Goal: Information Seeking & Learning: Learn about a topic

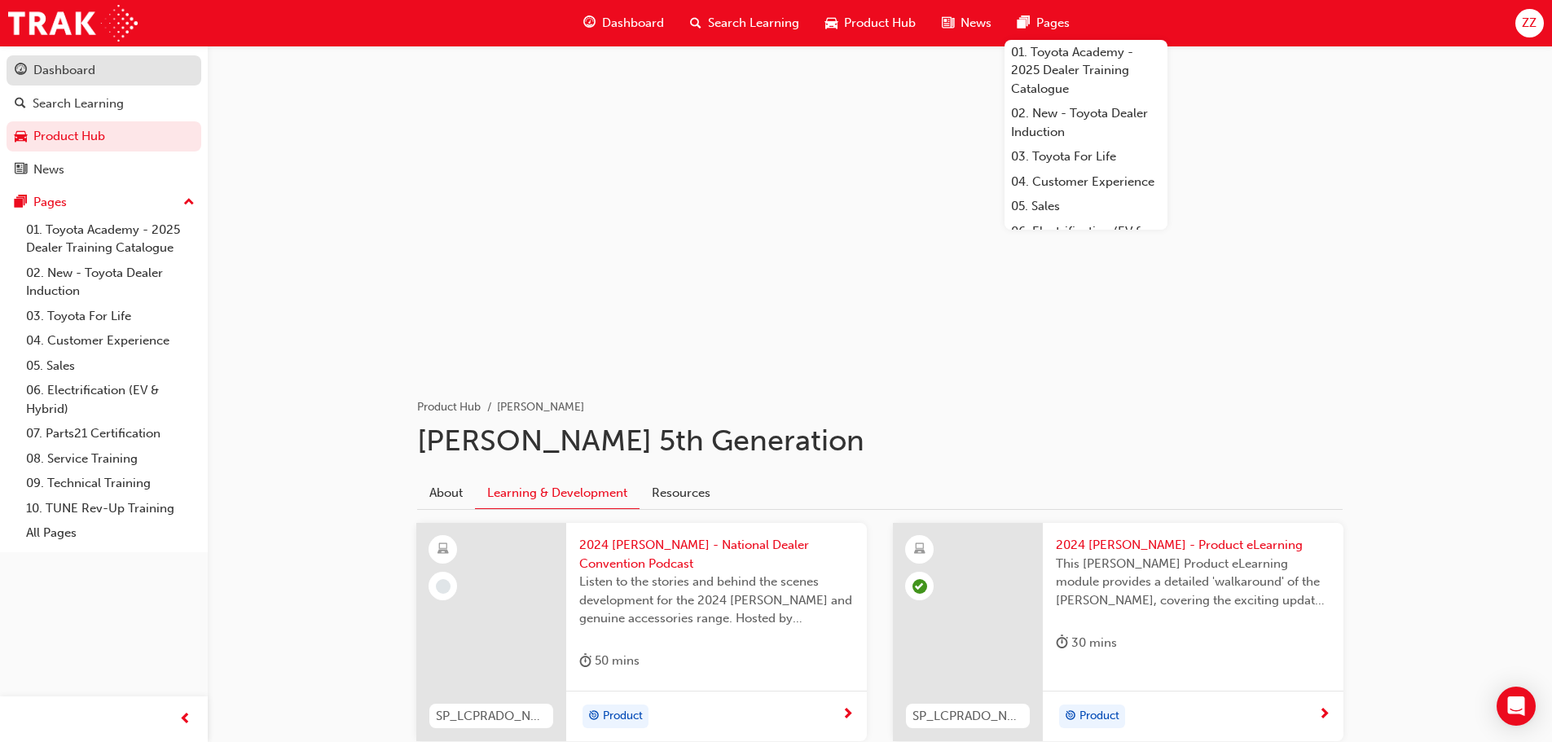
drag, startPoint x: 75, startPoint y: 100, endPoint x: 100, endPoint y: 64, distance: 43.9
click at [75, 100] on div "Search Learning" at bounding box center [78, 104] width 91 height 19
click at [101, 65] on div "Dashboard" at bounding box center [104, 70] width 178 height 20
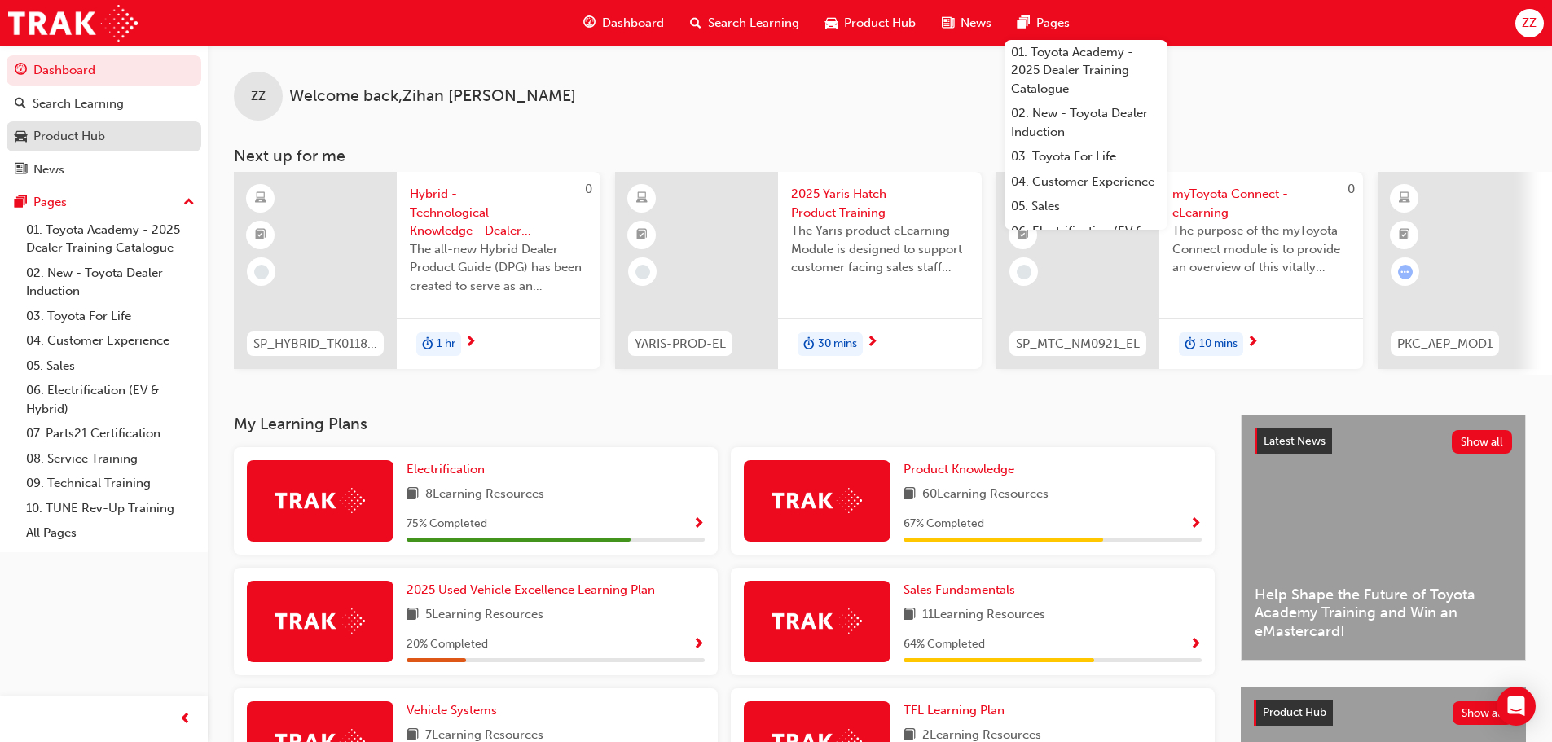
click at [96, 130] on div "Product Hub" at bounding box center [69, 136] width 72 height 19
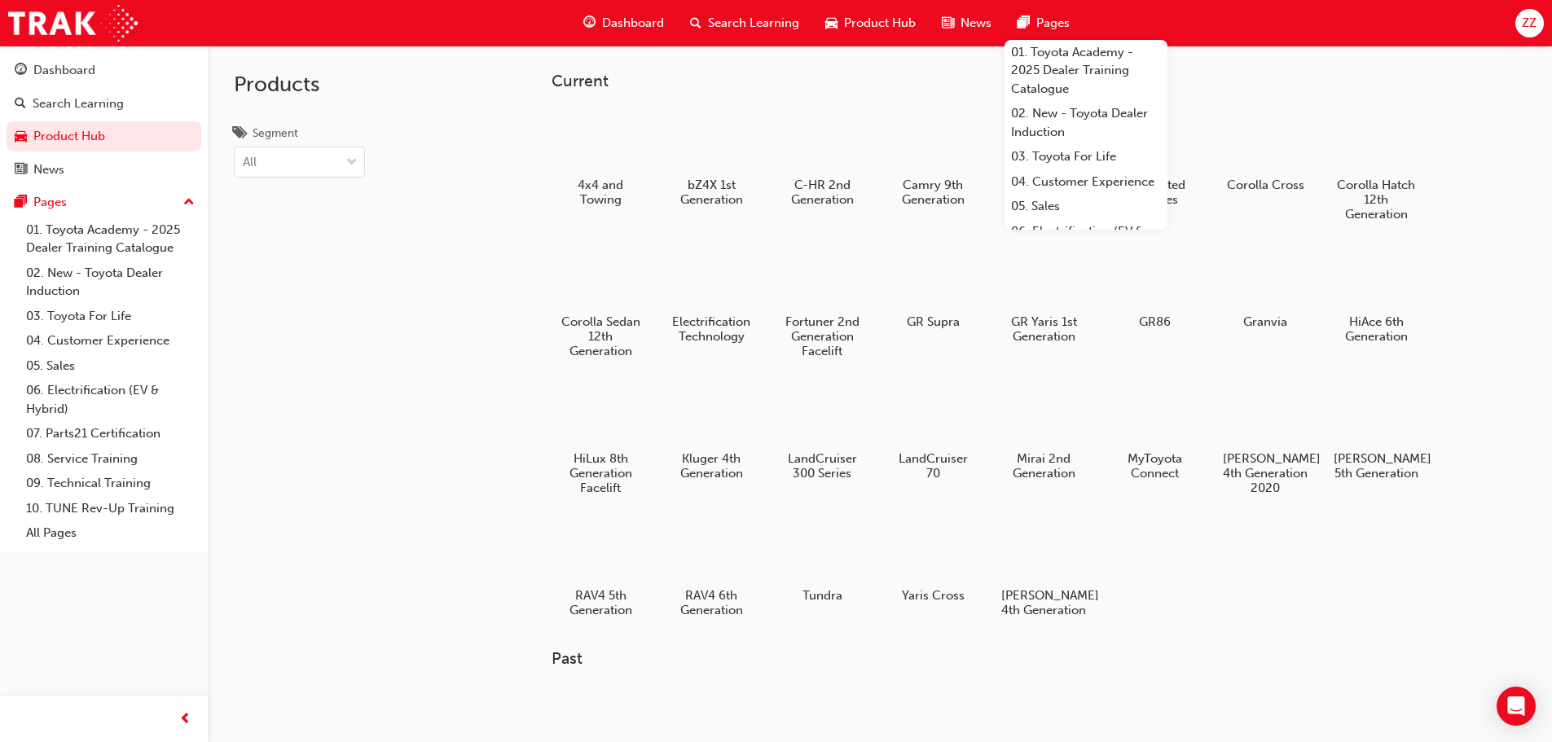
click at [397, 203] on div "Products Segment All" at bounding box center [342, 417] width 269 height 742
click at [1251, 562] on div "4x4 and Towing bZ4X 1st Generation C-HR 2nd Generation Camry 9th Generation Coa…" at bounding box center [1015, 369] width 926 height 533
click at [1205, 94] on div "Current 4x4 and Towing bZ4X 1st Generation C-HR 2nd Generation Camry 9th Genera…" at bounding box center [1015, 354] width 926 height 565
click at [611, 134] on div at bounding box center [600, 139] width 90 height 64
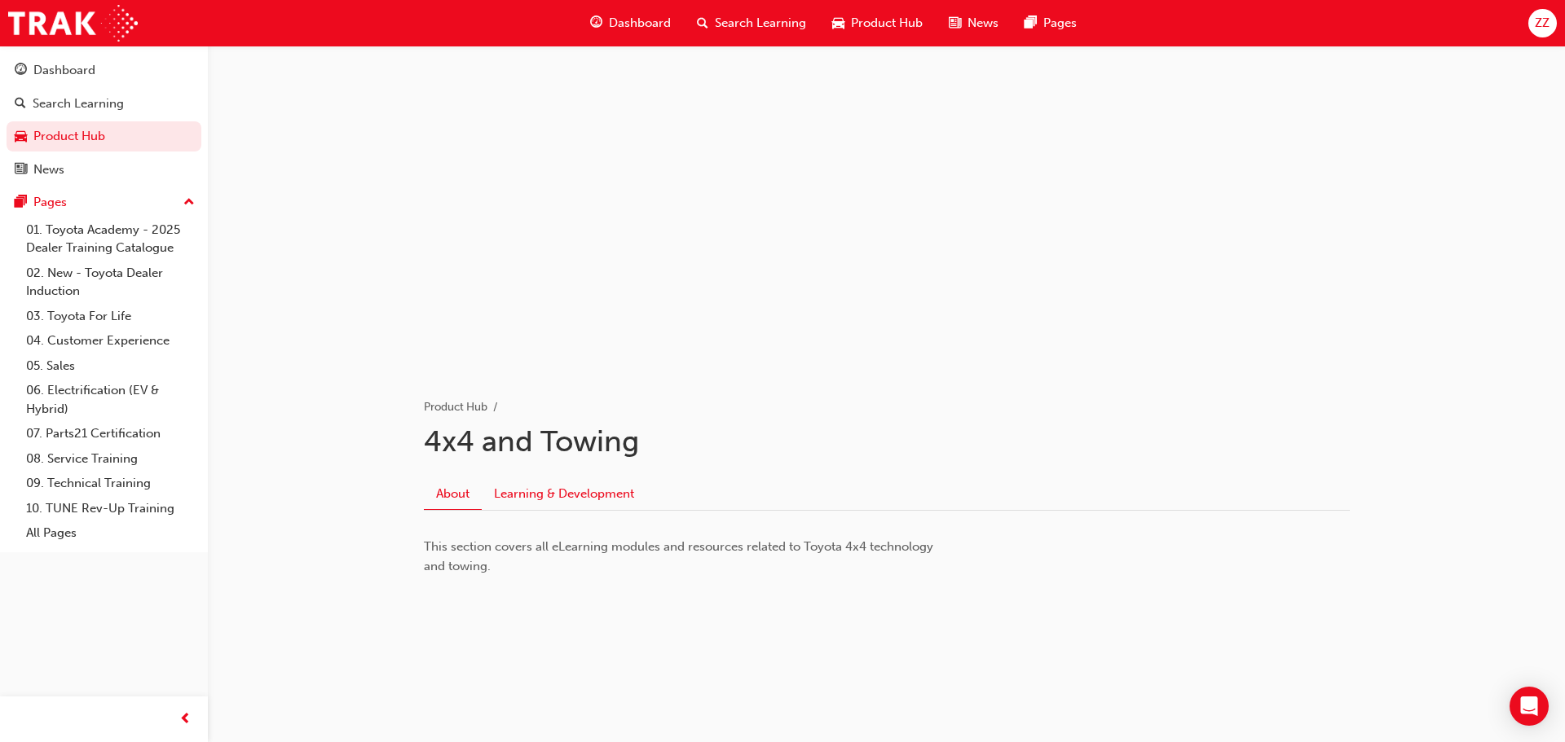
click at [582, 478] on link "Learning & Development" at bounding box center [564, 493] width 165 height 31
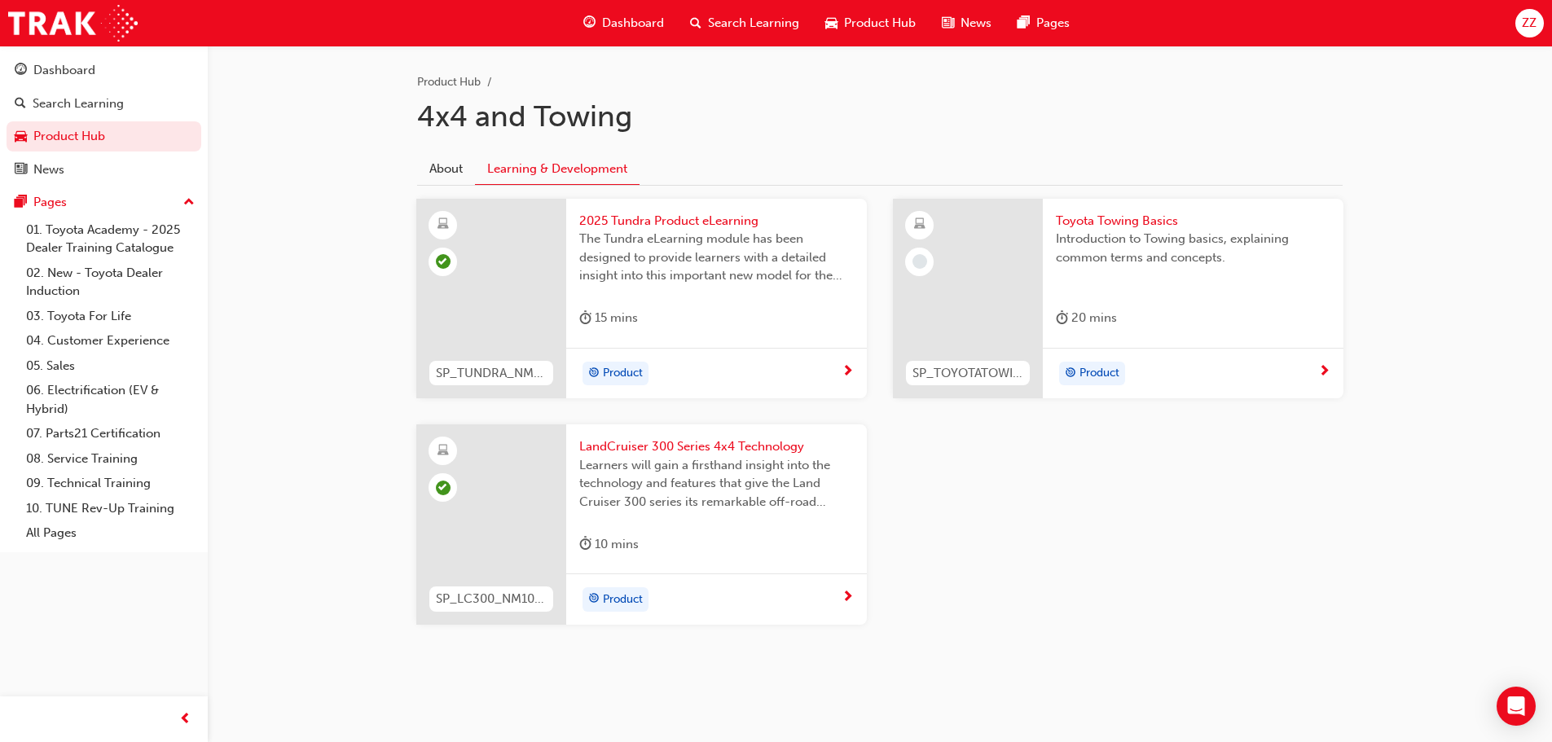
scroll to position [327, 0]
click at [981, 227] on div at bounding box center [968, 297] width 150 height 200
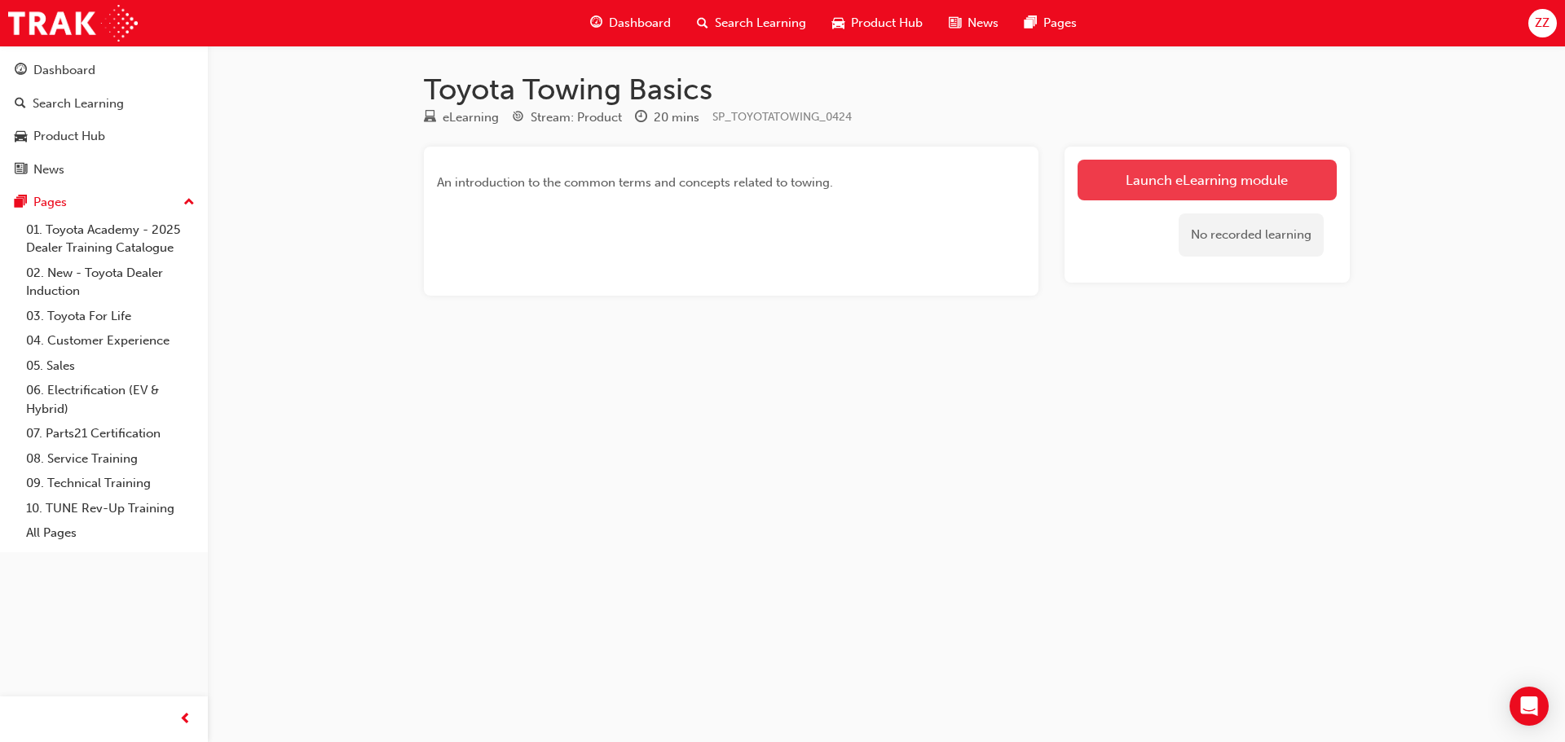
click at [1128, 173] on link "Launch eLearning module" at bounding box center [1206, 180] width 259 height 41
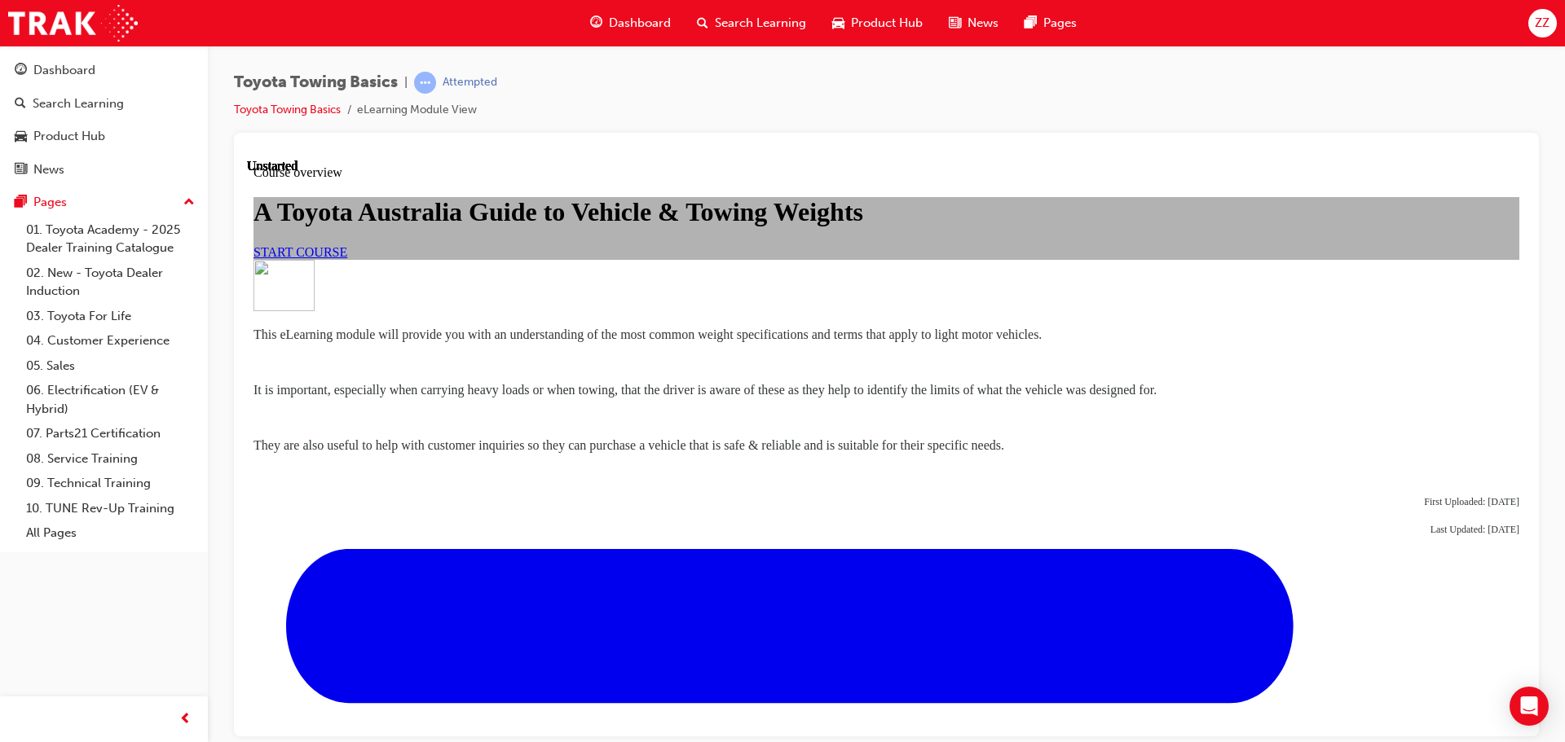
scroll to position [163, 0]
click at [347, 258] on link "START COURSE" at bounding box center [300, 251] width 94 height 14
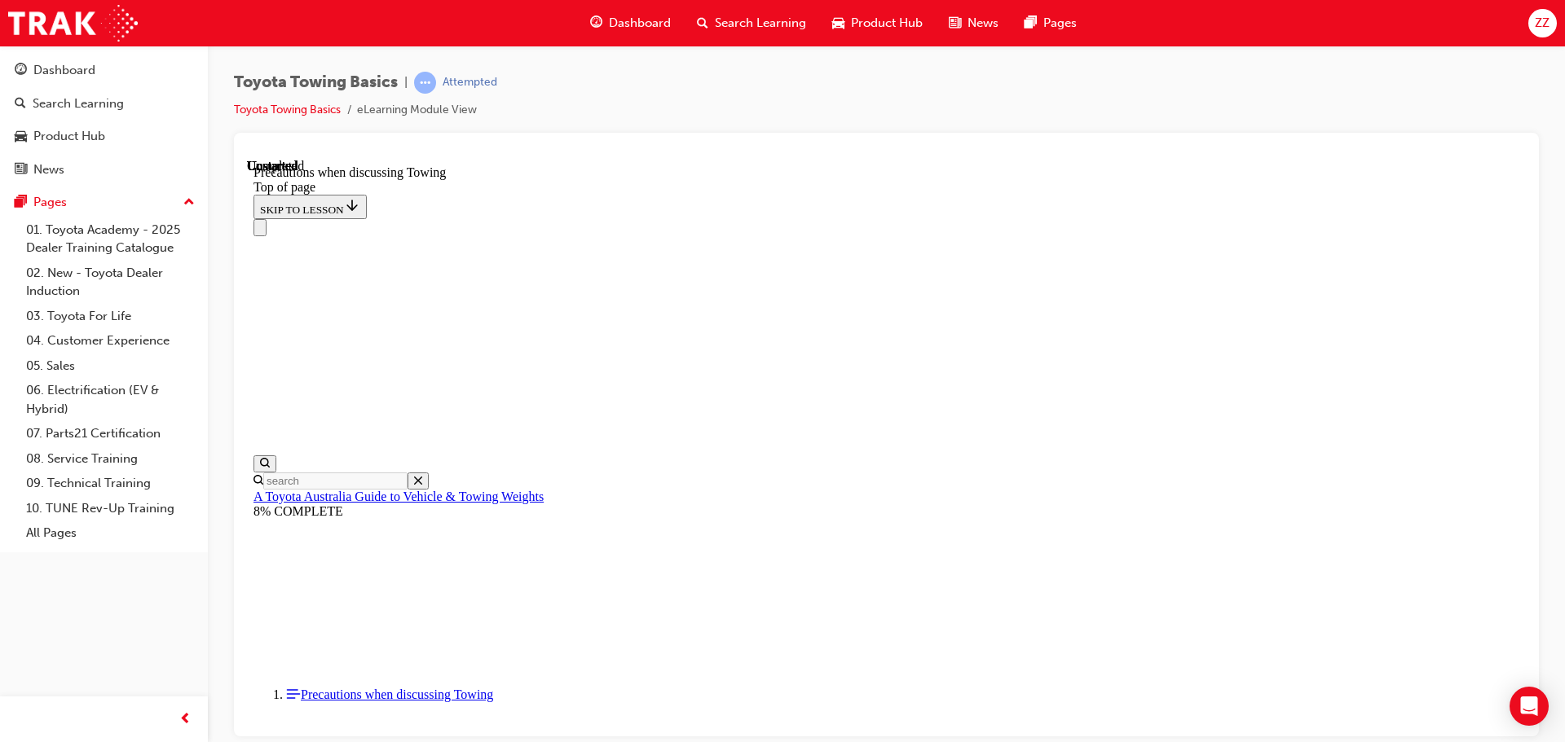
scroll to position [1763, 0]
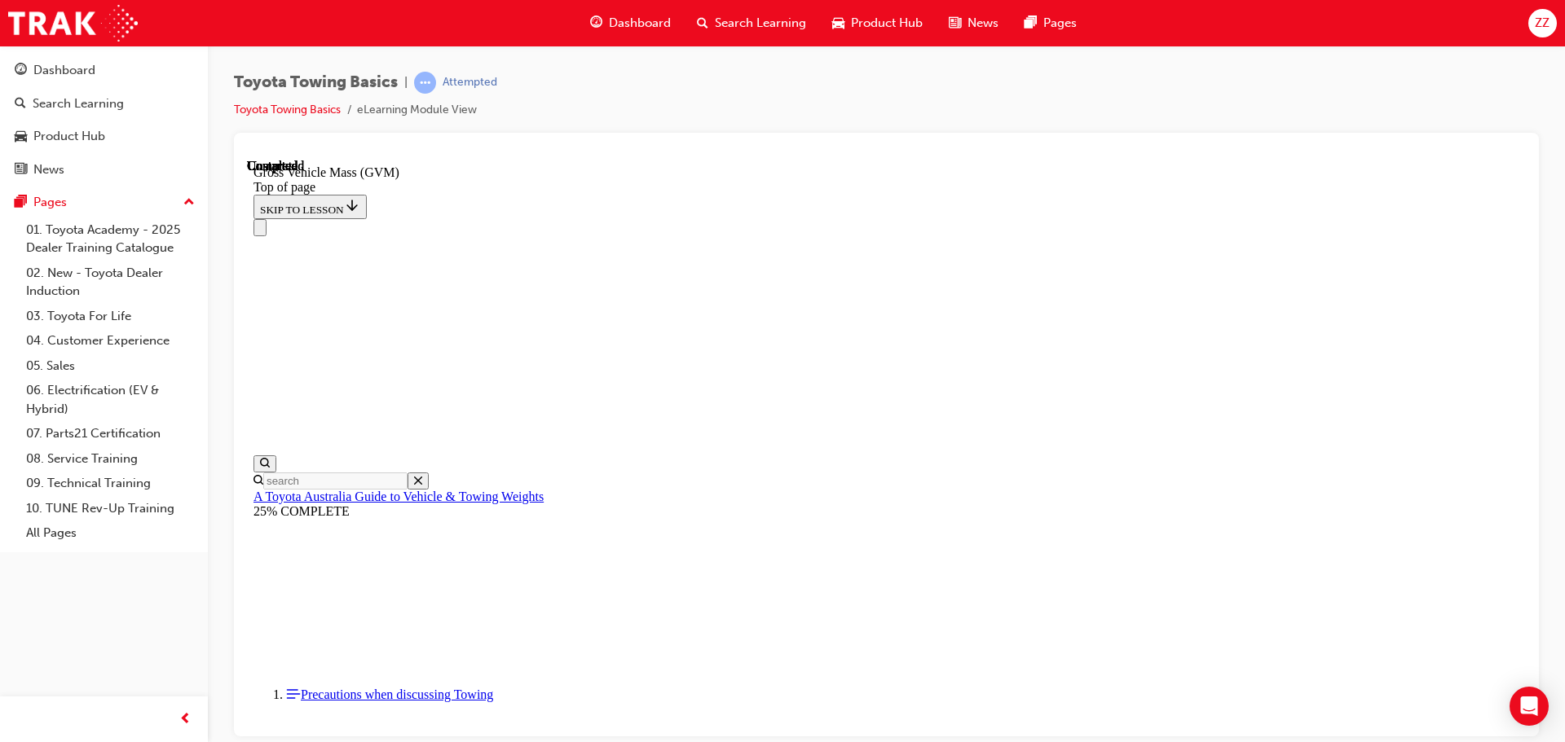
scroll to position [262, 0]
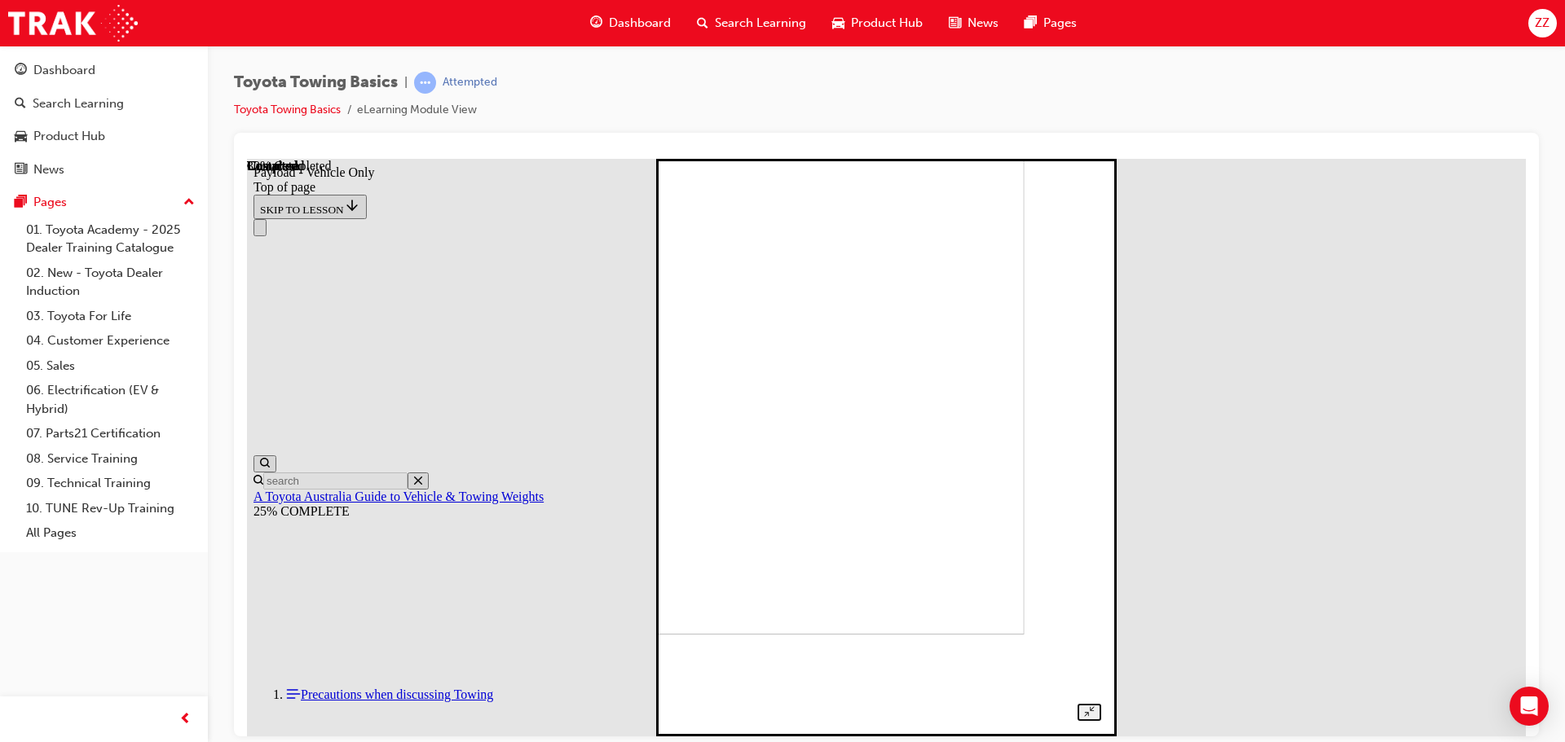
click at [955, 453] on img at bounding box center [821, 345] width 407 height 578
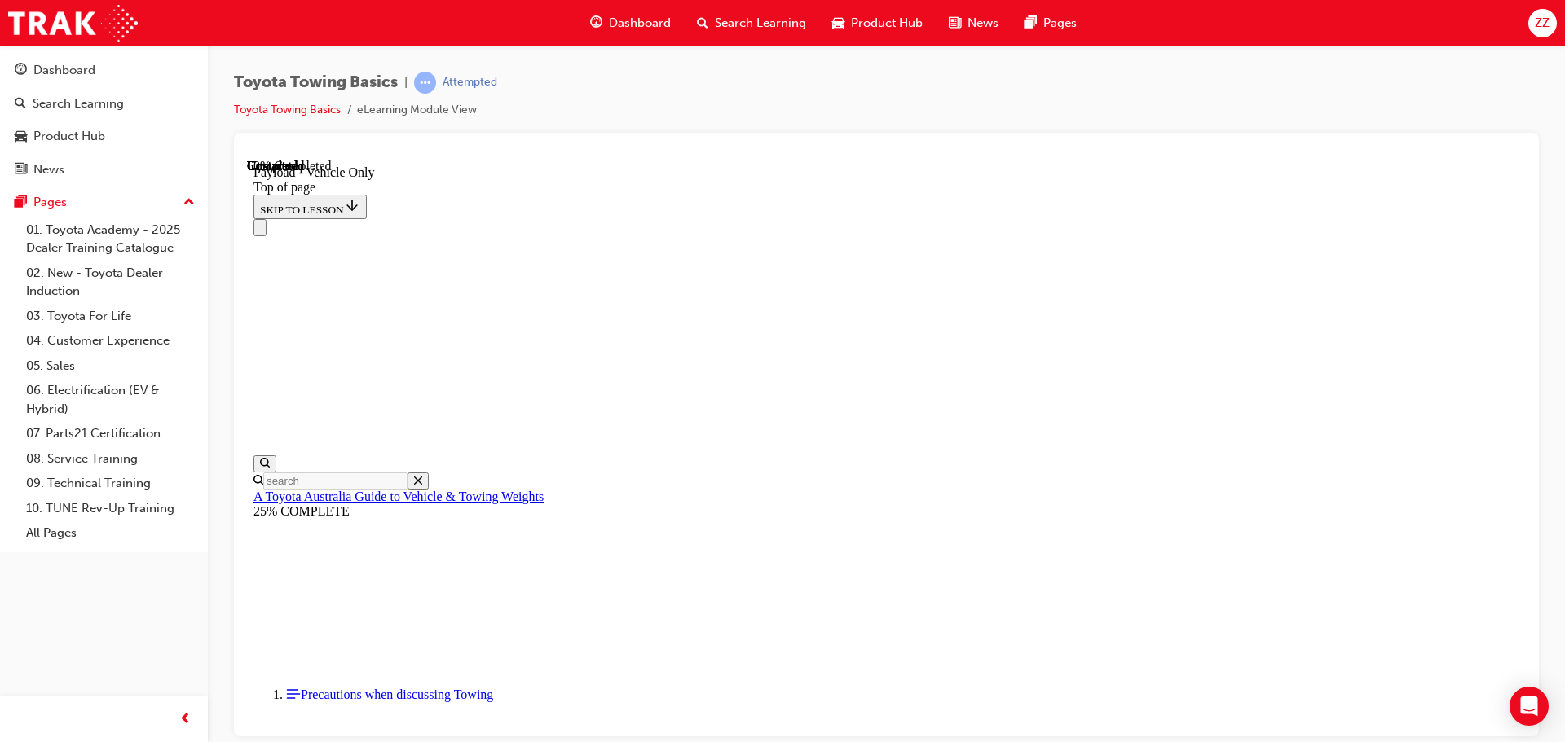
scroll to position [1599, 0]
type input "3200"
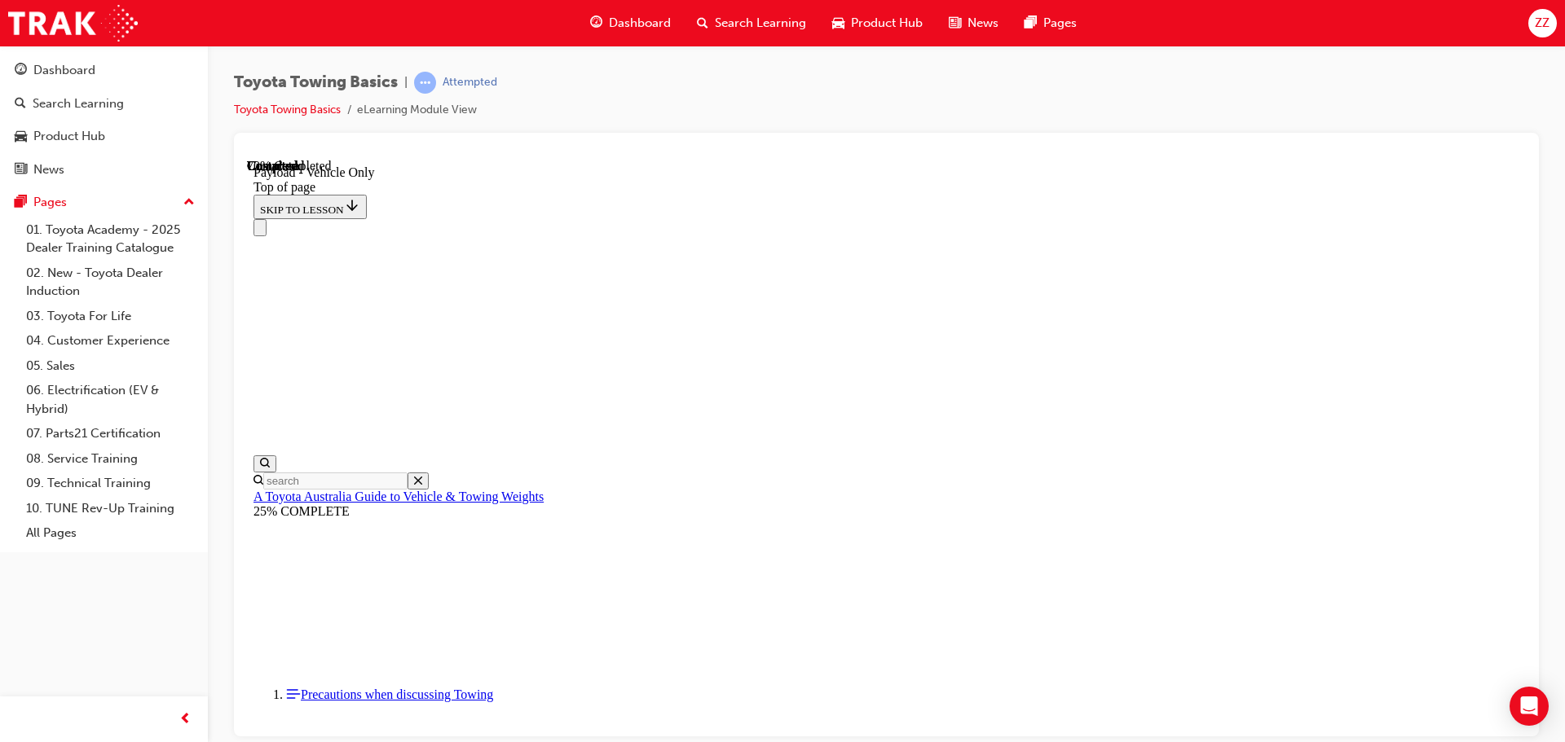
type input "2595"
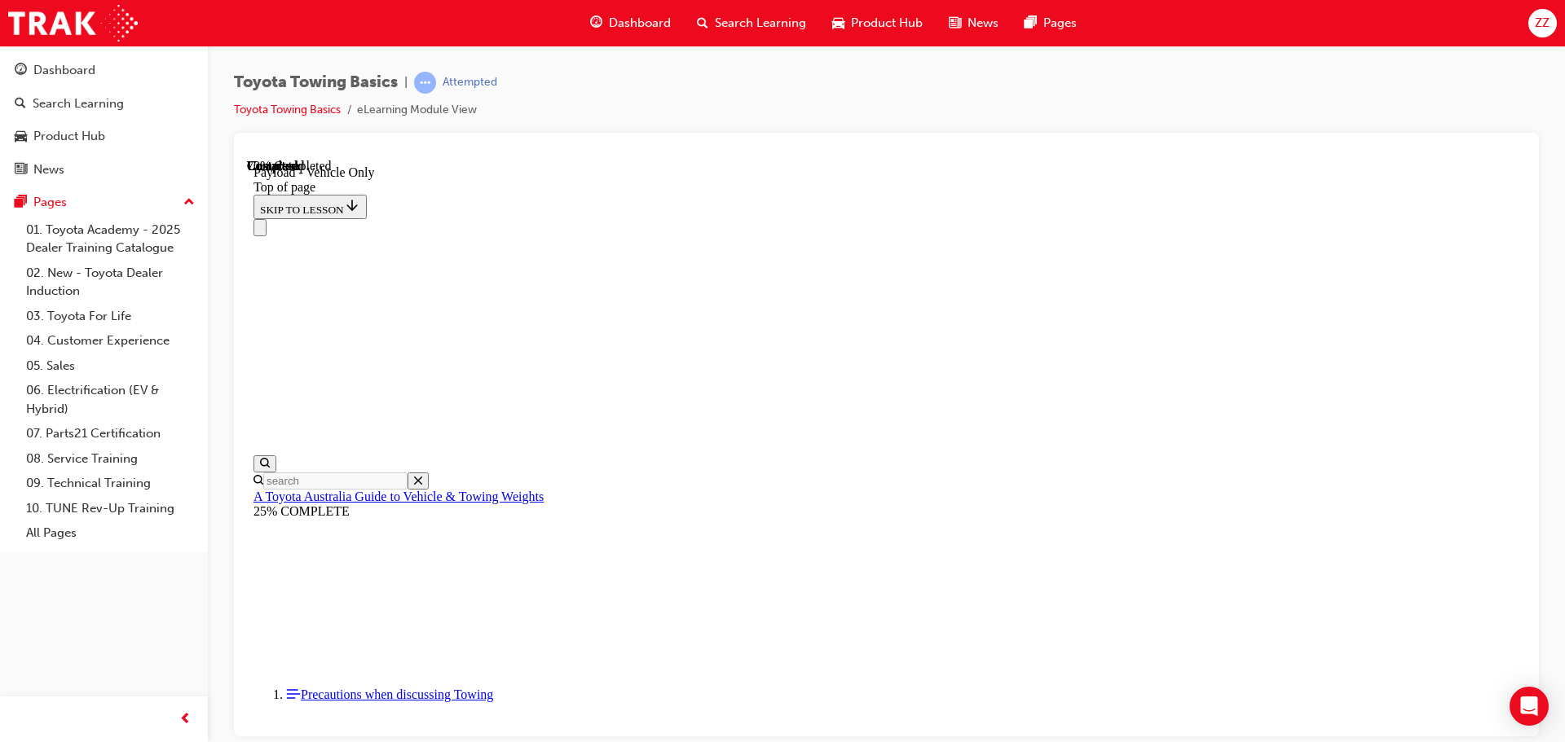
type input "0"
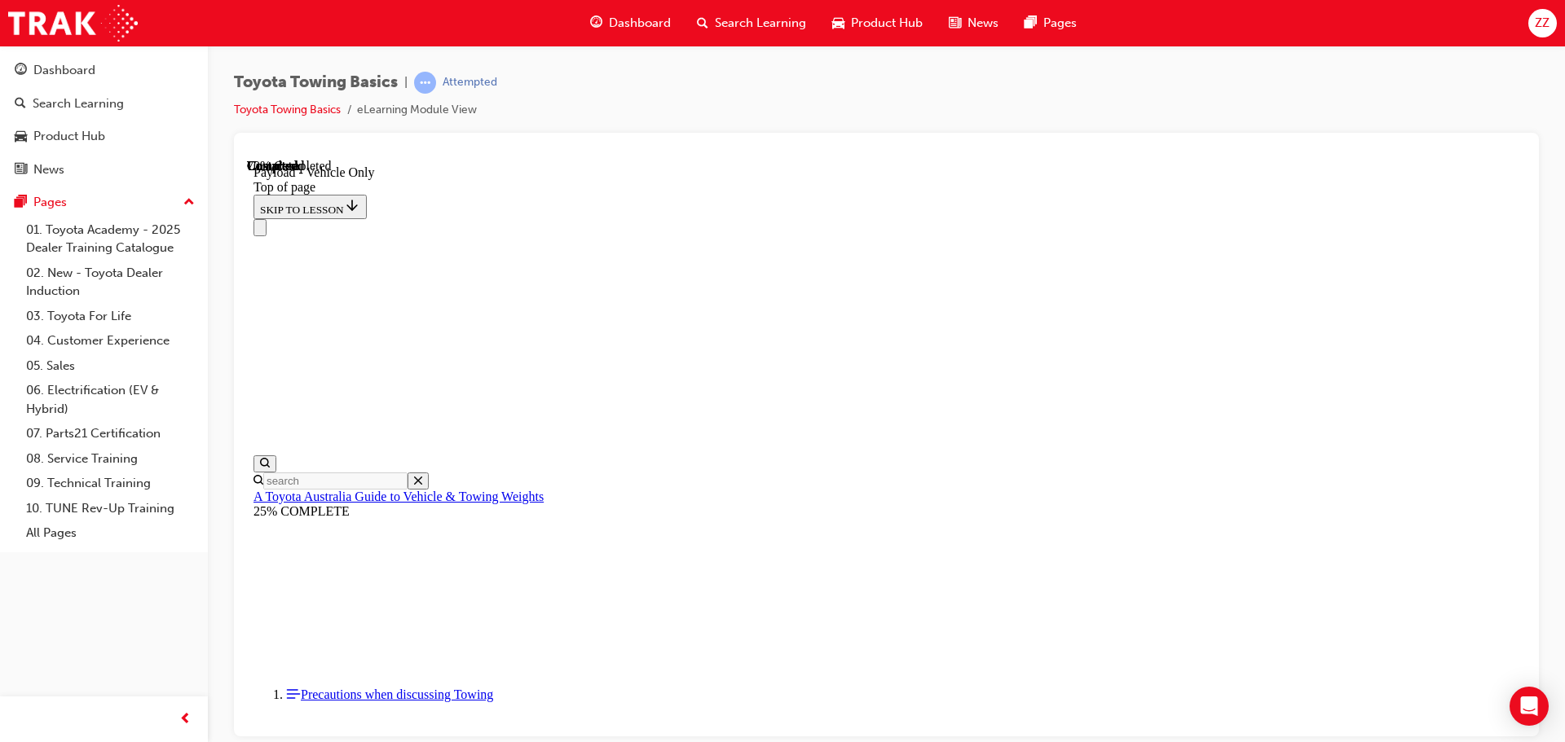
type input "140"
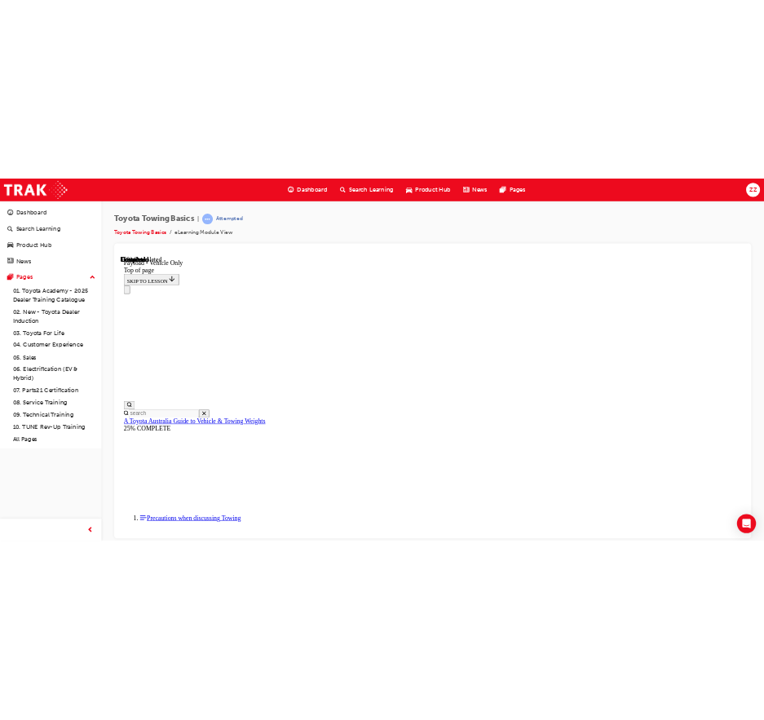
scroll to position [2088, 0]
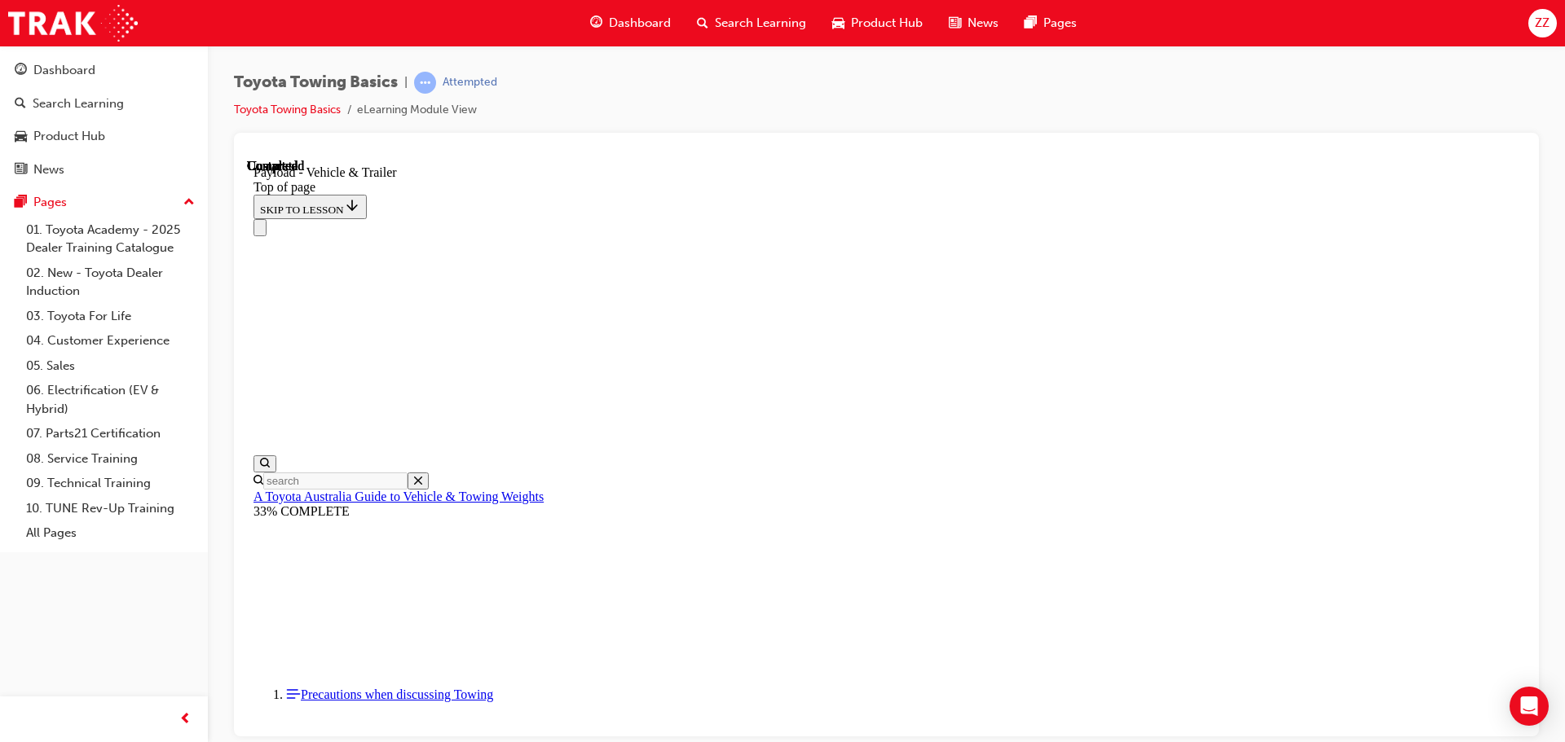
scroll to position [51, 0]
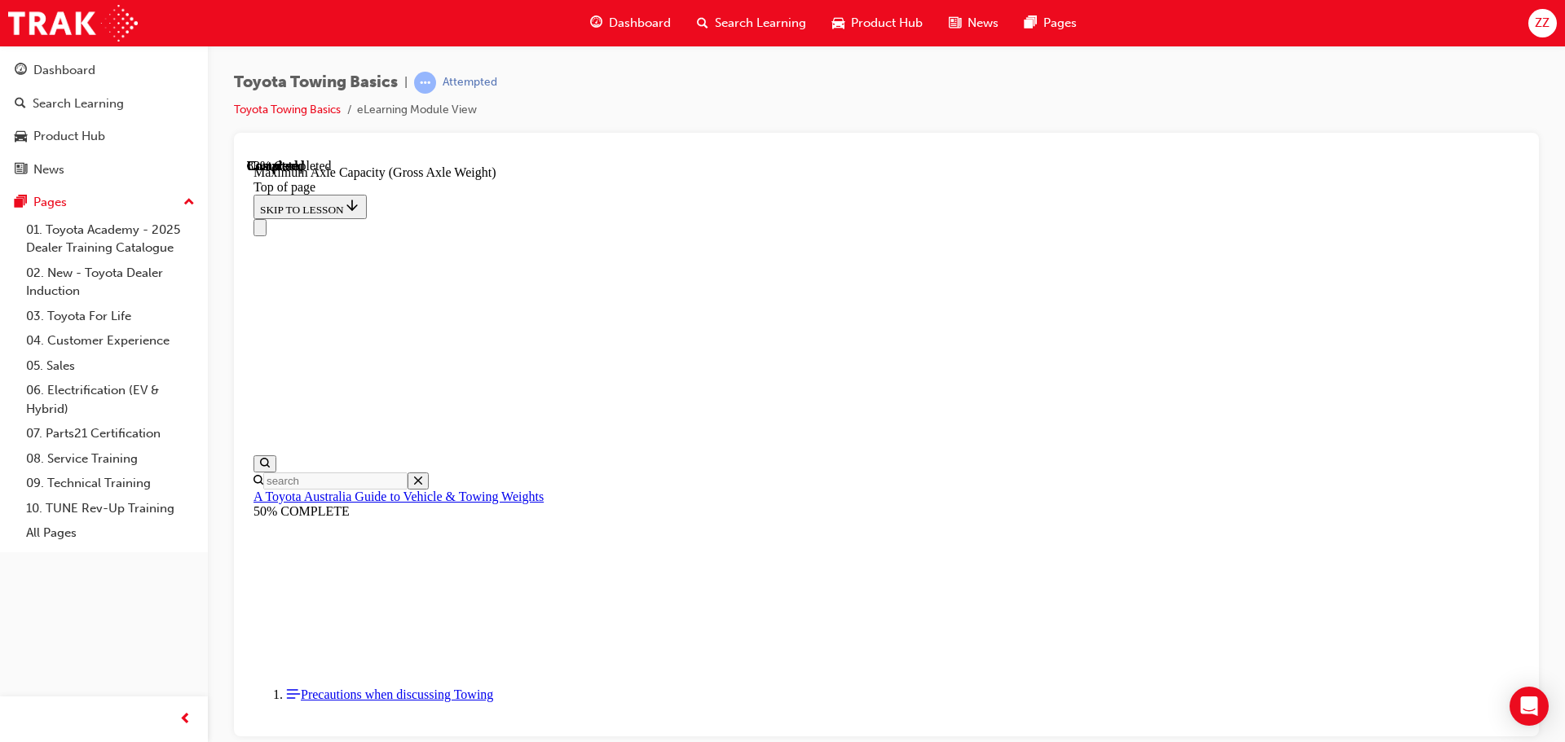
scroll to position [1423, 0]
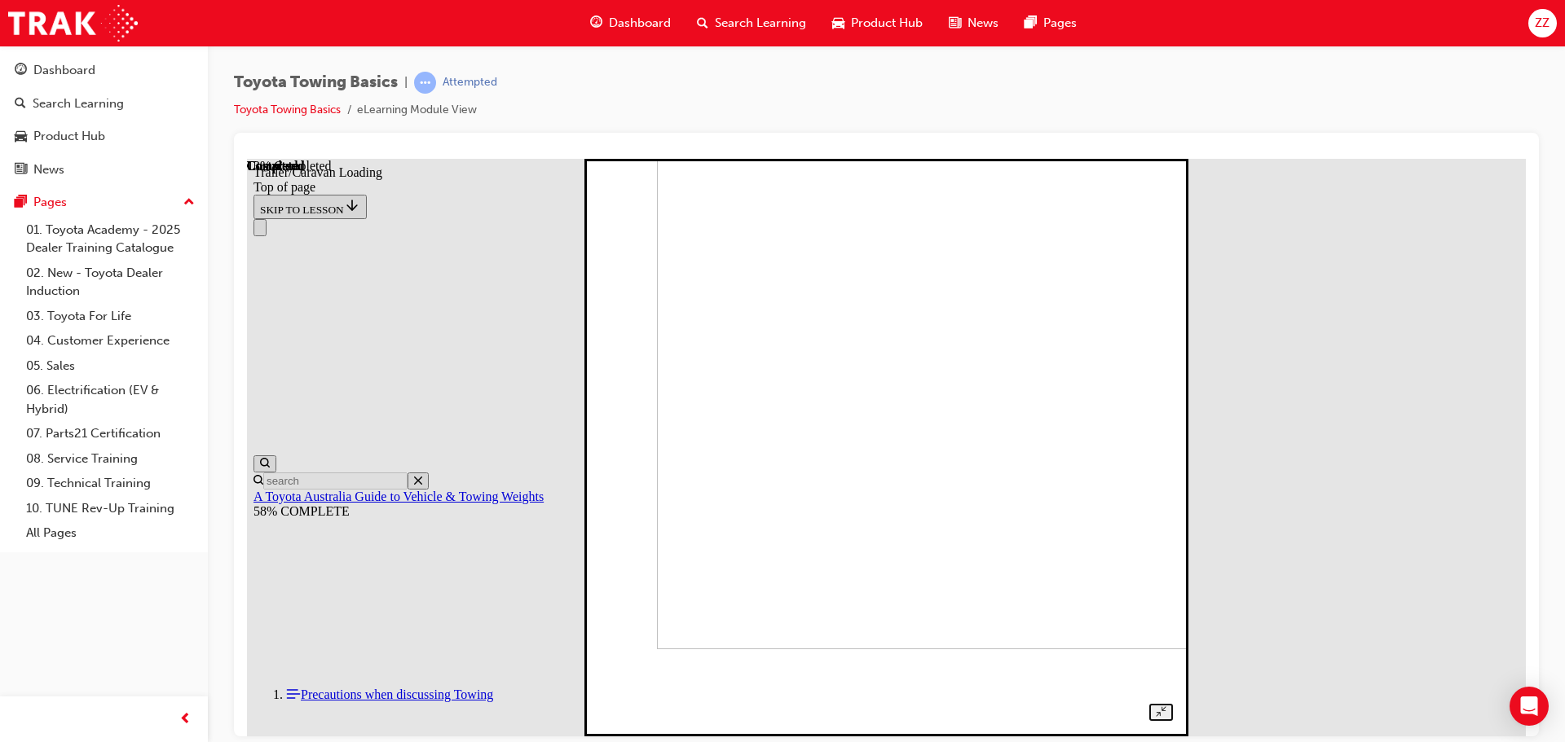
click at [832, 509] on img at bounding box center [931, 360] width 548 height 578
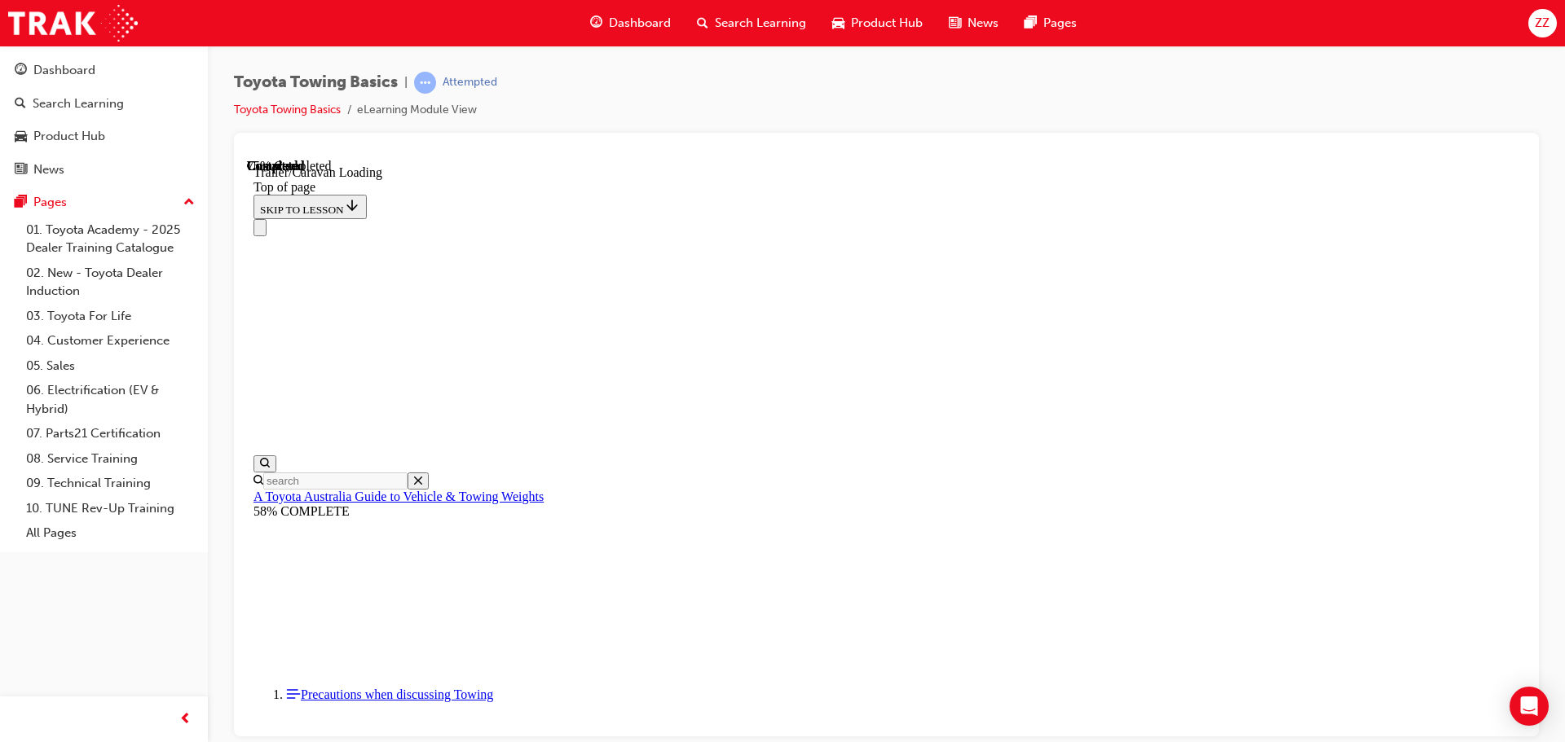
scroll to position [1843, 0]
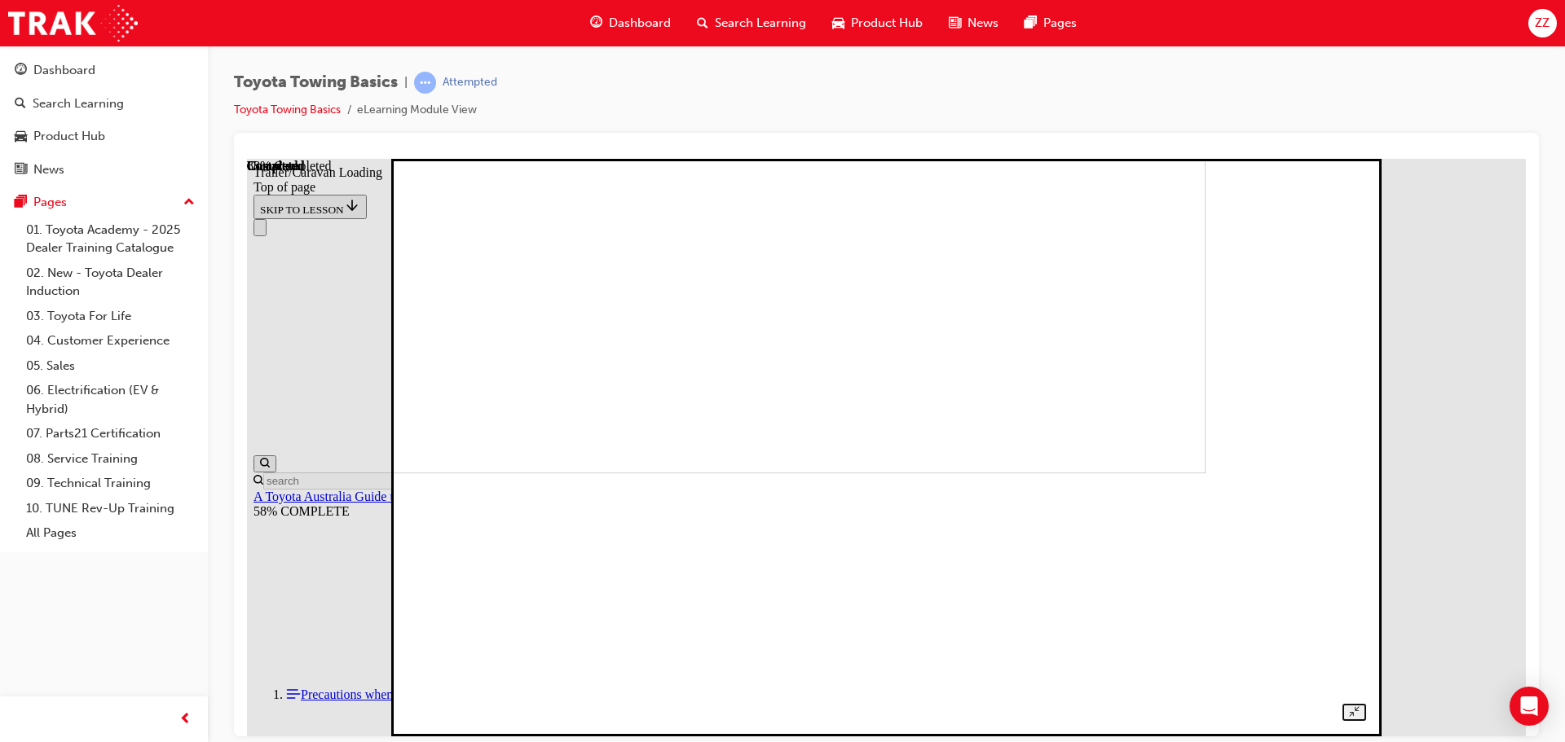
click at [830, 449] on img at bounding box center [738, 184] width 936 height 578
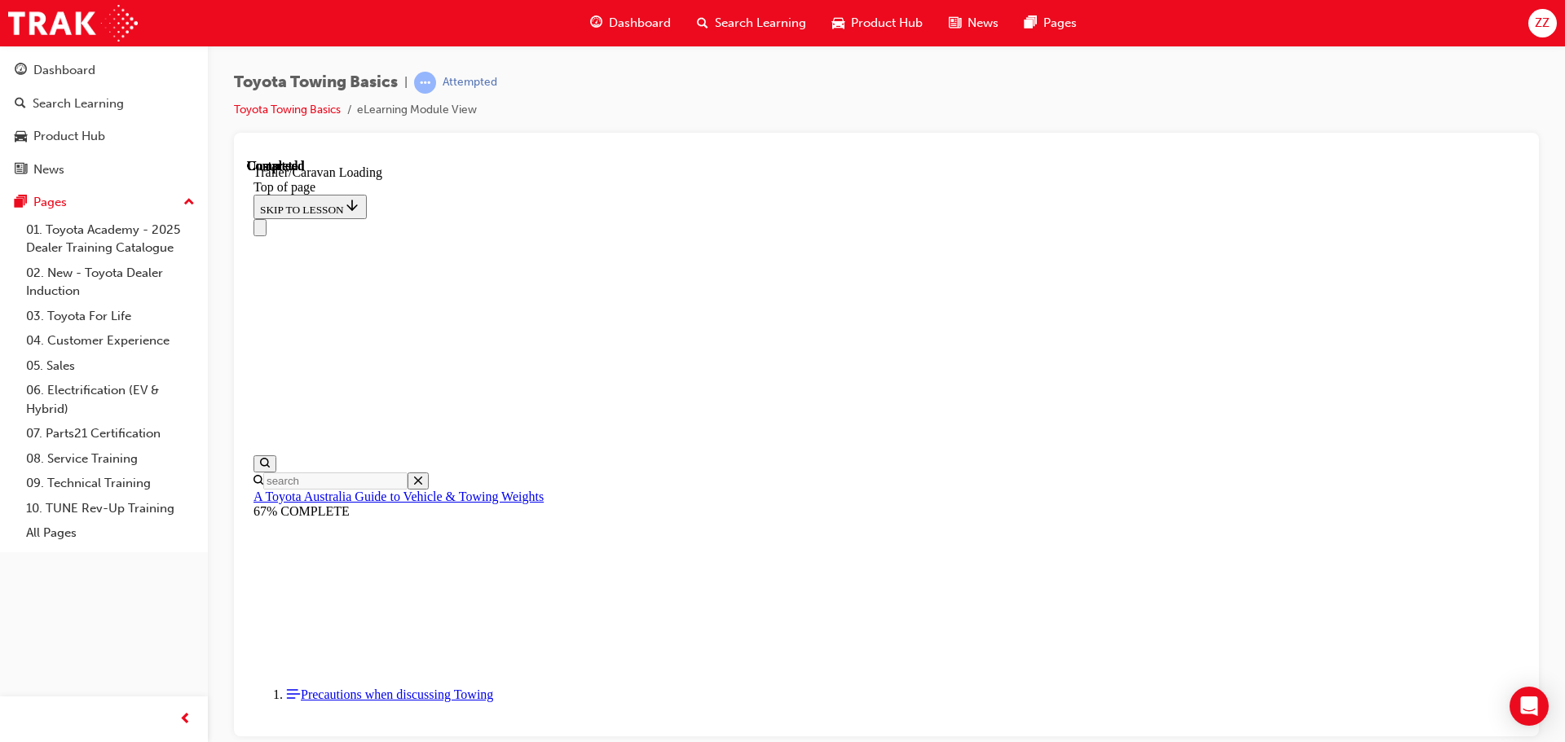
scroll to position [2338, 0]
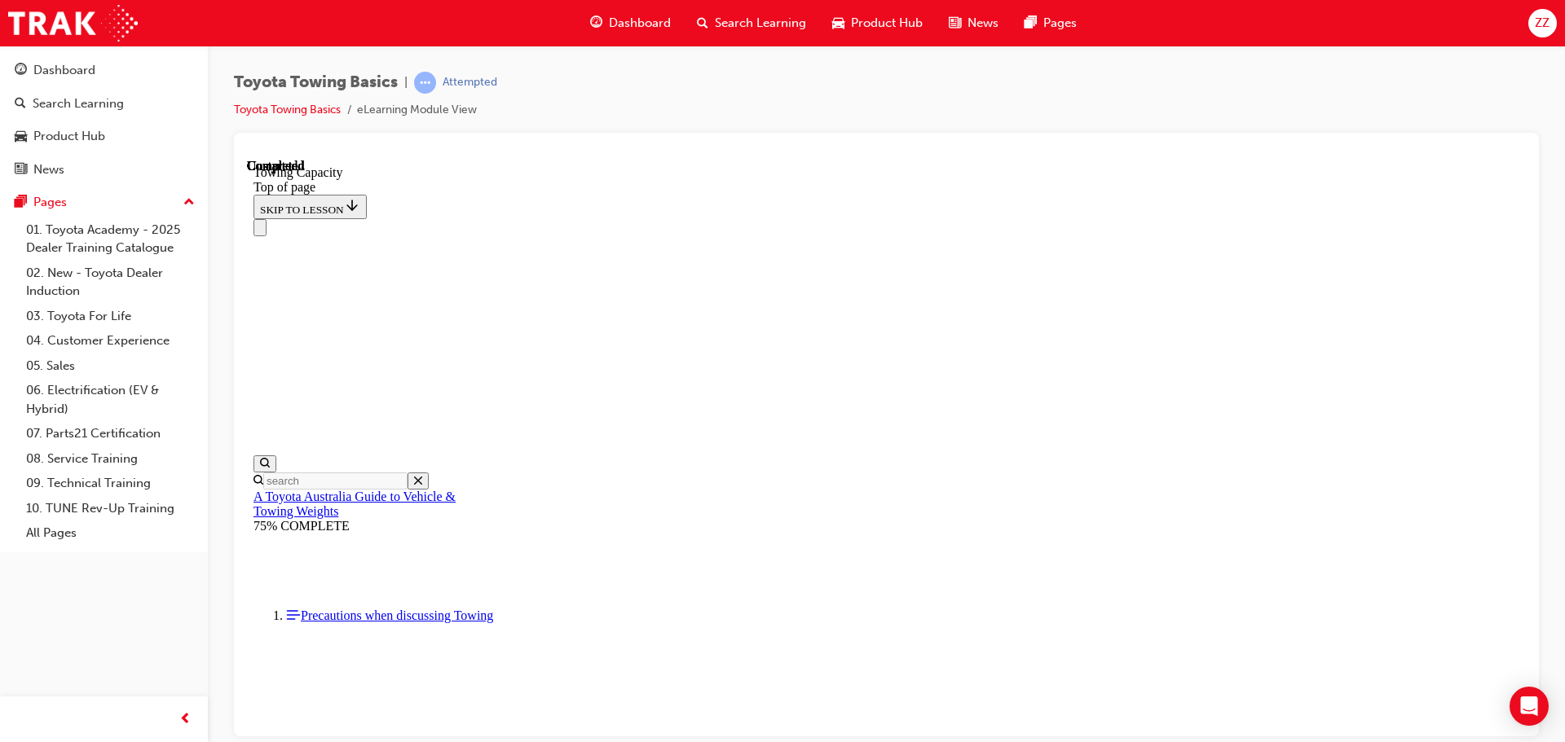
scroll to position [649, 0]
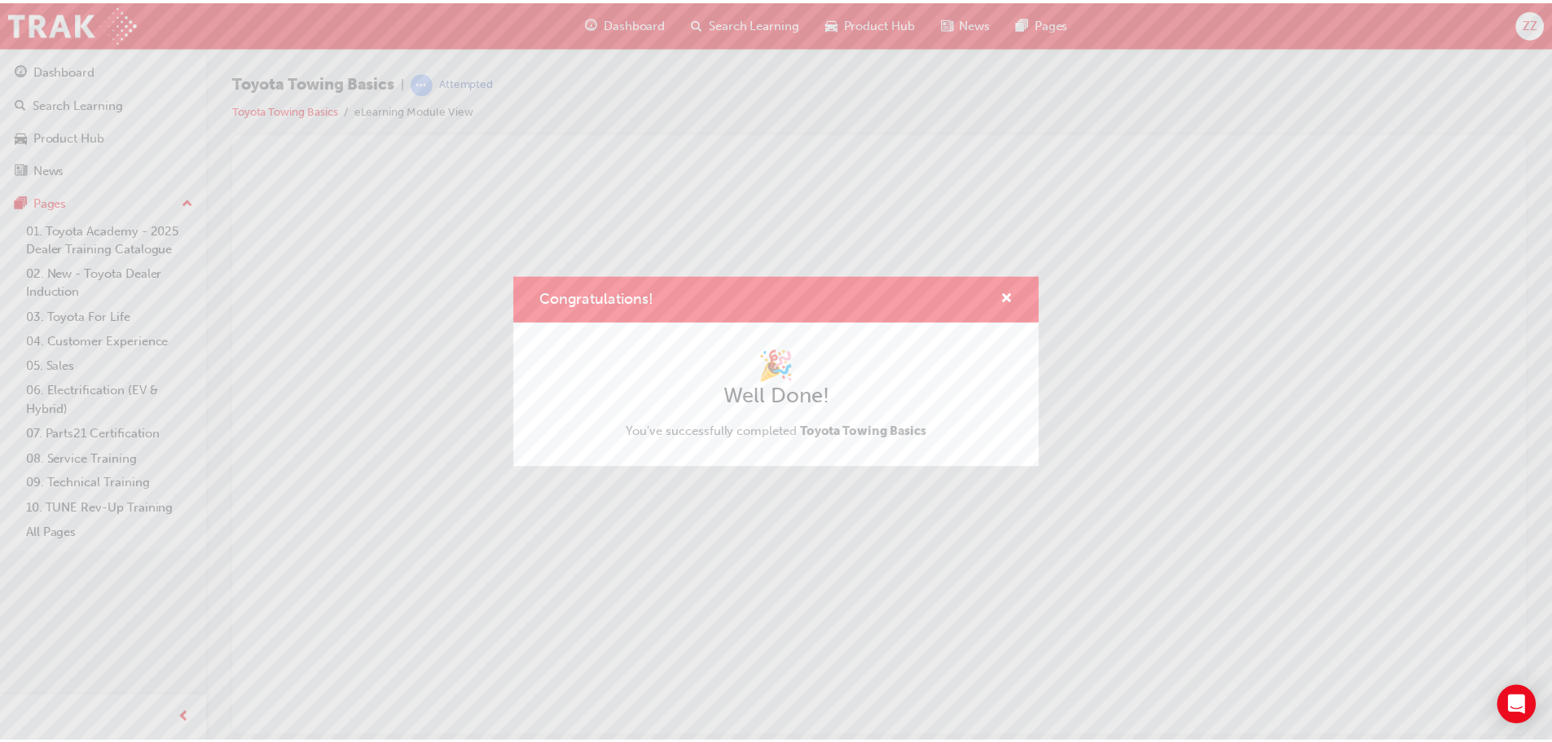
scroll to position [0, 0]
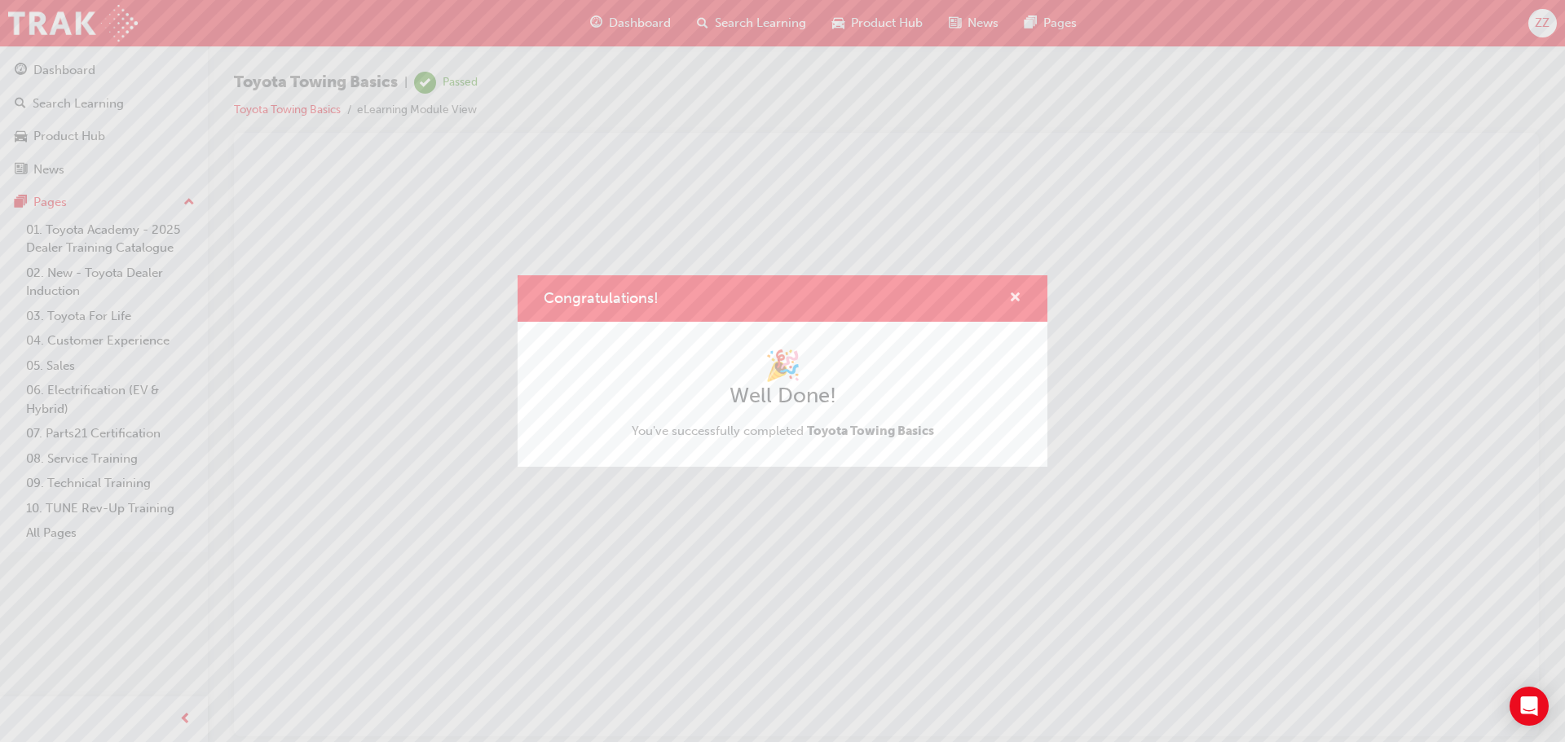
click at [1015, 300] on span "cross-icon" at bounding box center [1015, 299] width 12 height 15
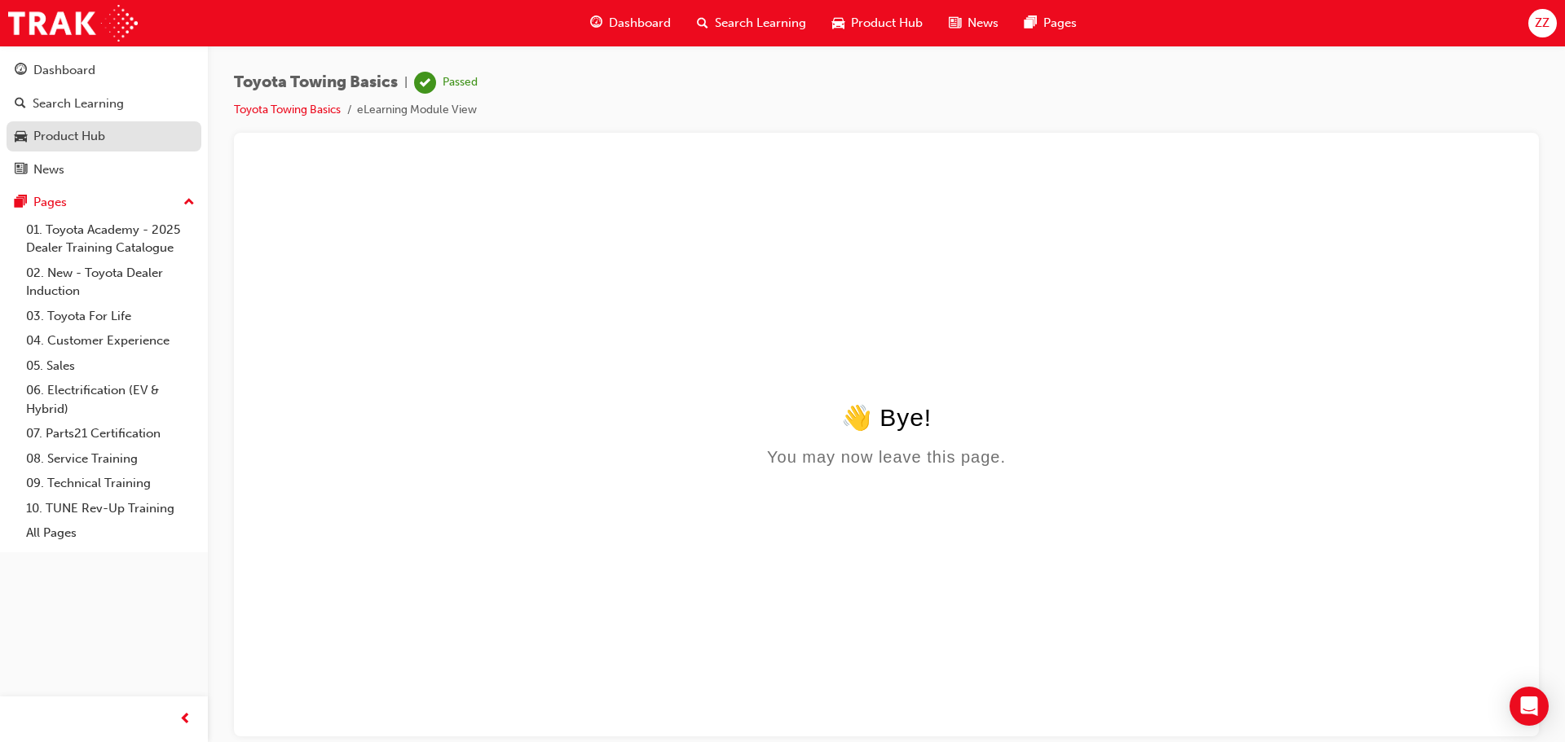
click at [77, 134] on div "Product Hub" at bounding box center [69, 136] width 72 height 19
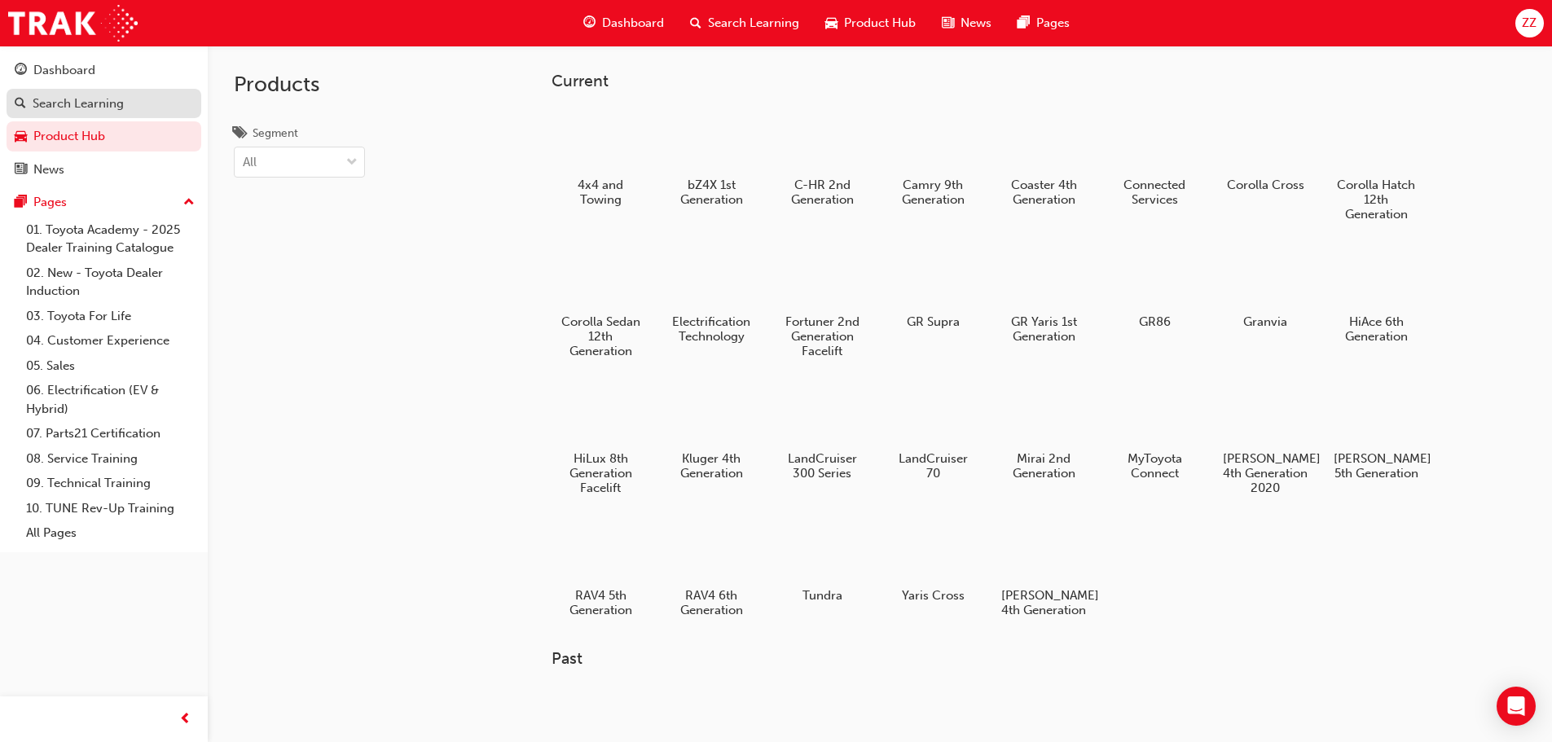
click at [76, 107] on div "Search Learning" at bounding box center [78, 104] width 91 height 19
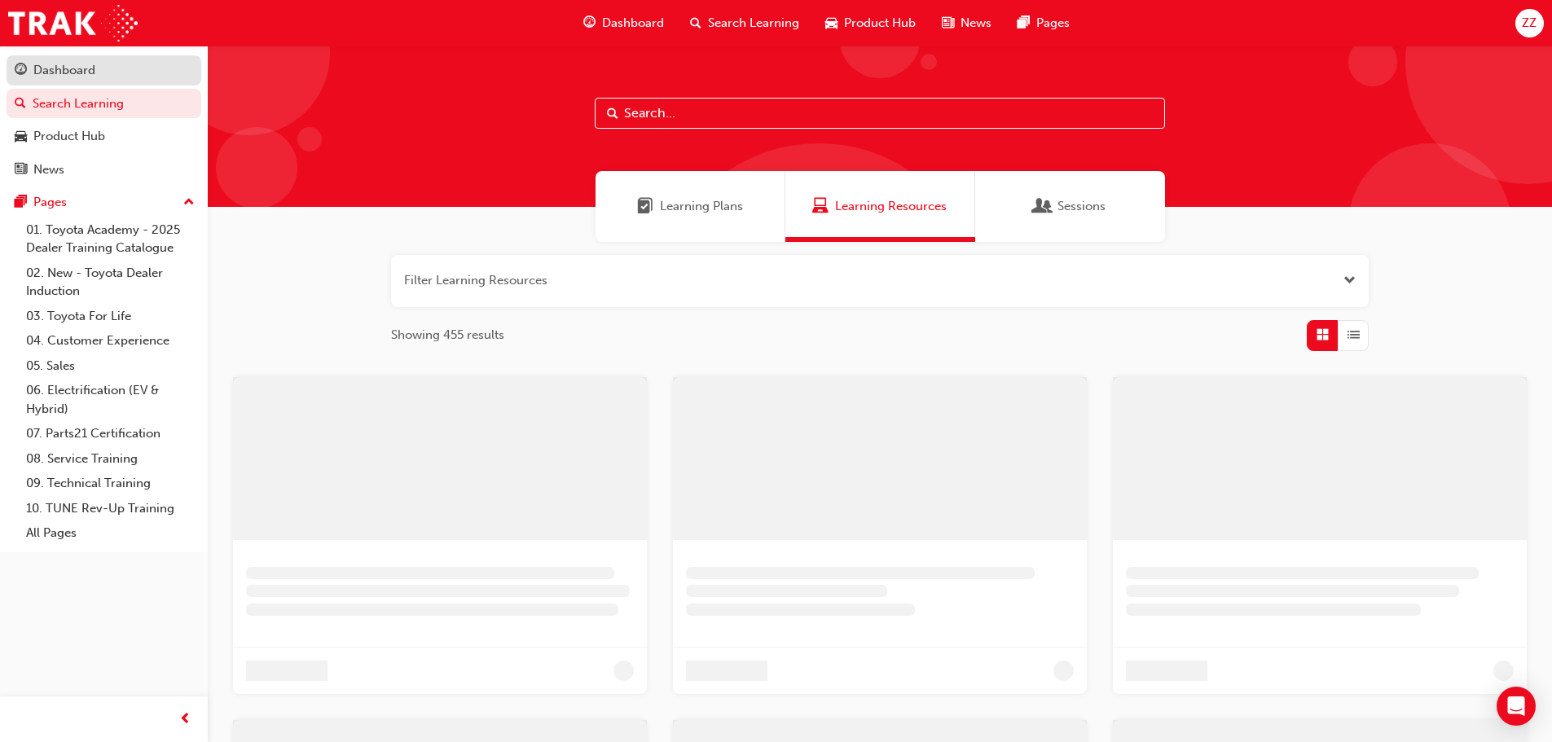
click at [83, 69] on div "Dashboard" at bounding box center [64, 70] width 62 height 19
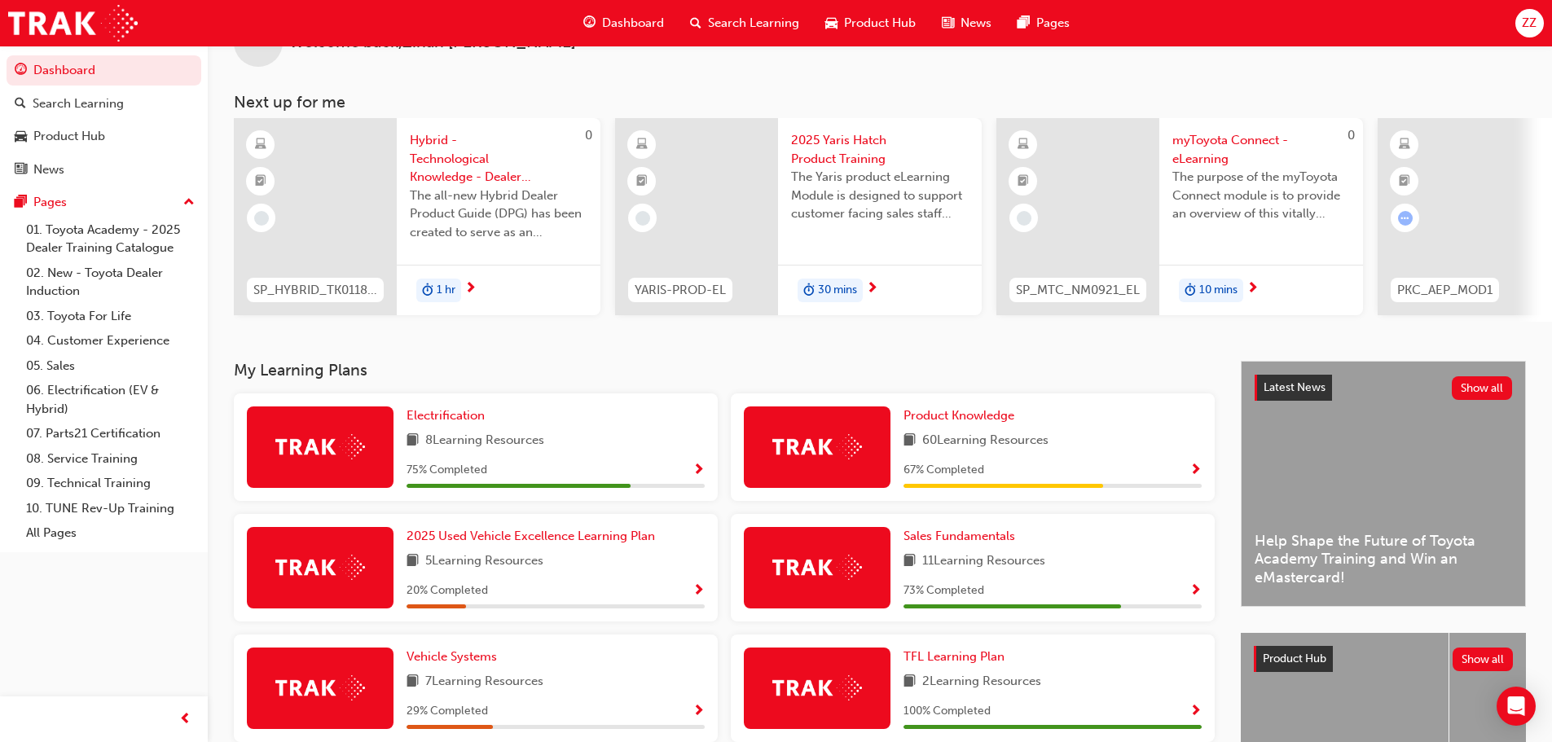
scroll to position [81, 0]
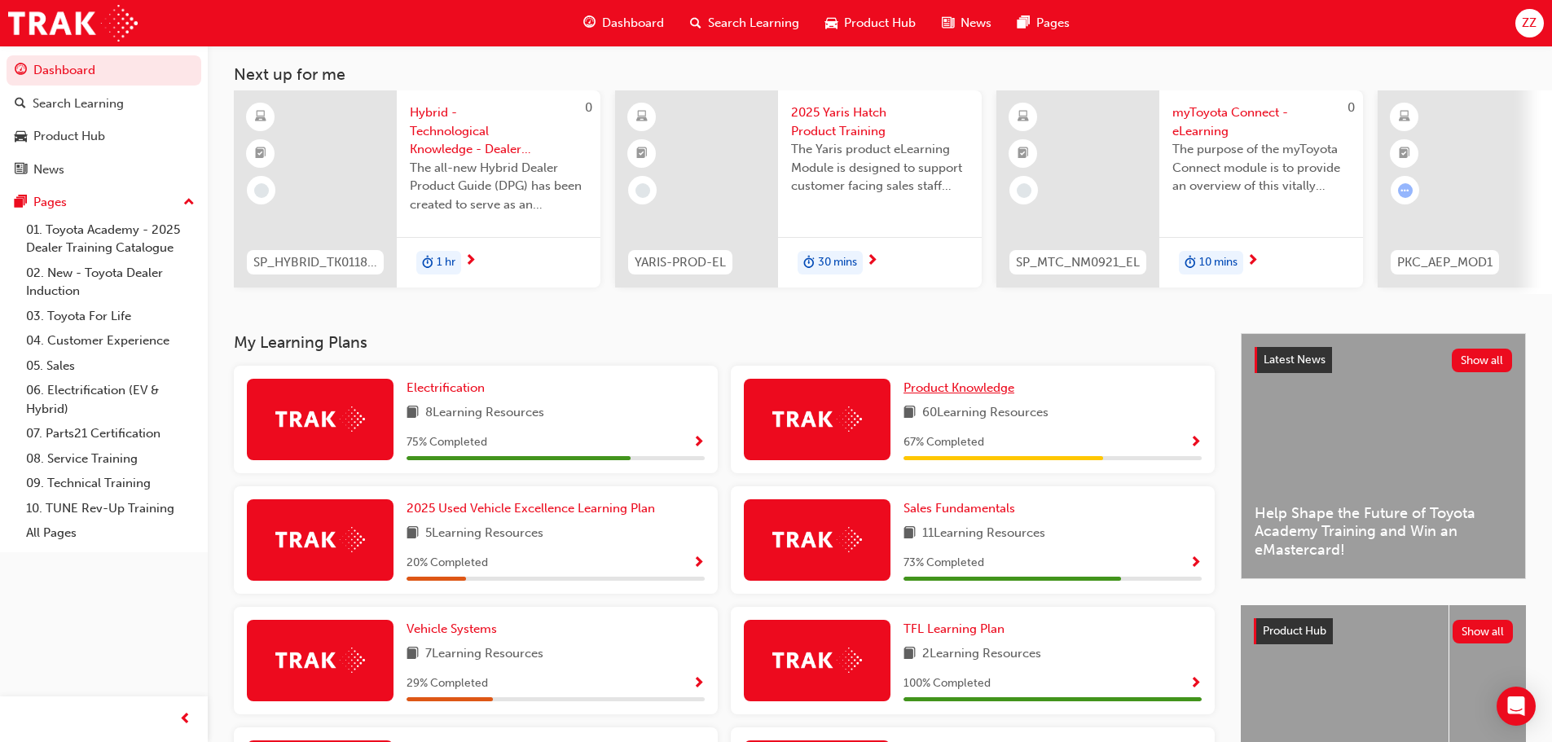
click at [992, 395] on span "Product Knowledge" at bounding box center [959, 388] width 111 height 15
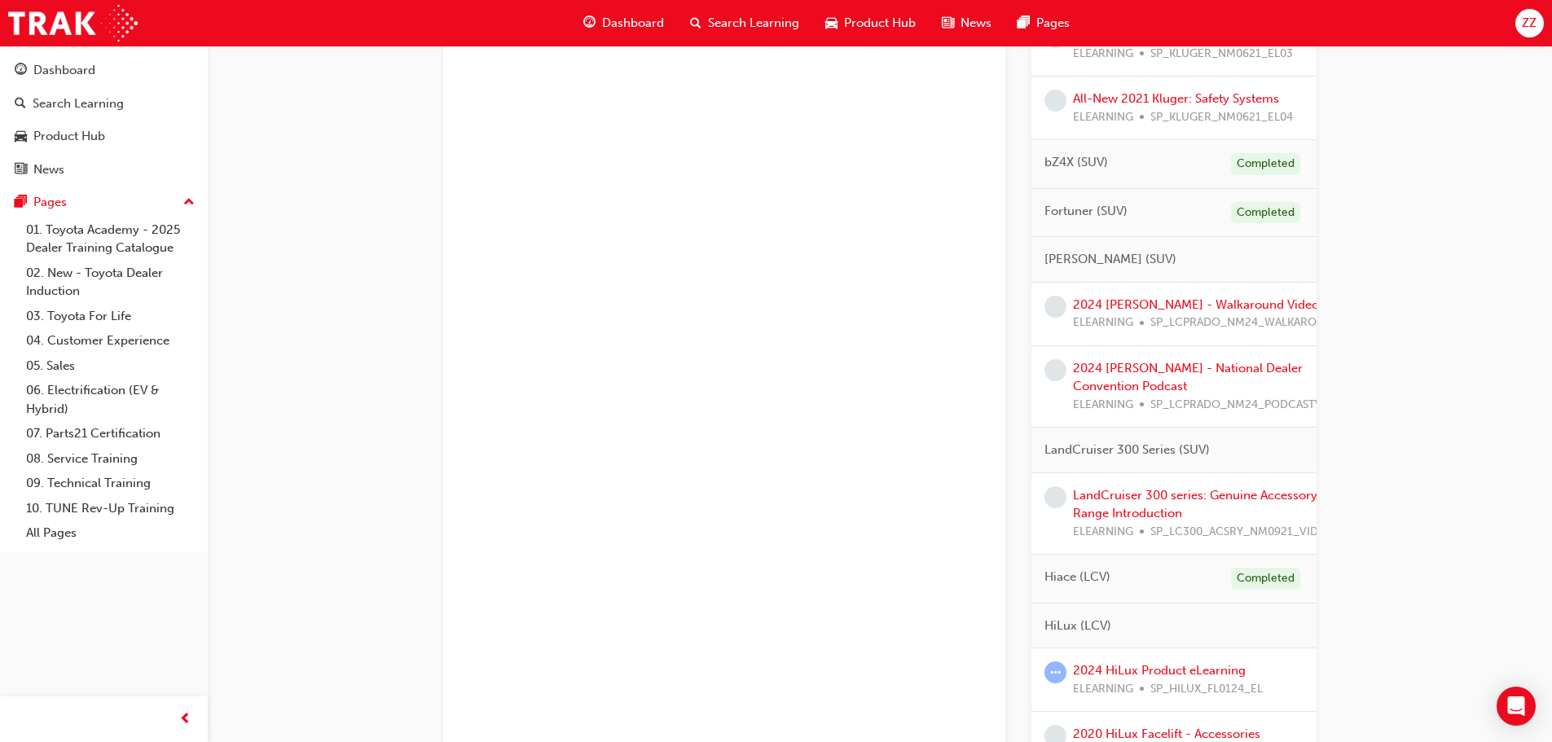
scroll to position [1277, 0]
click at [1176, 314] on link "2024 [PERSON_NAME] - Walkaround Video" at bounding box center [1196, 306] width 246 height 15
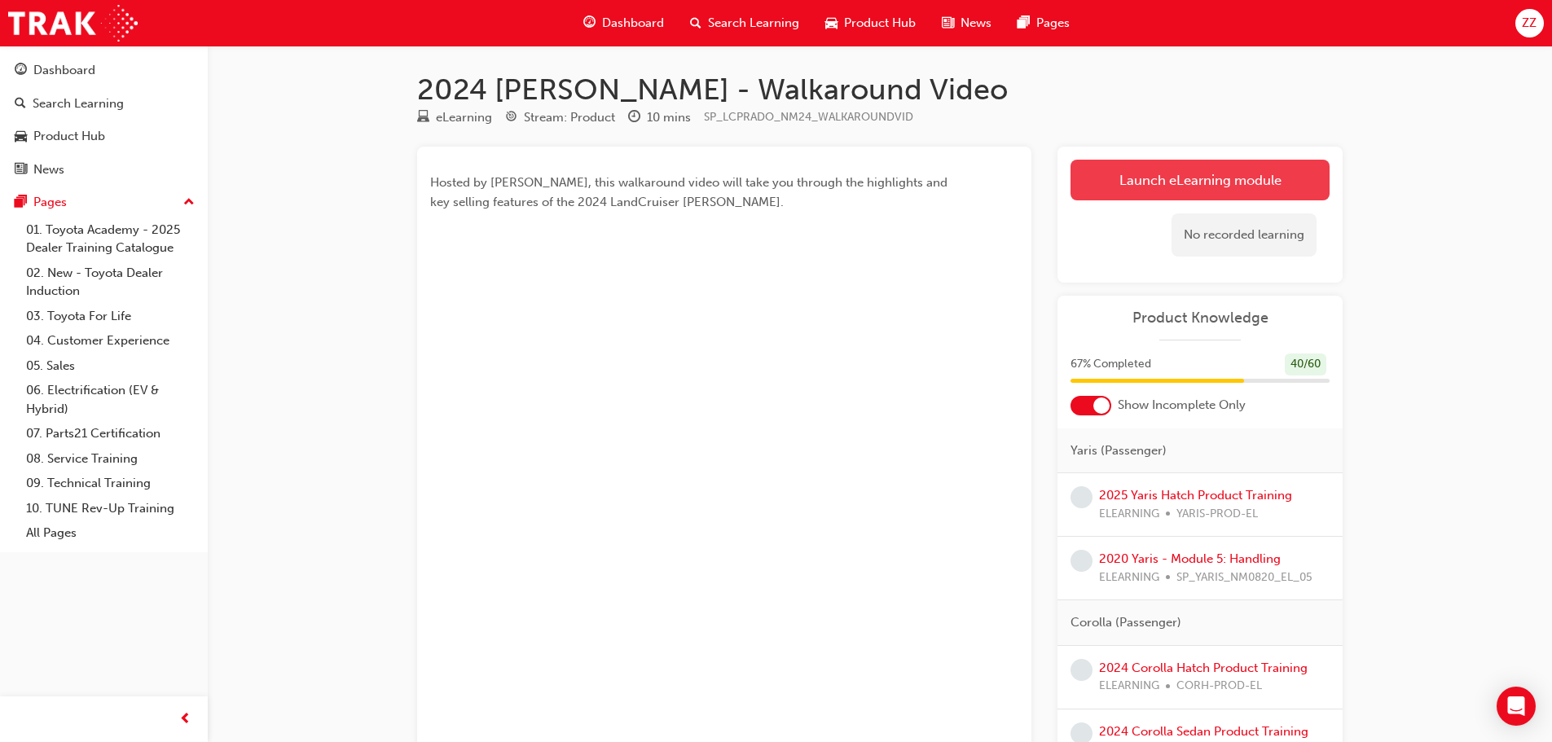
click at [1169, 183] on link "Launch eLearning module" at bounding box center [1200, 180] width 259 height 41
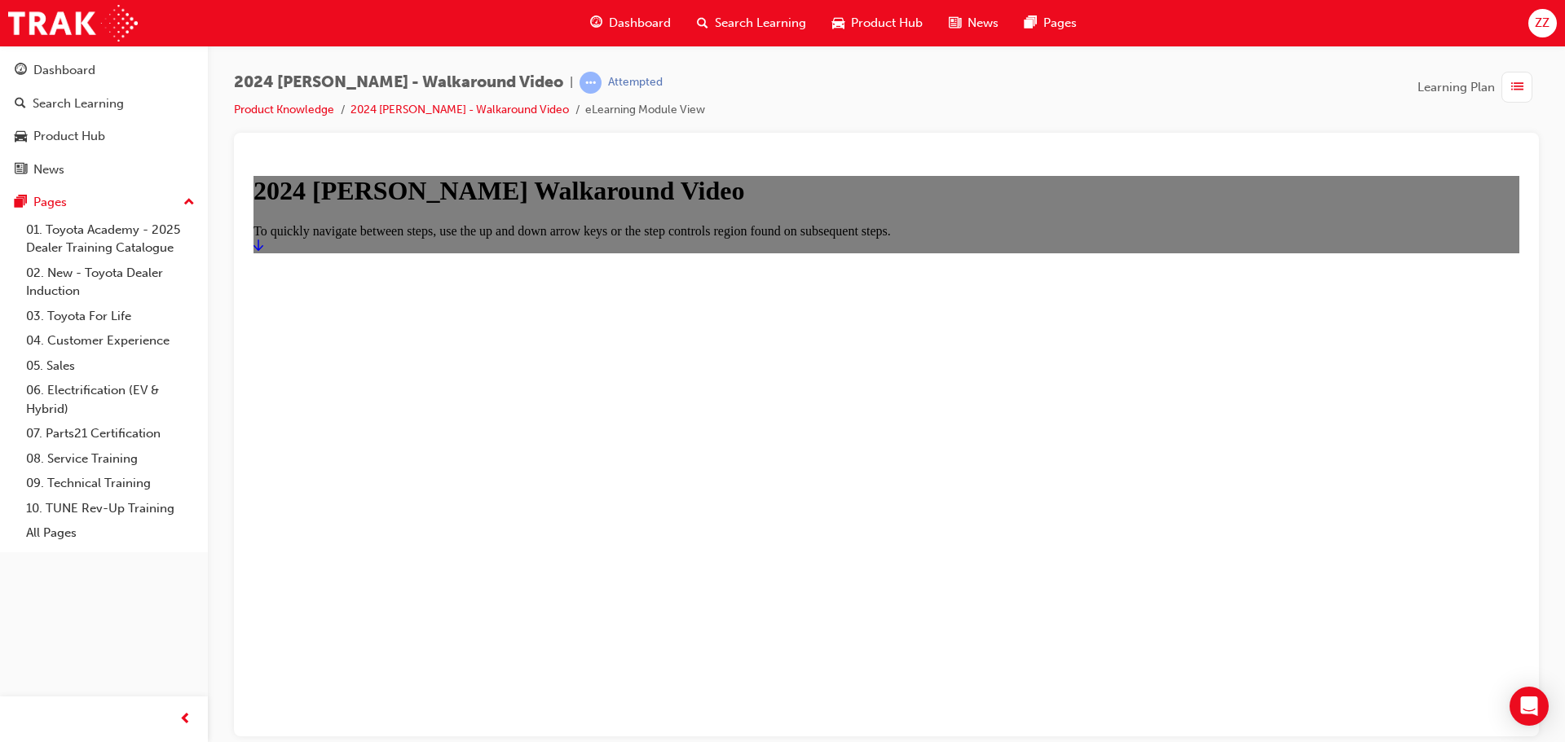
click at [263, 251] on icon "Start" at bounding box center [258, 244] width 10 height 13
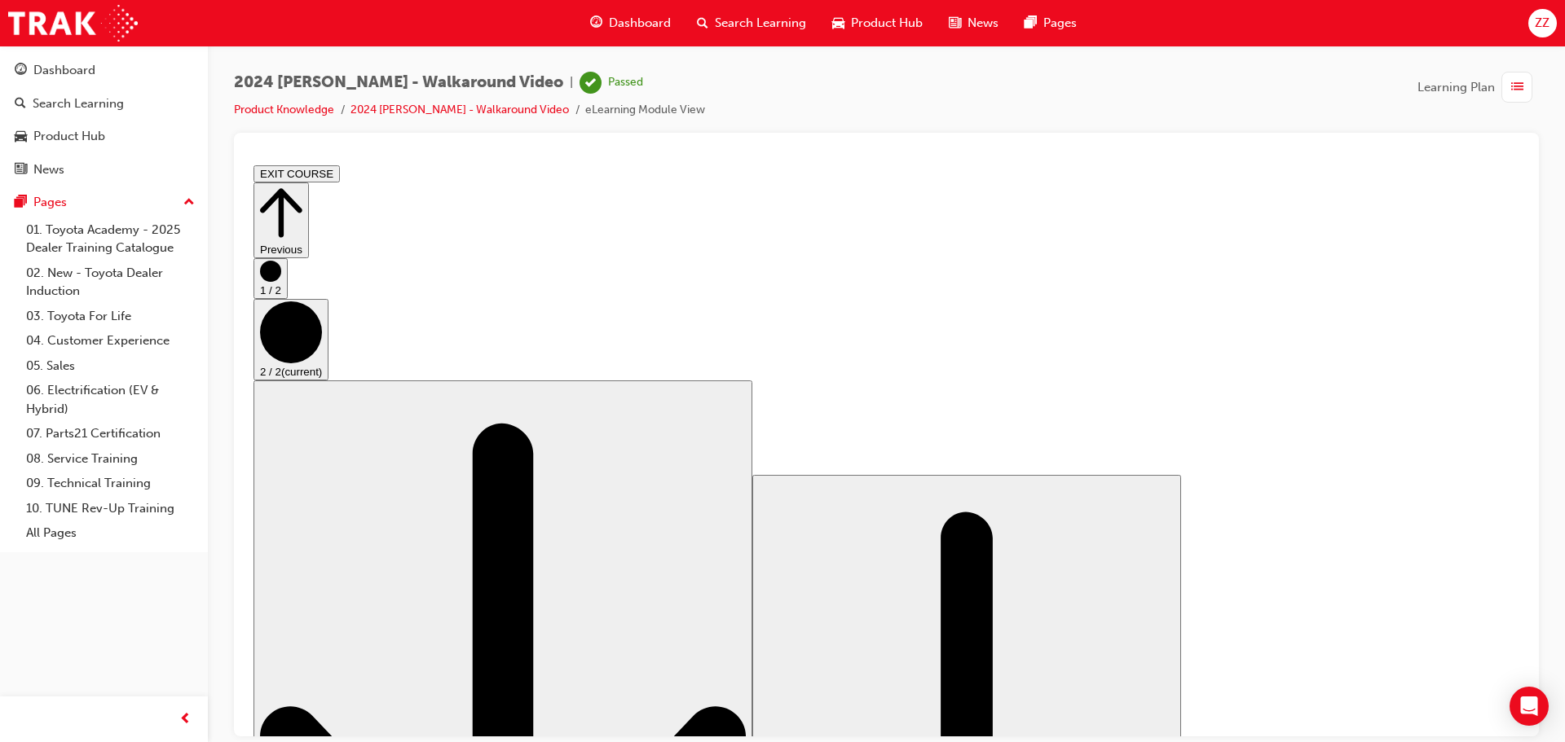
click at [340, 167] on button "EXIT COURSE" at bounding box center [296, 173] width 86 height 17
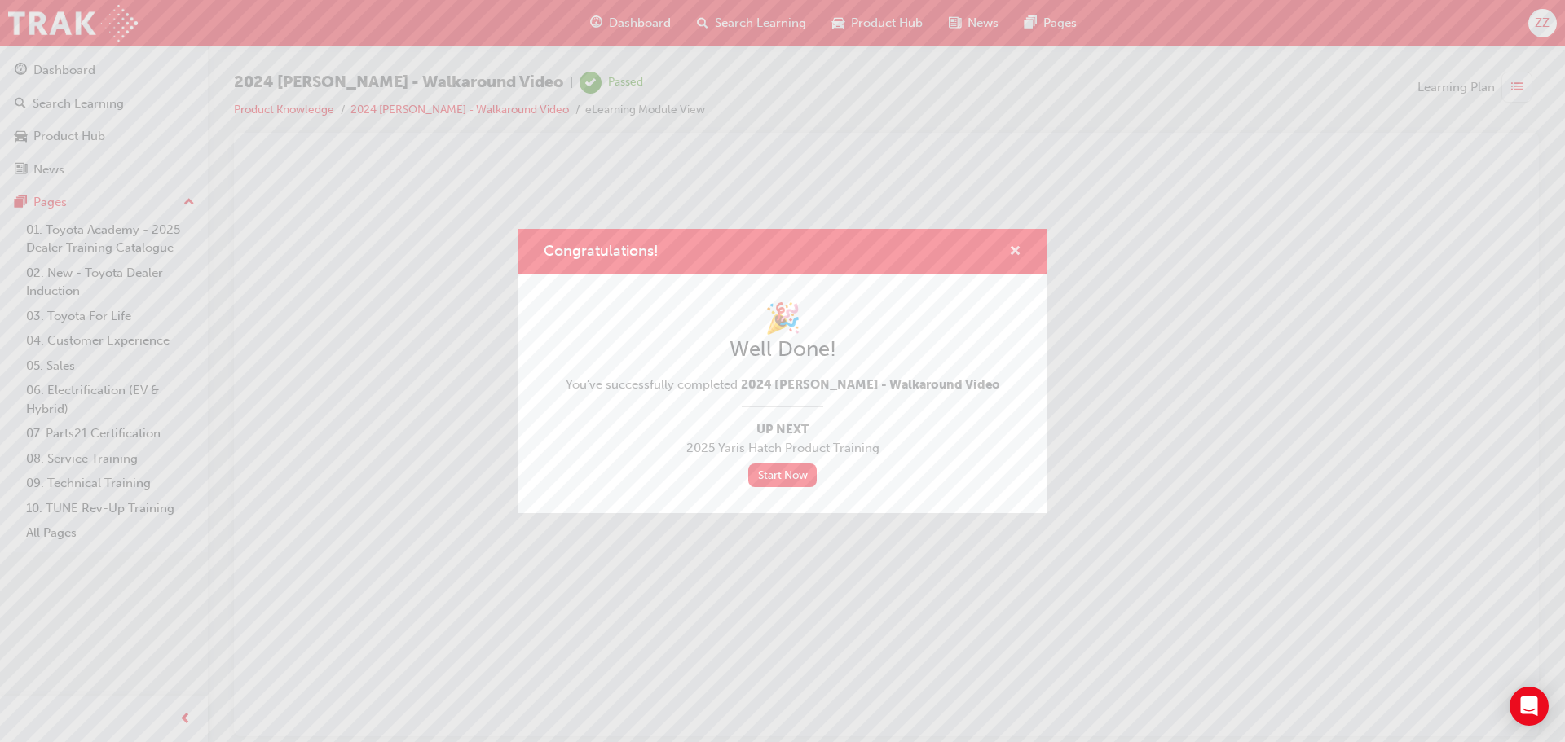
click at [1016, 248] on span "cross-icon" at bounding box center [1015, 252] width 12 height 15
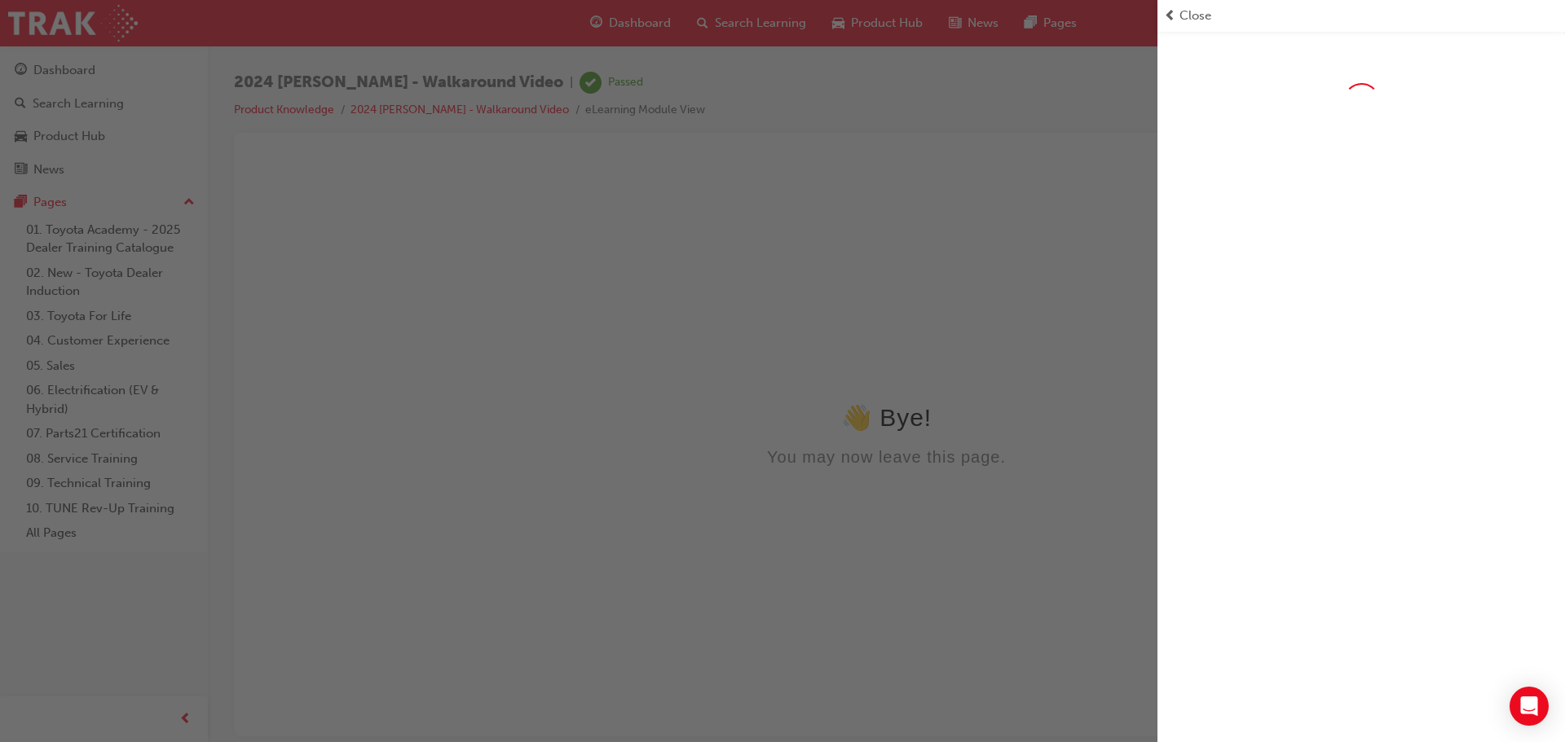
click at [1196, 13] on span "Close" at bounding box center [1195, 16] width 32 height 19
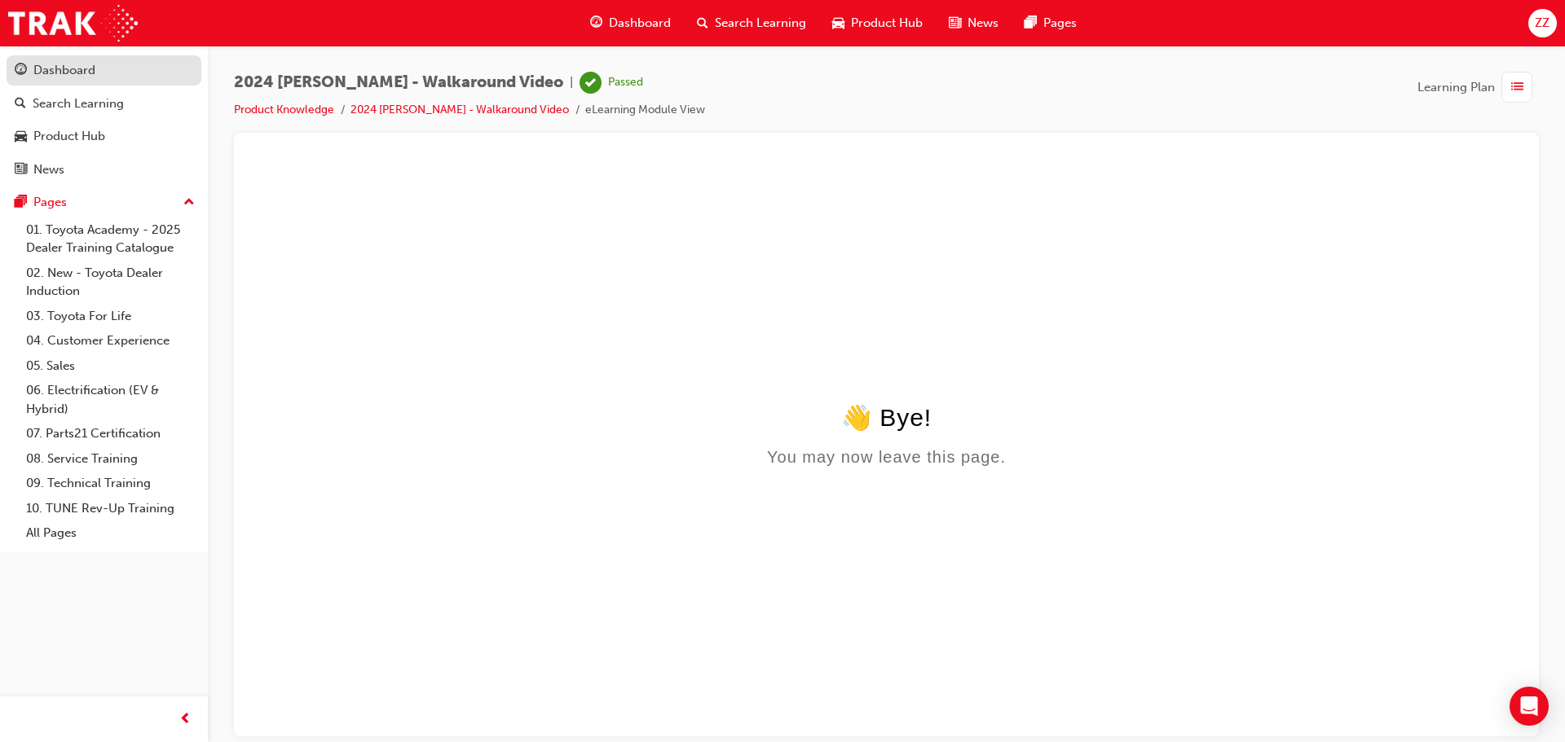
click at [92, 77] on div "Dashboard" at bounding box center [64, 70] width 62 height 19
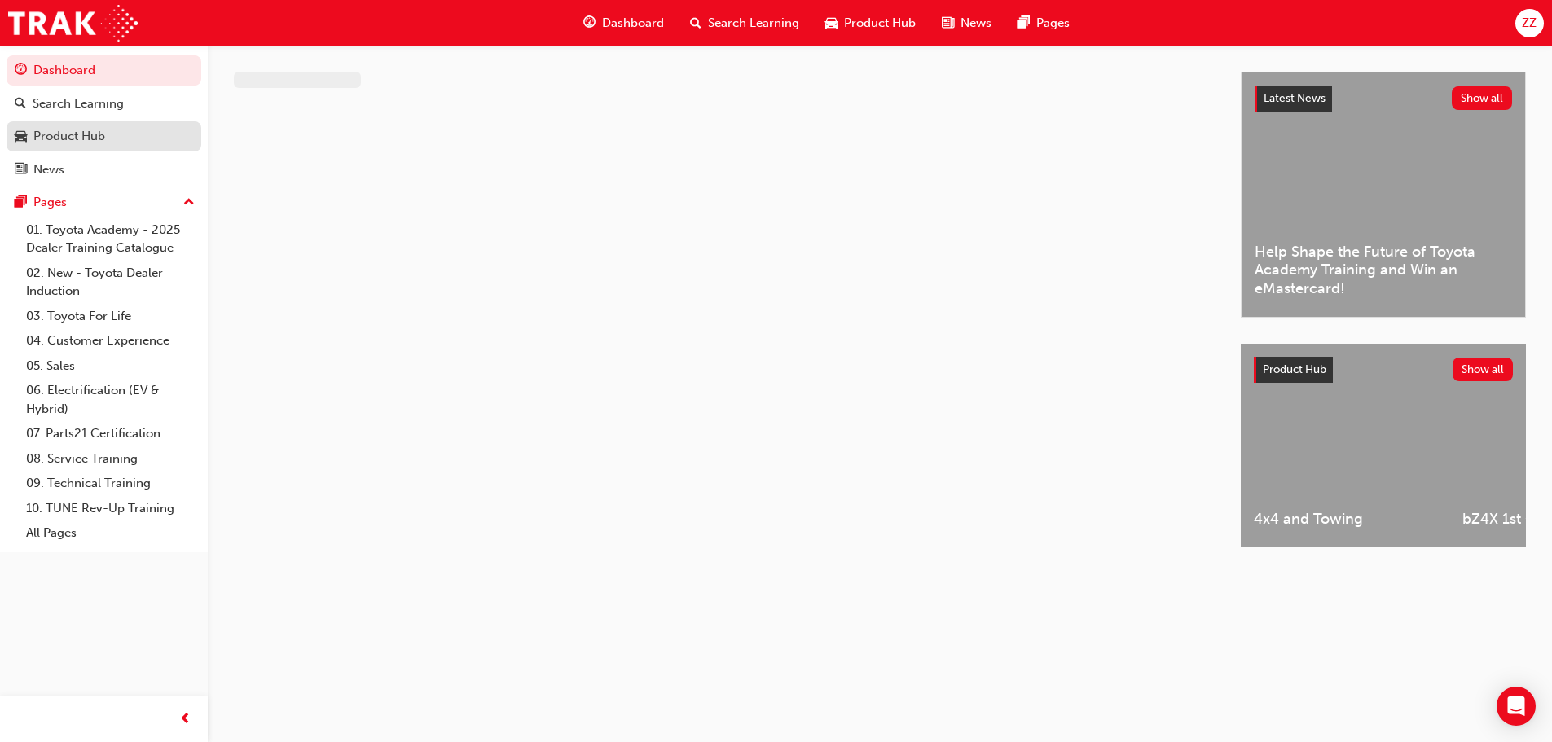
click at [66, 137] on div "Product Hub" at bounding box center [69, 136] width 72 height 19
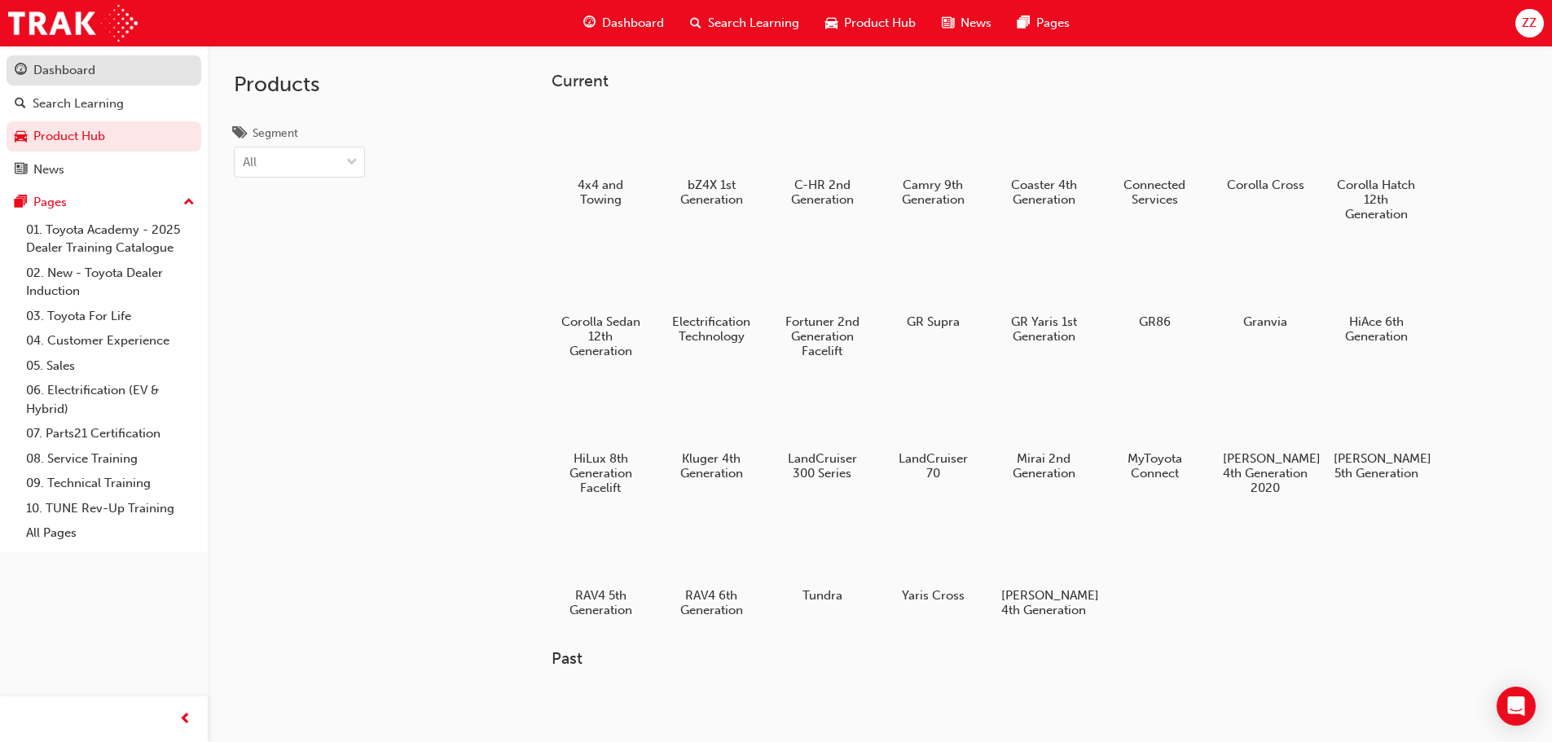
click at [73, 84] on link "Dashboard" at bounding box center [104, 70] width 195 height 30
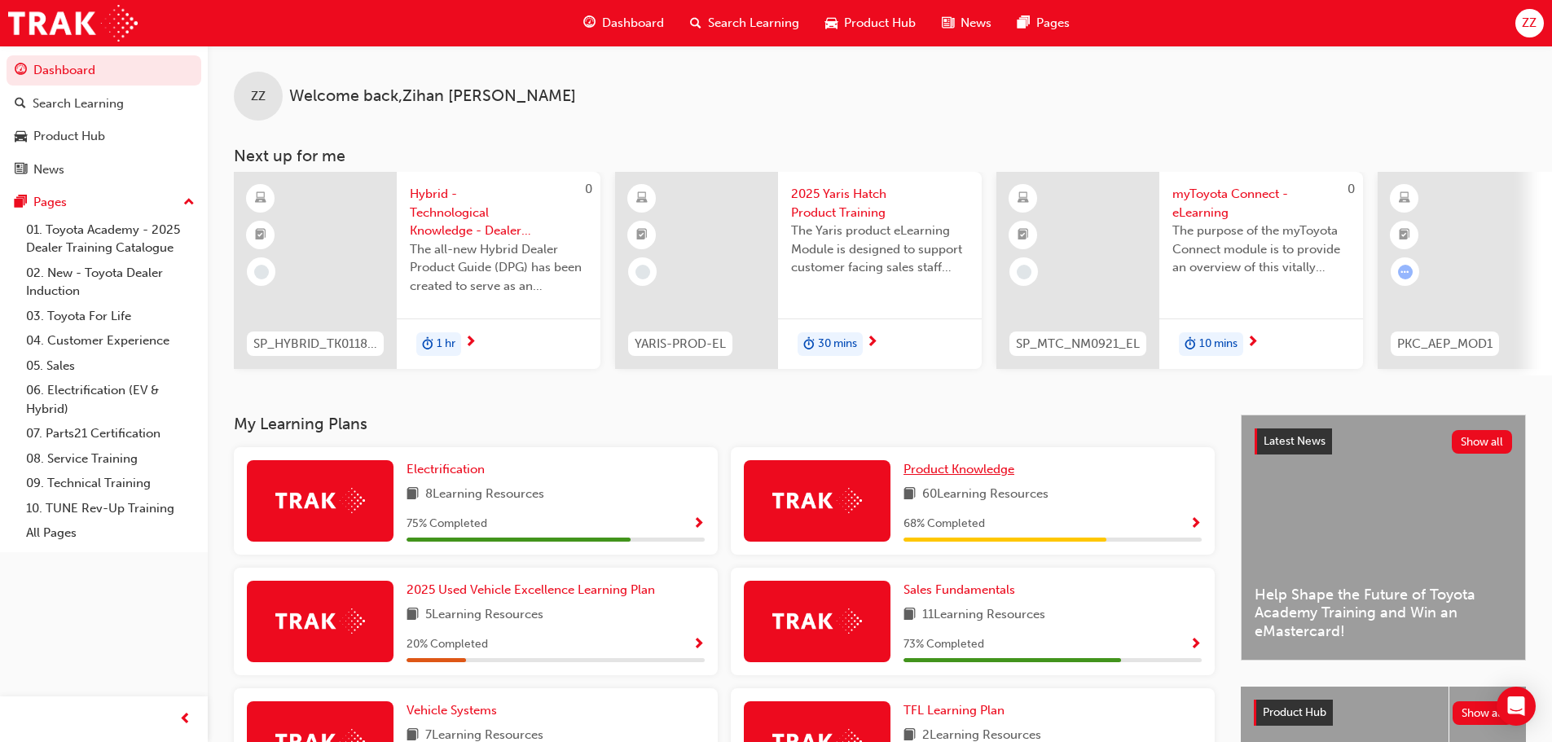
click at [923, 477] on span "Product Knowledge" at bounding box center [959, 469] width 111 height 15
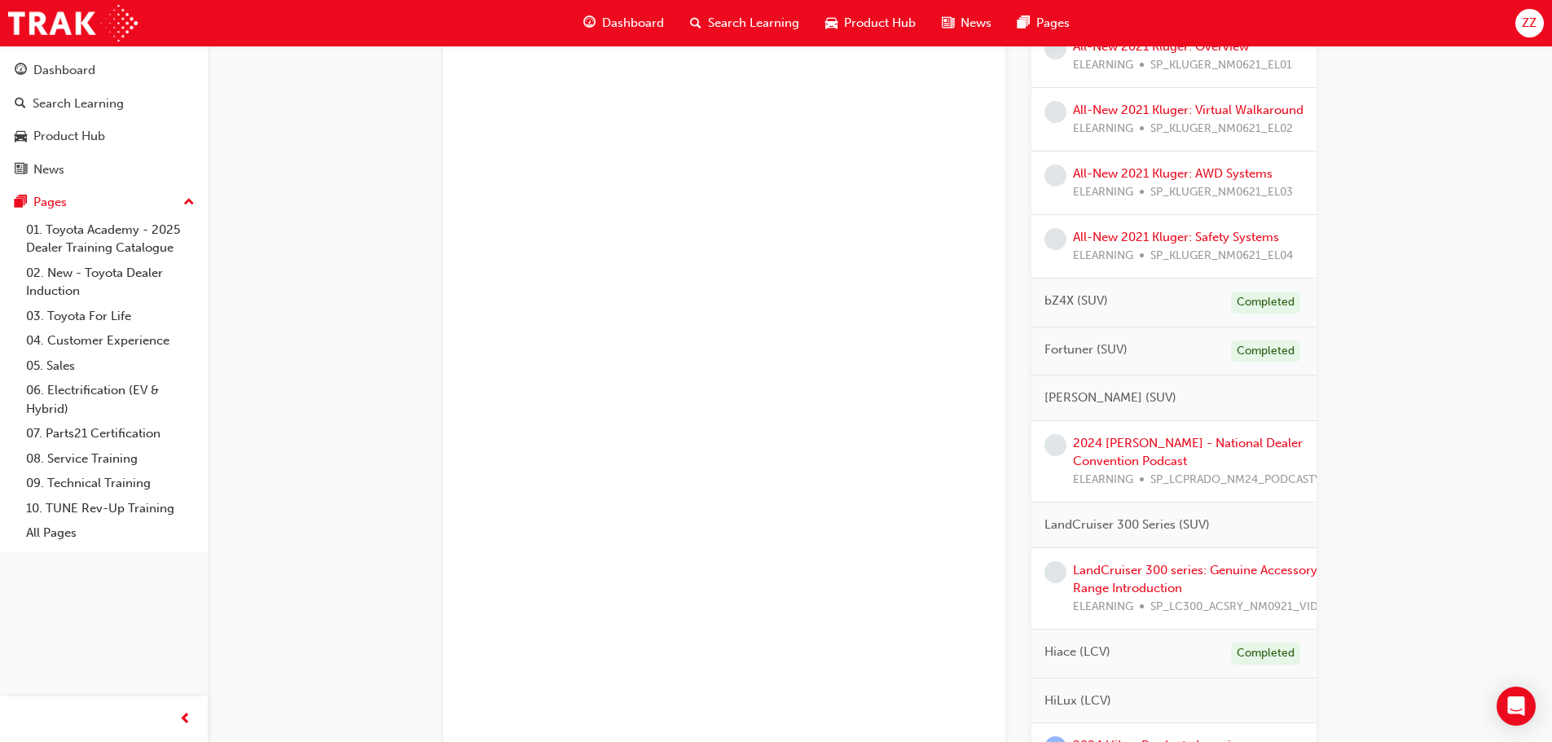
scroll to position [1141, 0]
click at [1138, 458] on link "2024 [PERSON_NAME] - National Dealer Convention Podcast" at bounding box center [1188, 451] width 230 height 33
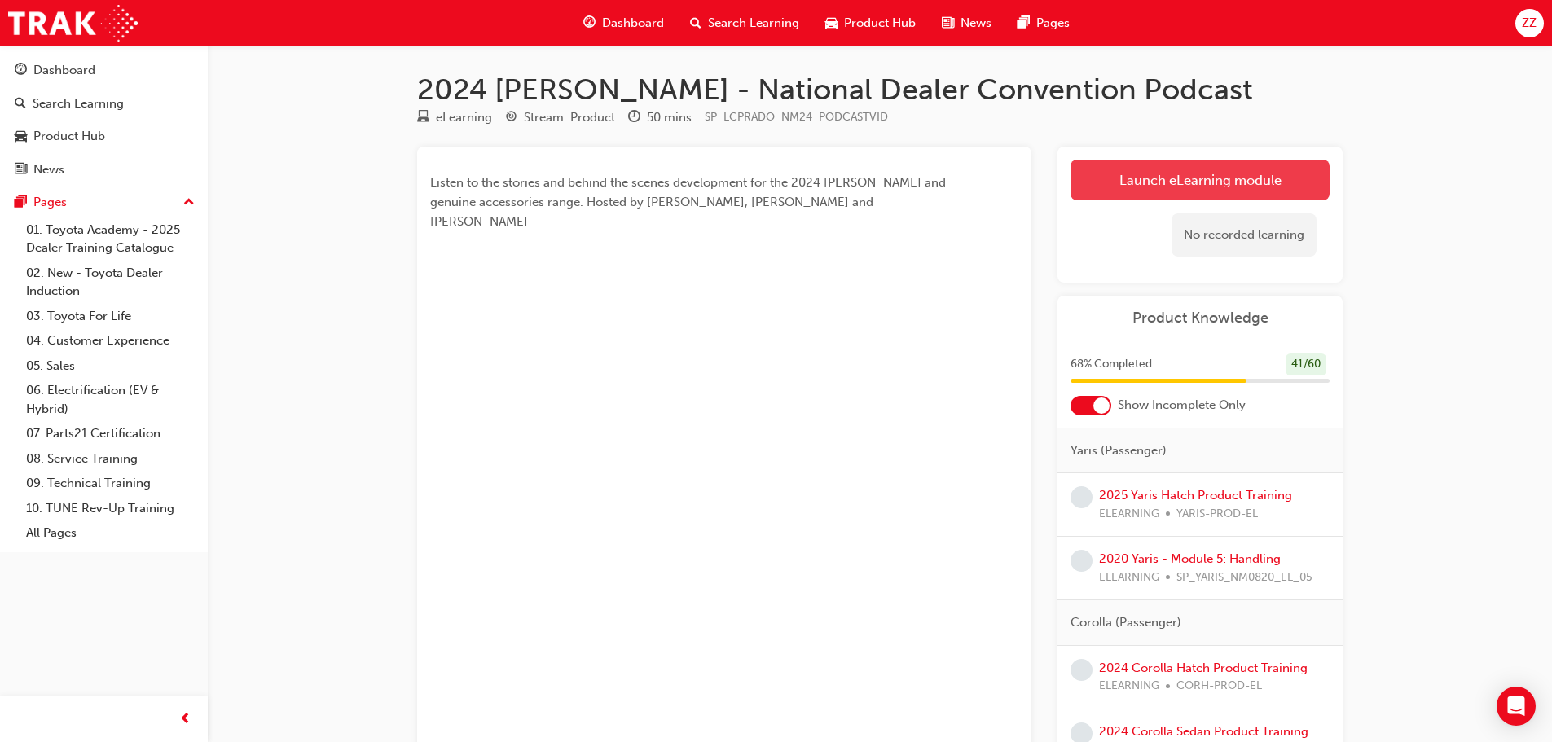
click at [1188, 165] on link "Launch eLearning module" at bounding box center [1200, 180] width 259 height 41
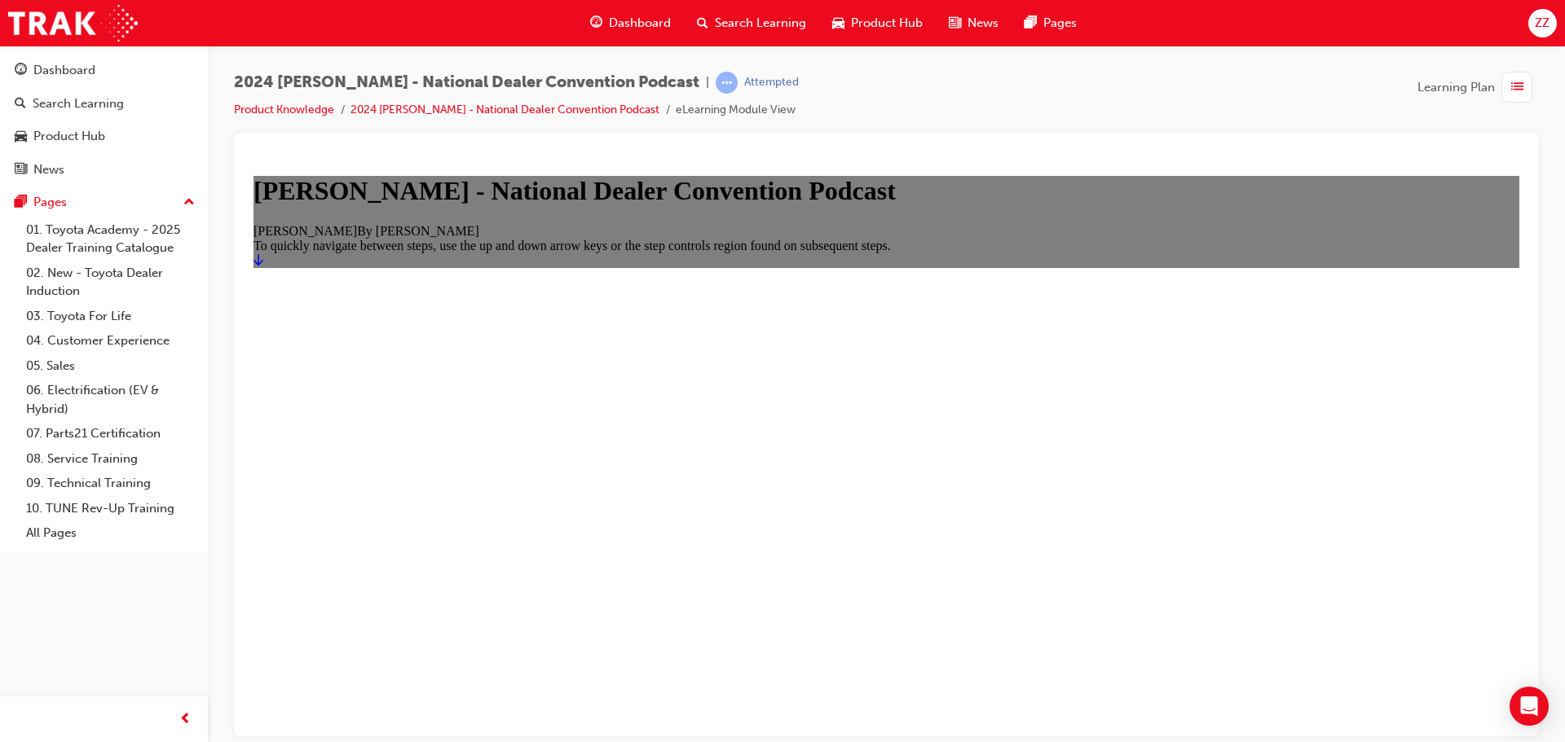
click at [263, 266] on icon "Start" at bounding box center [258, 259] width 10 height 13
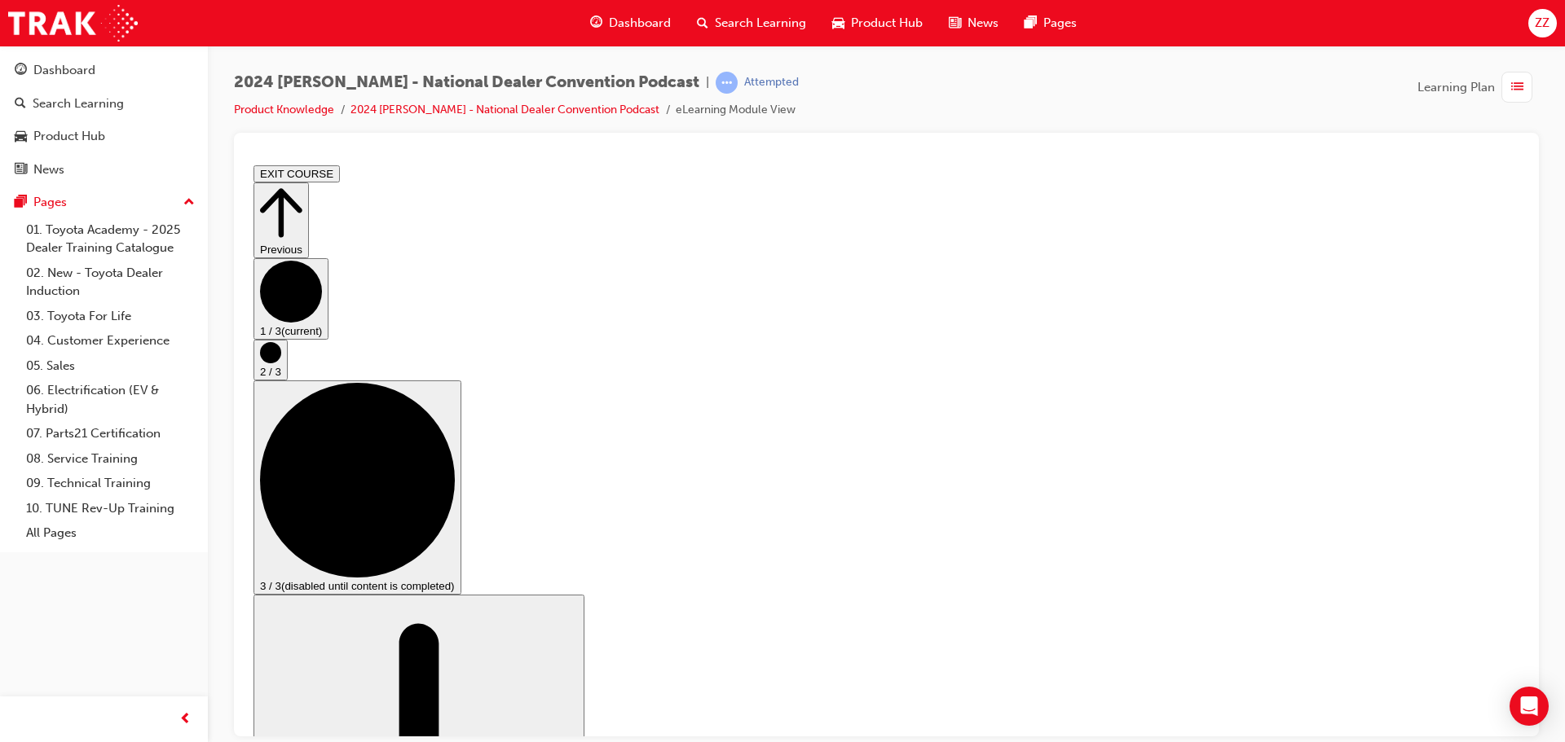
click at [281, 363] on circle "Step controls" at bounding box center [270, 351] width 21 height 21
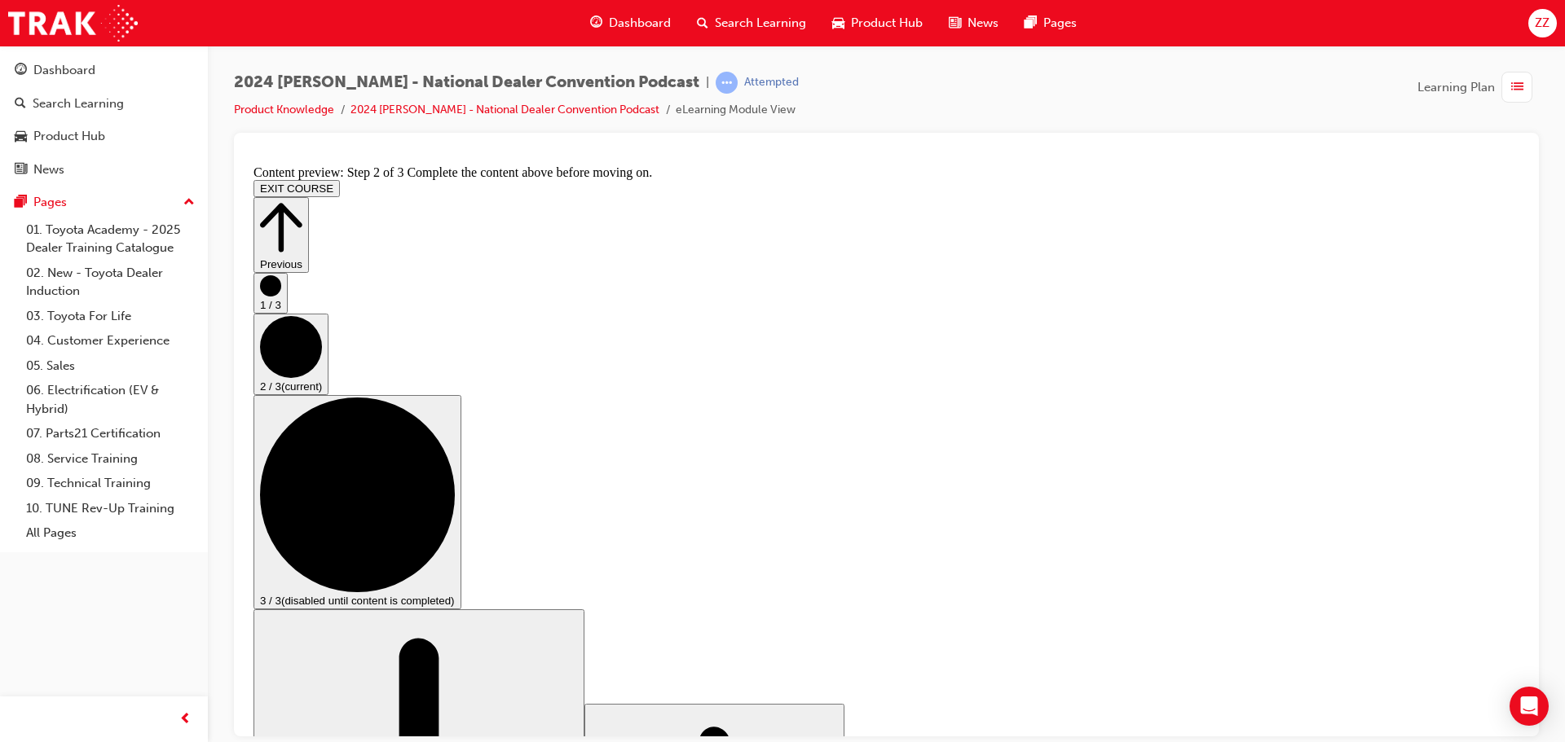
click at [455, 465] on circle "Step controls" at bounding box center [357, 494] width 195 height 195
click at [461, 475] on button "3 / 3 (disabled until content is completed)" at bounding box center [357, 501] width 208 height 214
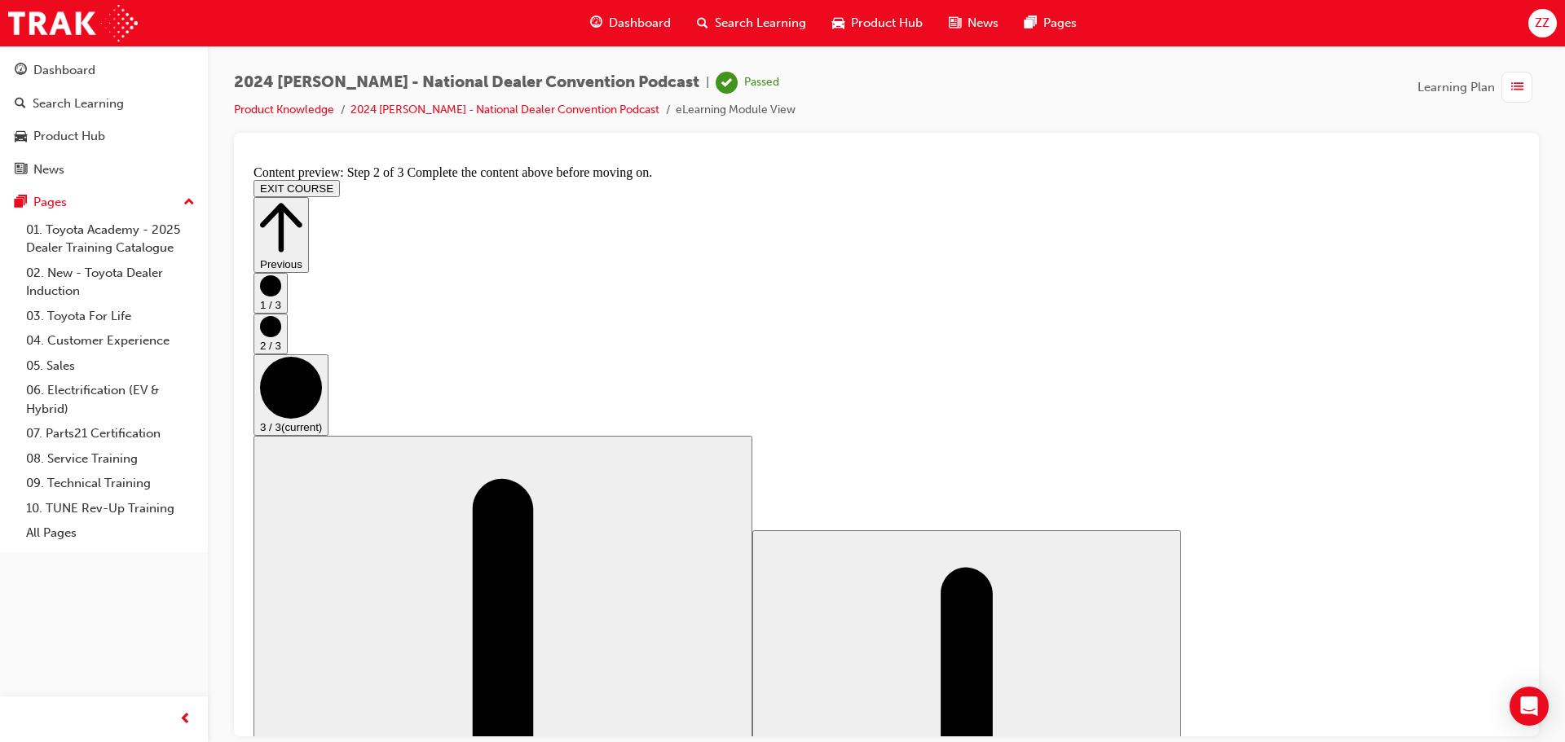
click at [1484, 435] on div "1 / 3 2 / 3 3 / 3 (current)" at bounding box center [886, 353] width 1266 height 163
click at [340, 179] on button "EXIT COURSE" at bounding box center [296, 187] width 86 height 17
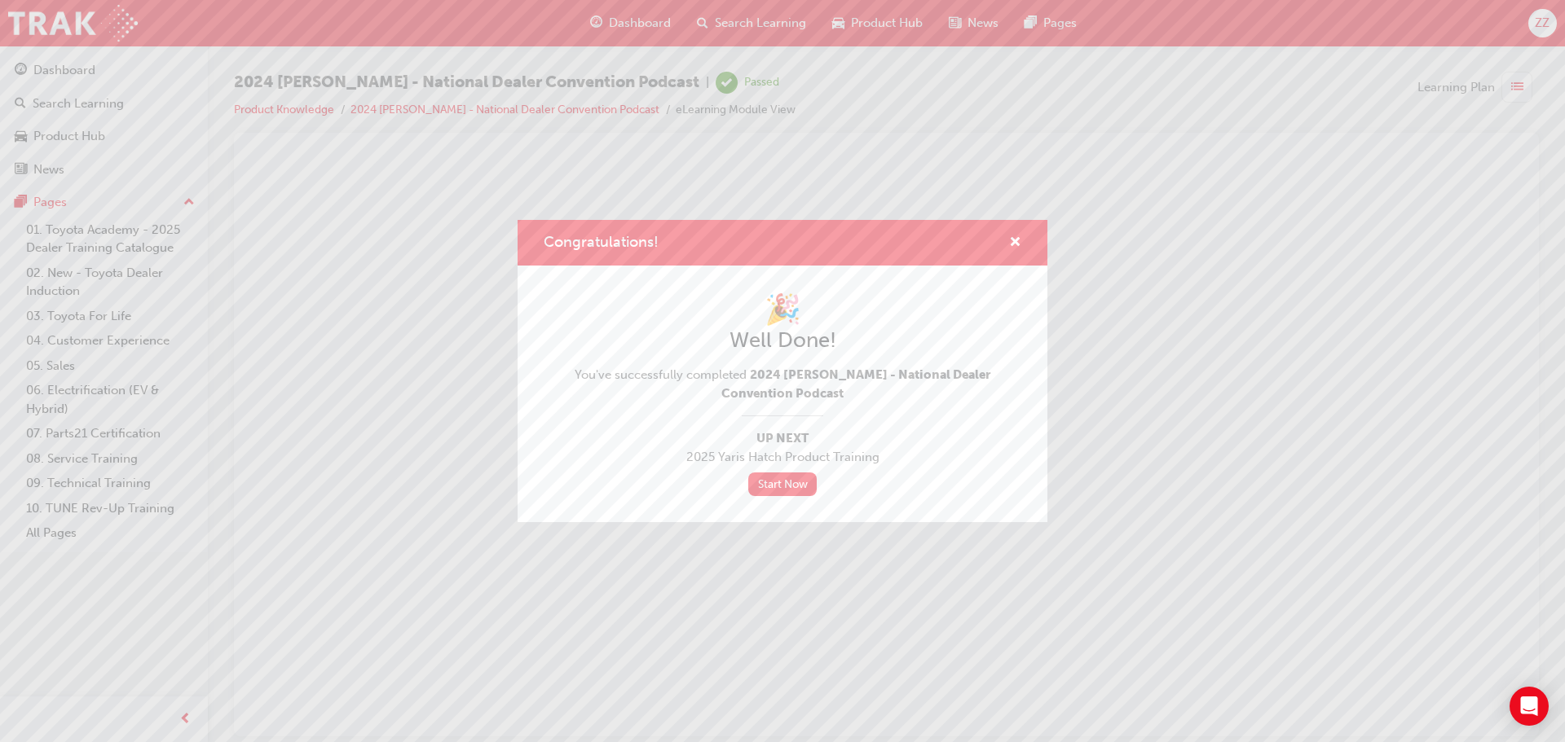
click at [1021, 240] on div "Congratulations!" at bounding box center [782, 243] width 530 height 46
click at [1019, 240] on span "cross-icon" at bounding box center [1015, 243] width 12 height 15
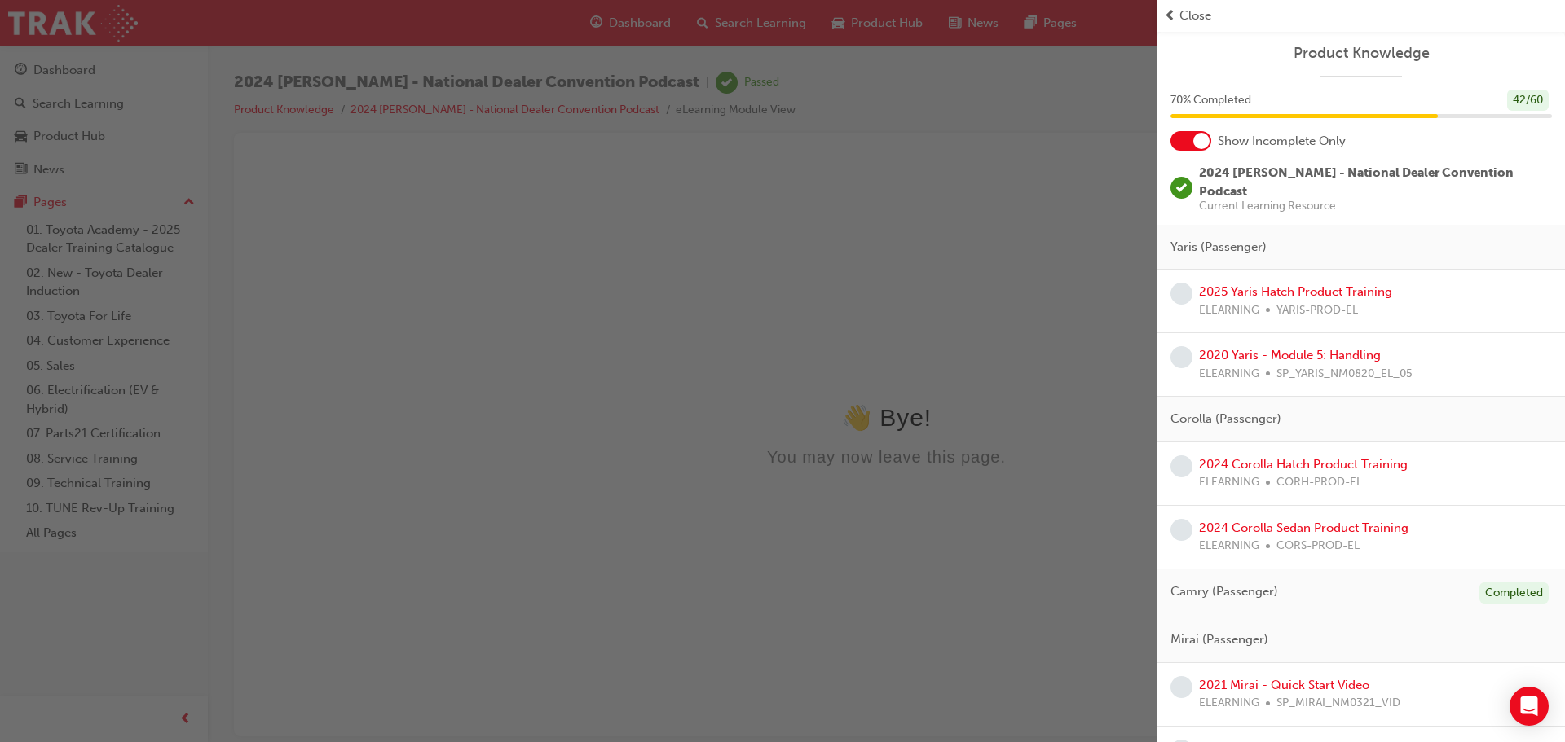
click at [1173, 13] on span "prev-icon" at bounding box center [1170, 16] width 12 height 19
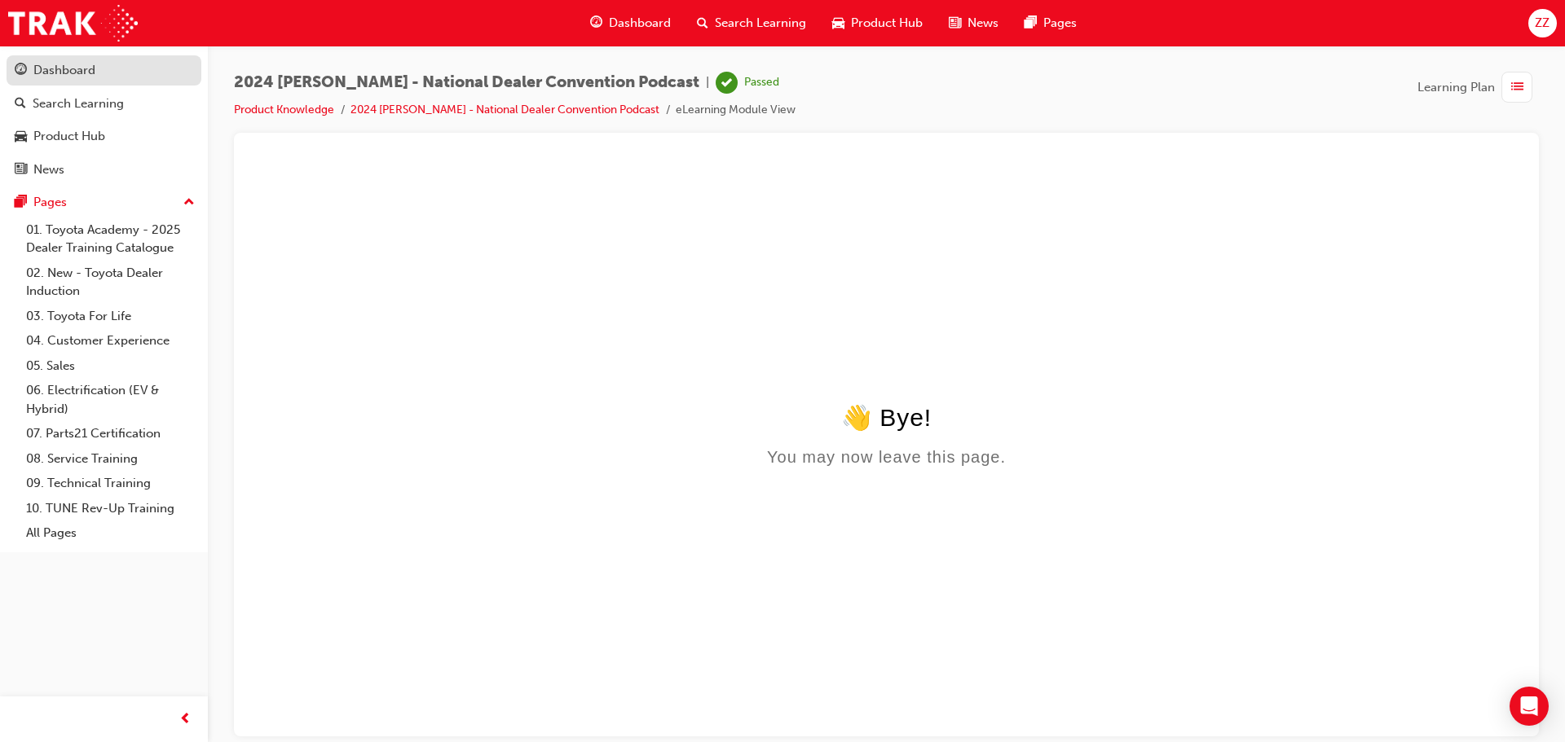
click at [85, 69] on div "Dashboard" at bounding box center [64, 70] width 62 height 19
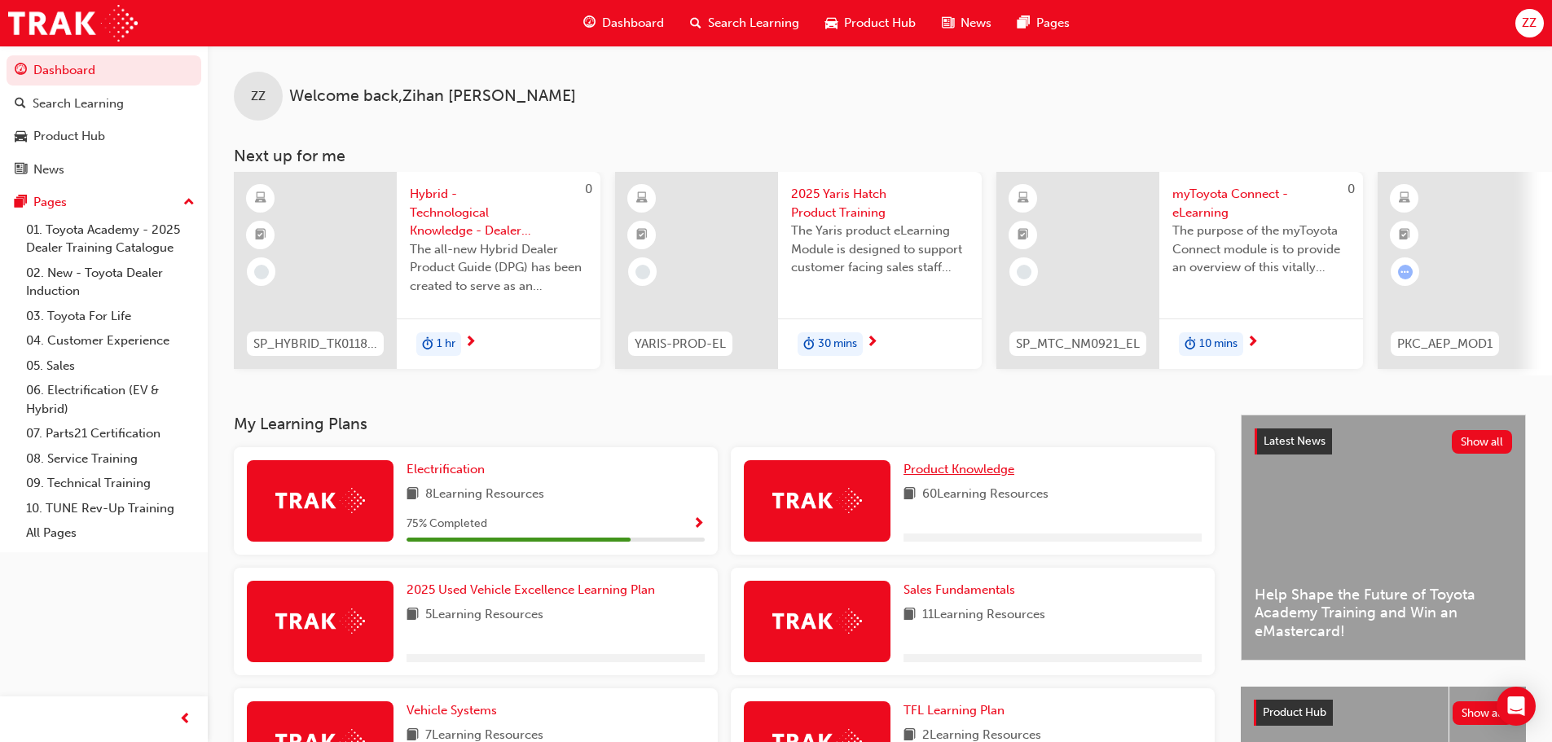
click at [936, 473] on span "Product Knowledge" at bounding box center [959, 469] width 111 height 15
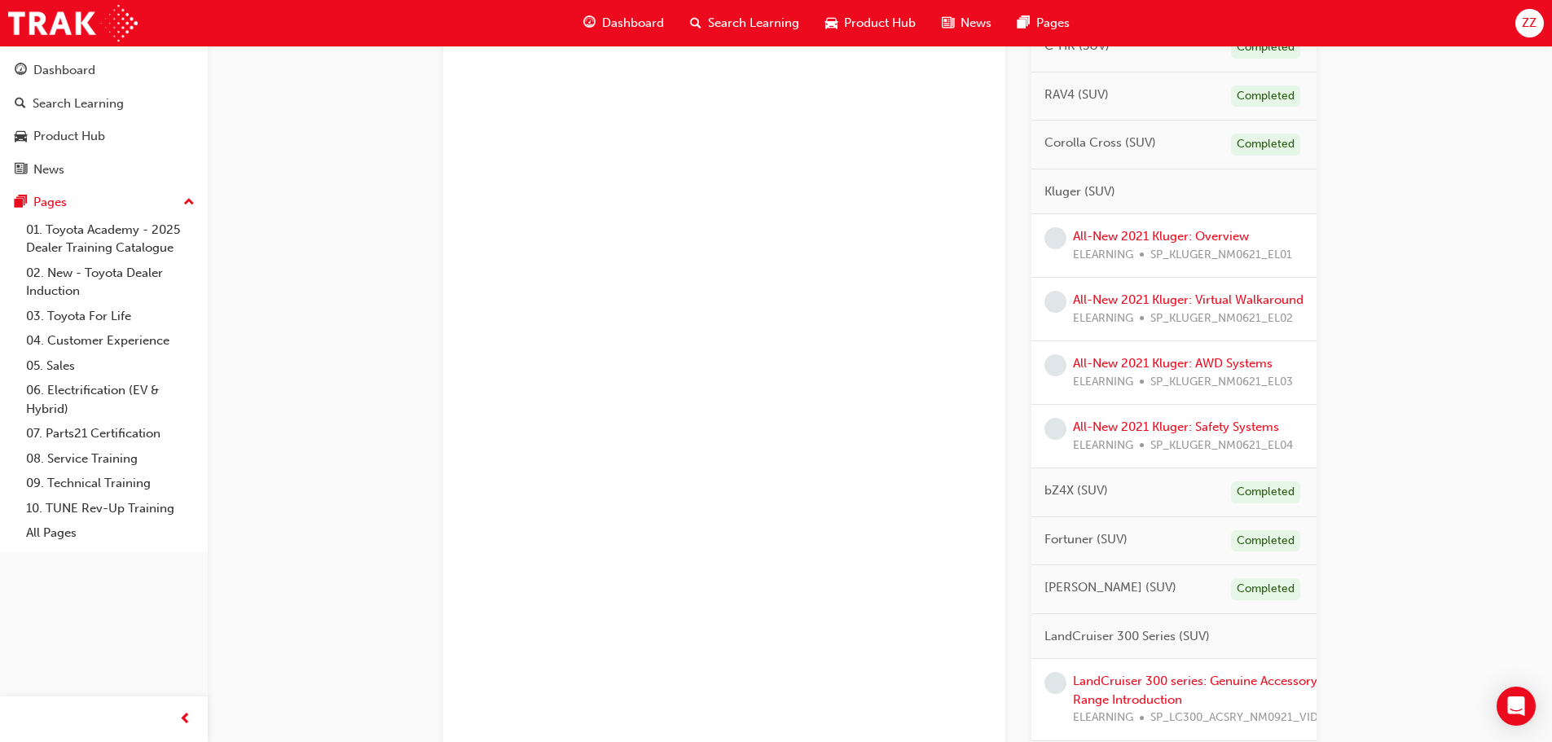
scroll to position [1059, 0]
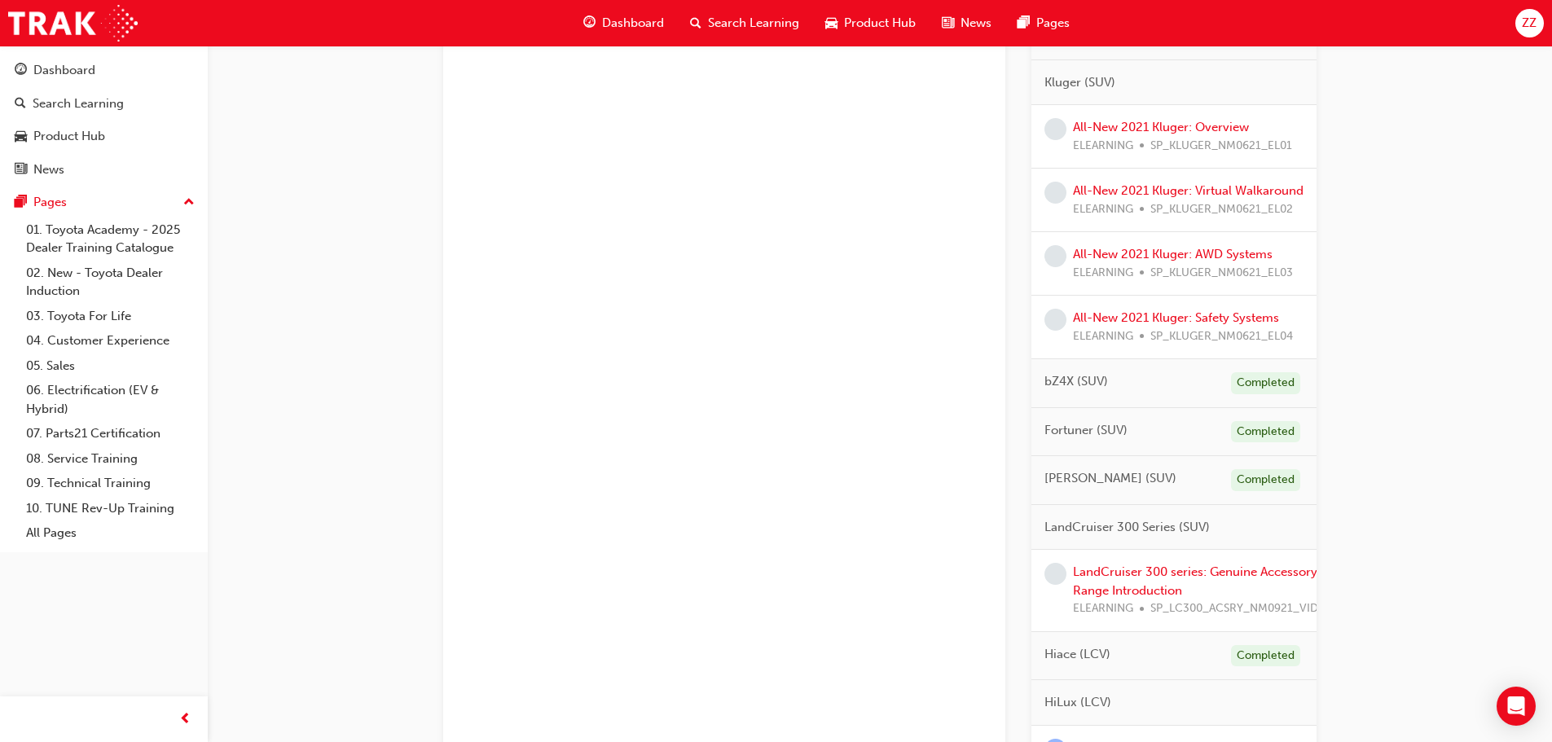
click at [1139, 600] on div "LandCruiser 300 series: Genuine Accessory Range Introduction ELEARNING SP_LC300…" at bounding box center [1195, 590] width 245 height 55
click at [1153, 588] on link "LandCruiser 300 series: Genuine Accessory Range Introduction" at bounding box center [1195, 581] width 244 height 33
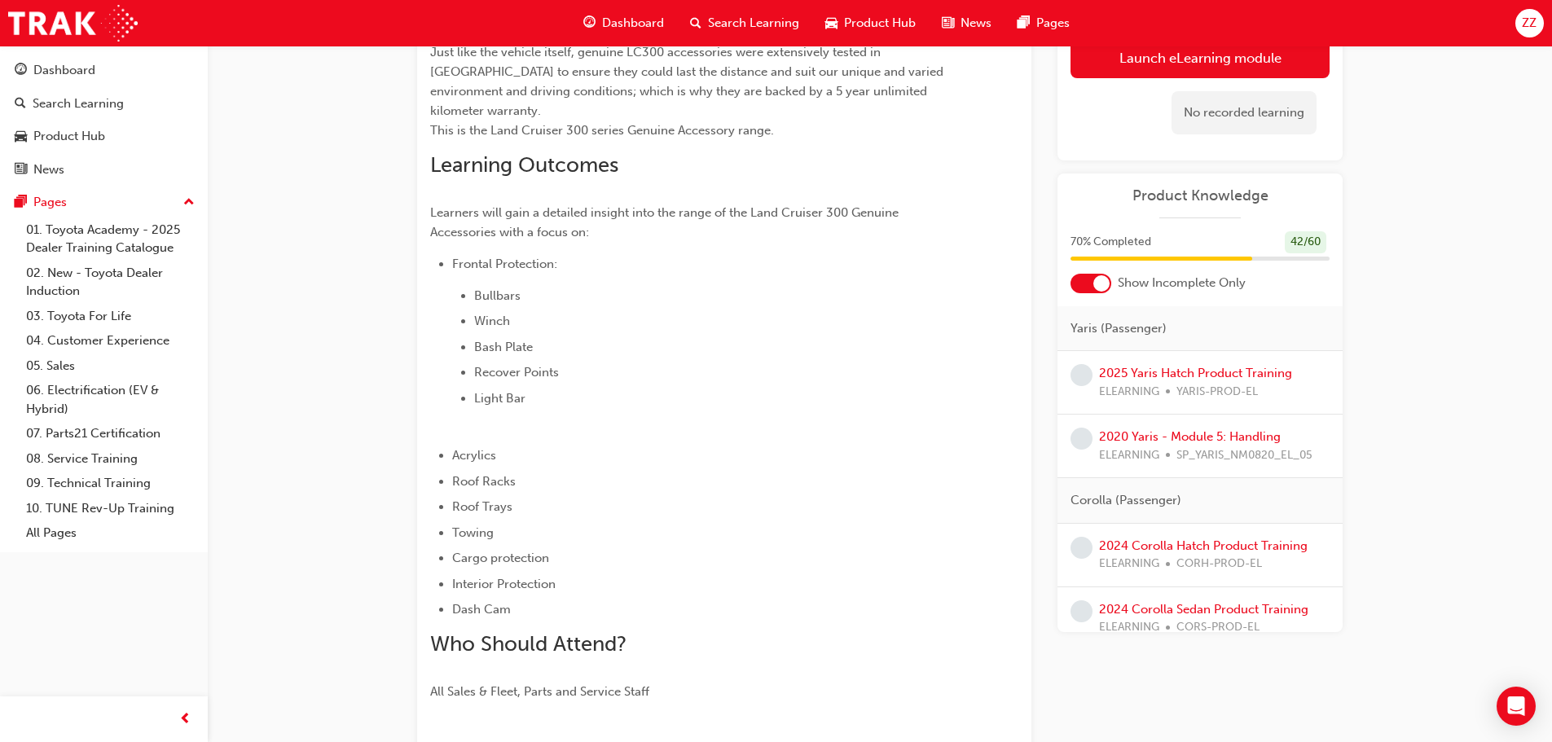
scroll to position [55, 0]
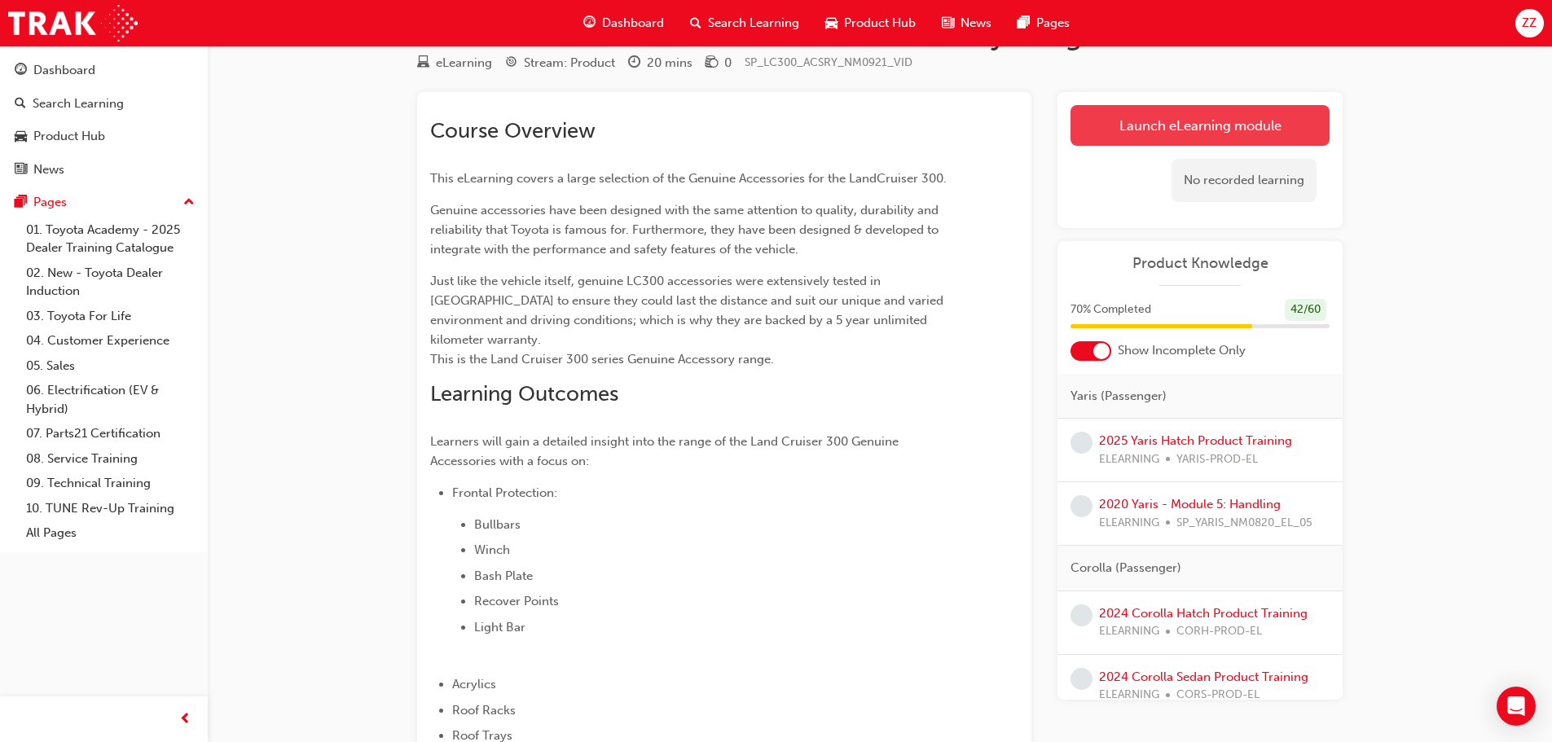
click at [1171, 128] on link "Launch eLearning module" at bounding box center [1200, 125] width 259 height 41
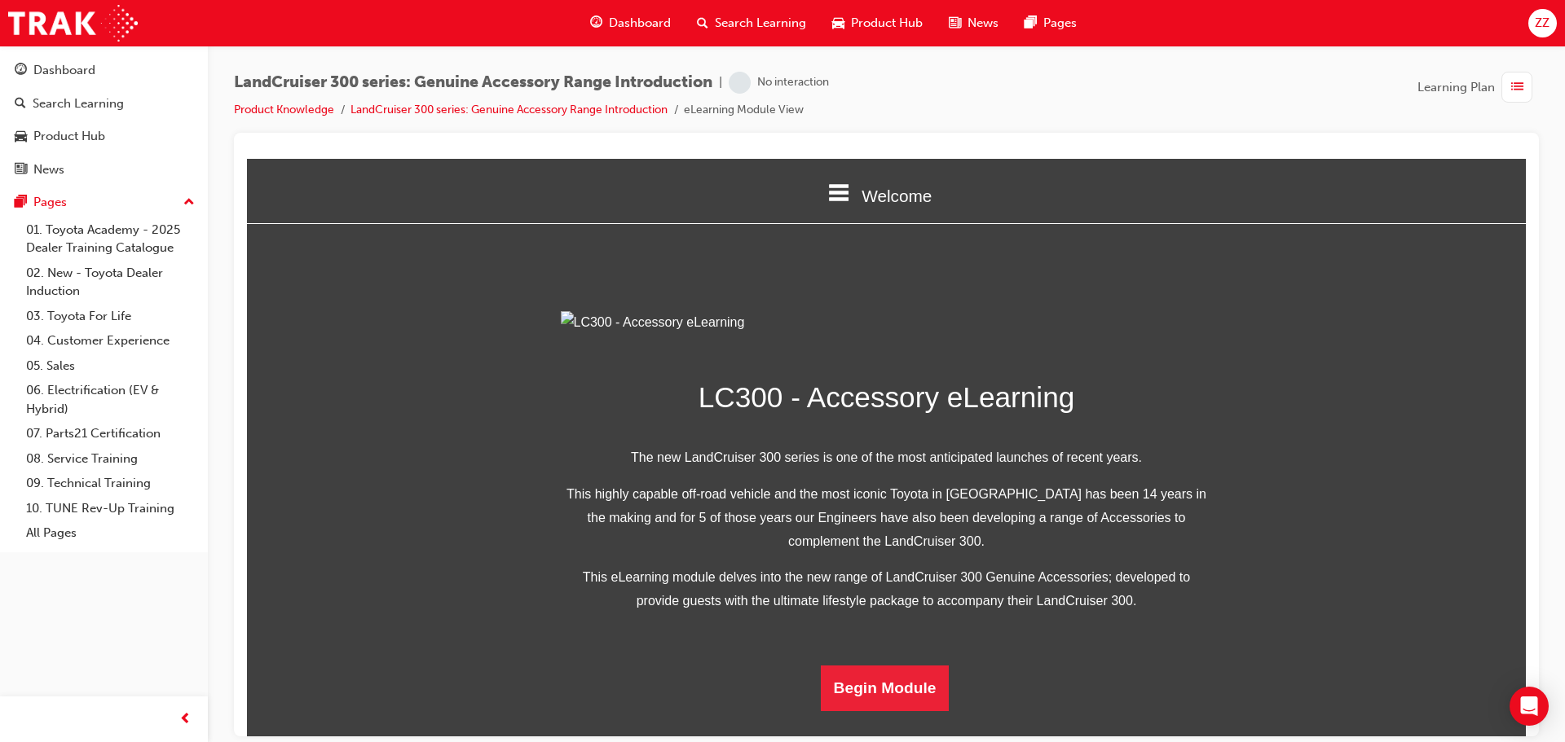
scroll to position [318, 0]
click at [893, 711] on button "Begin Module" at bounding box center [885, 688] width 129 height 46
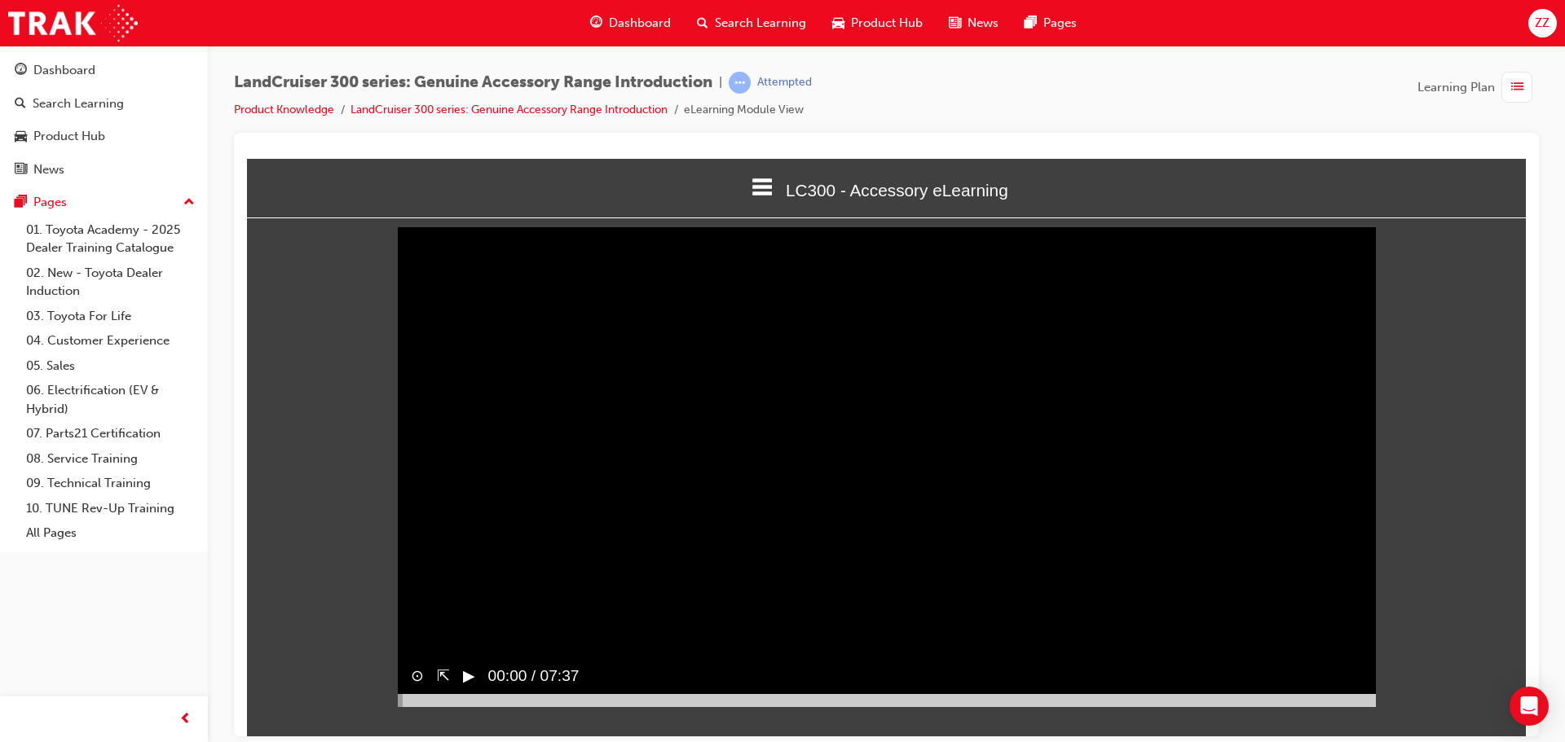
scroll to position [7, 0]
click at [473, 687] on button "▶︎" at bounding box center [469, 675] width 12 height 24
click at [1098, 540] on video "Sorry, your browser does not support embedded videos. Download Instead" at bounding box center [887, 461] width 978 height 489
click at [475, 687] on button "▶︎" at bounding box center [469, 675] width 12 height 24
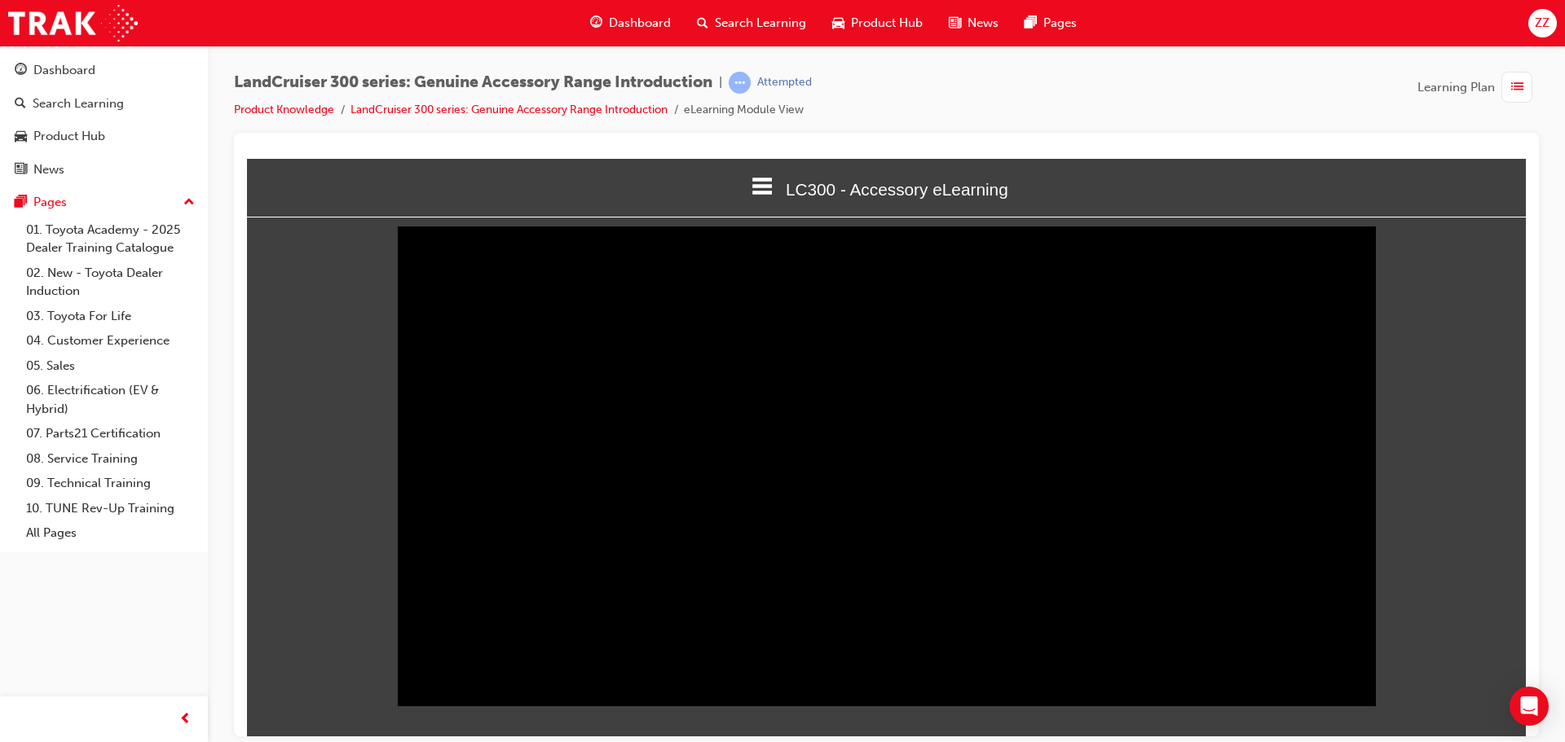
click at [464, 687] on button "‖" at bounding box center [467, 675] width 8 height 24
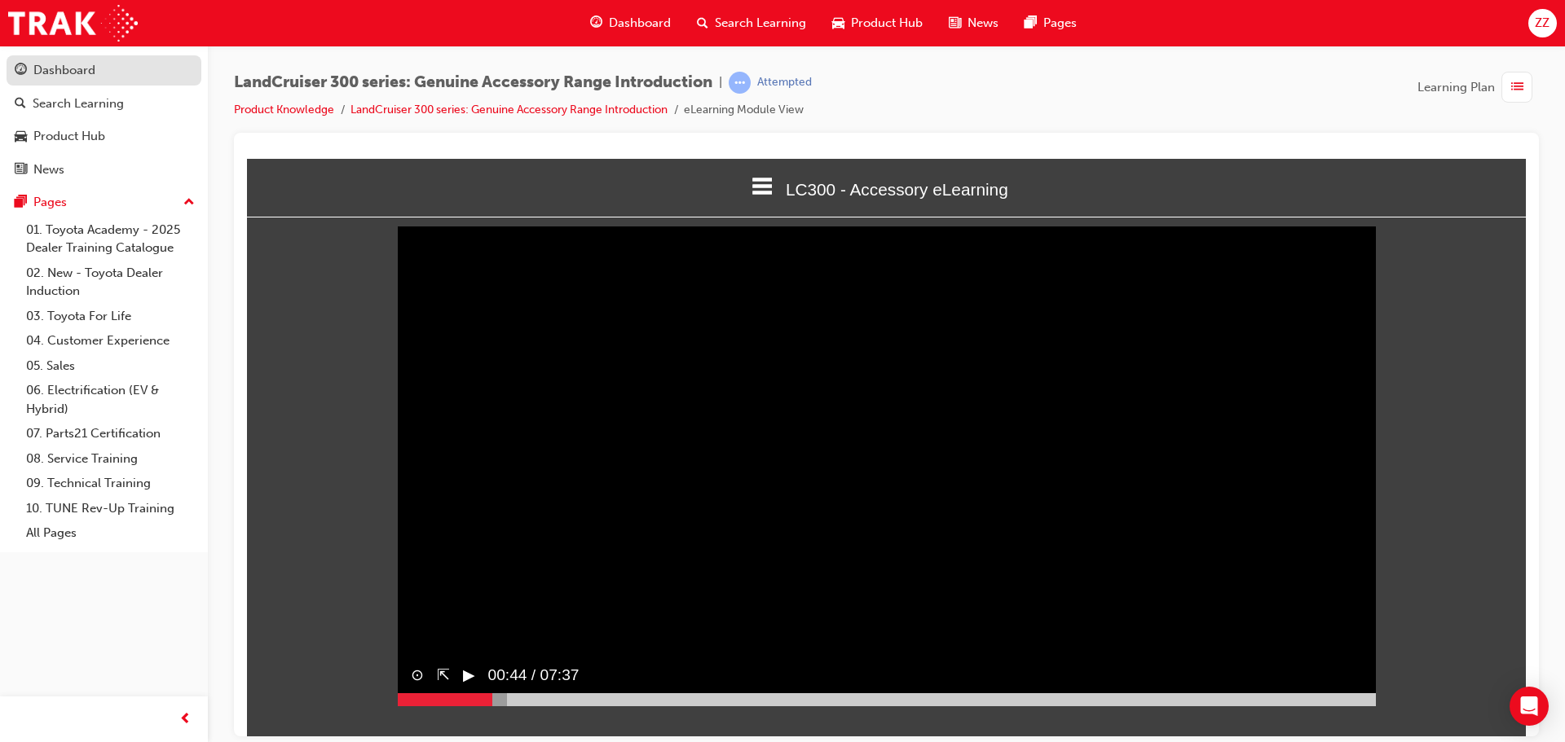
click at [60, 74] on div "Dashboard" at bounding box center [64, 70] width 62 height 19
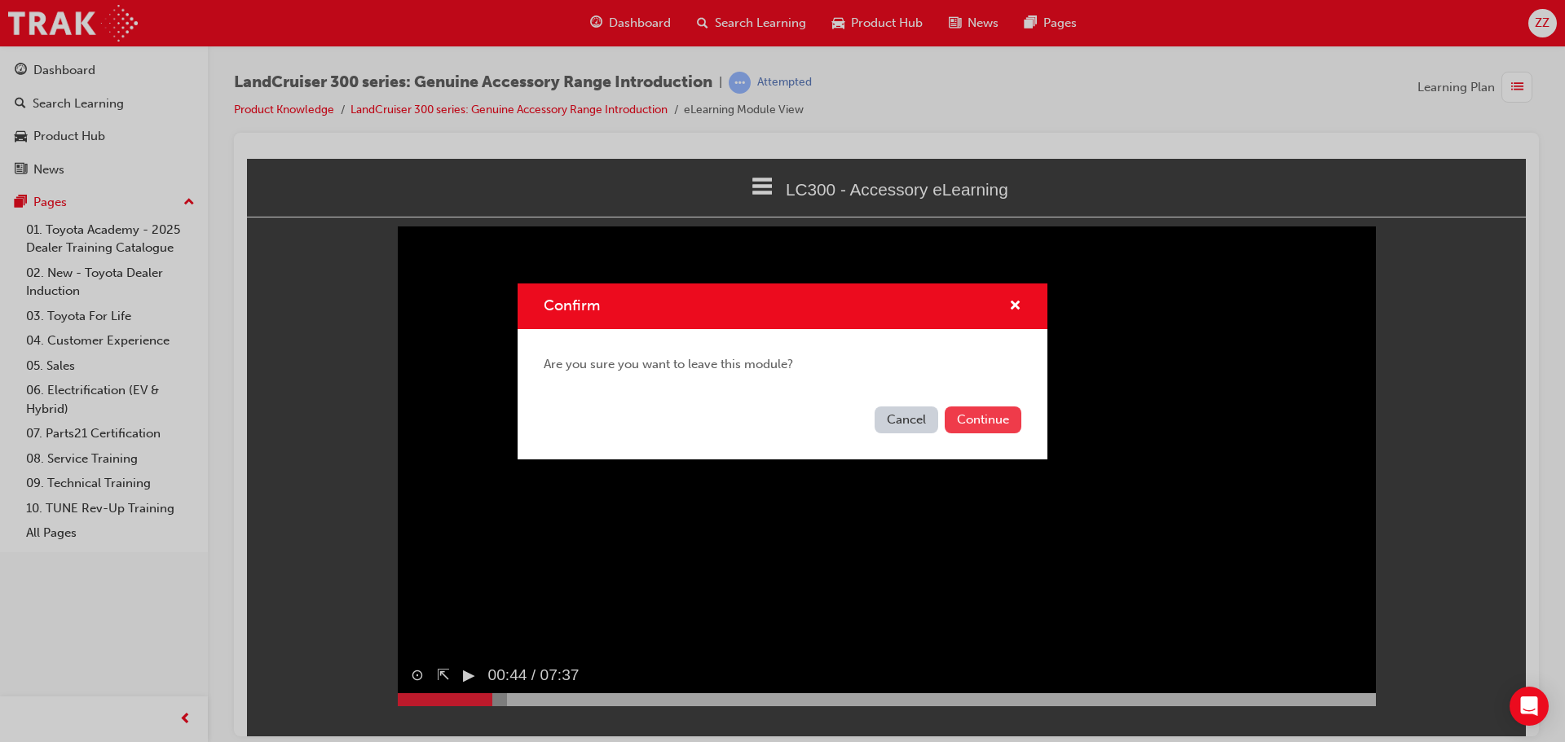
click at [971, 413] on button "Continue" at bounding box center [983, 420] width 77 height 27
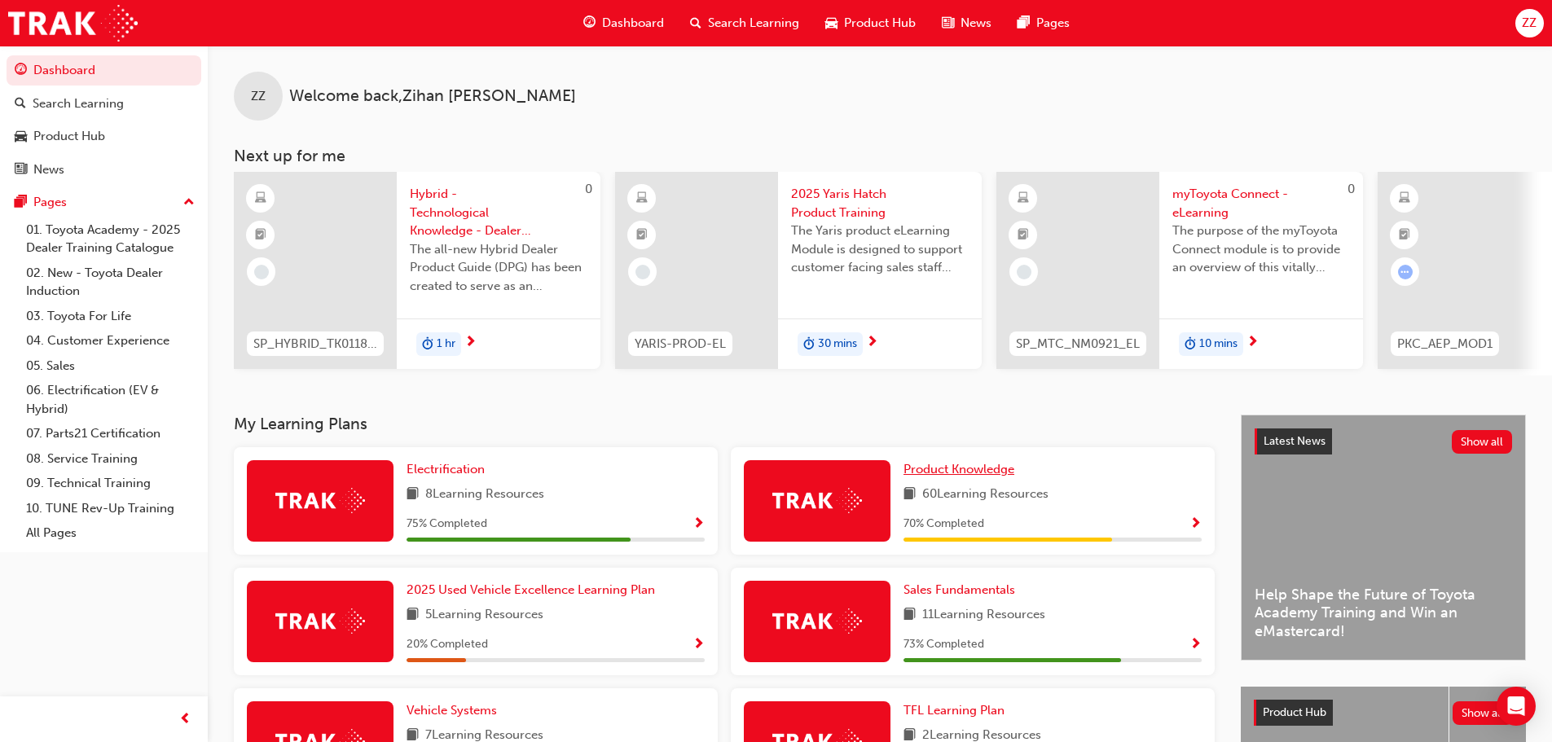
click at [946, 477] on span "Product Knowledge" at bounding box center [959, 469] width 111 height 15
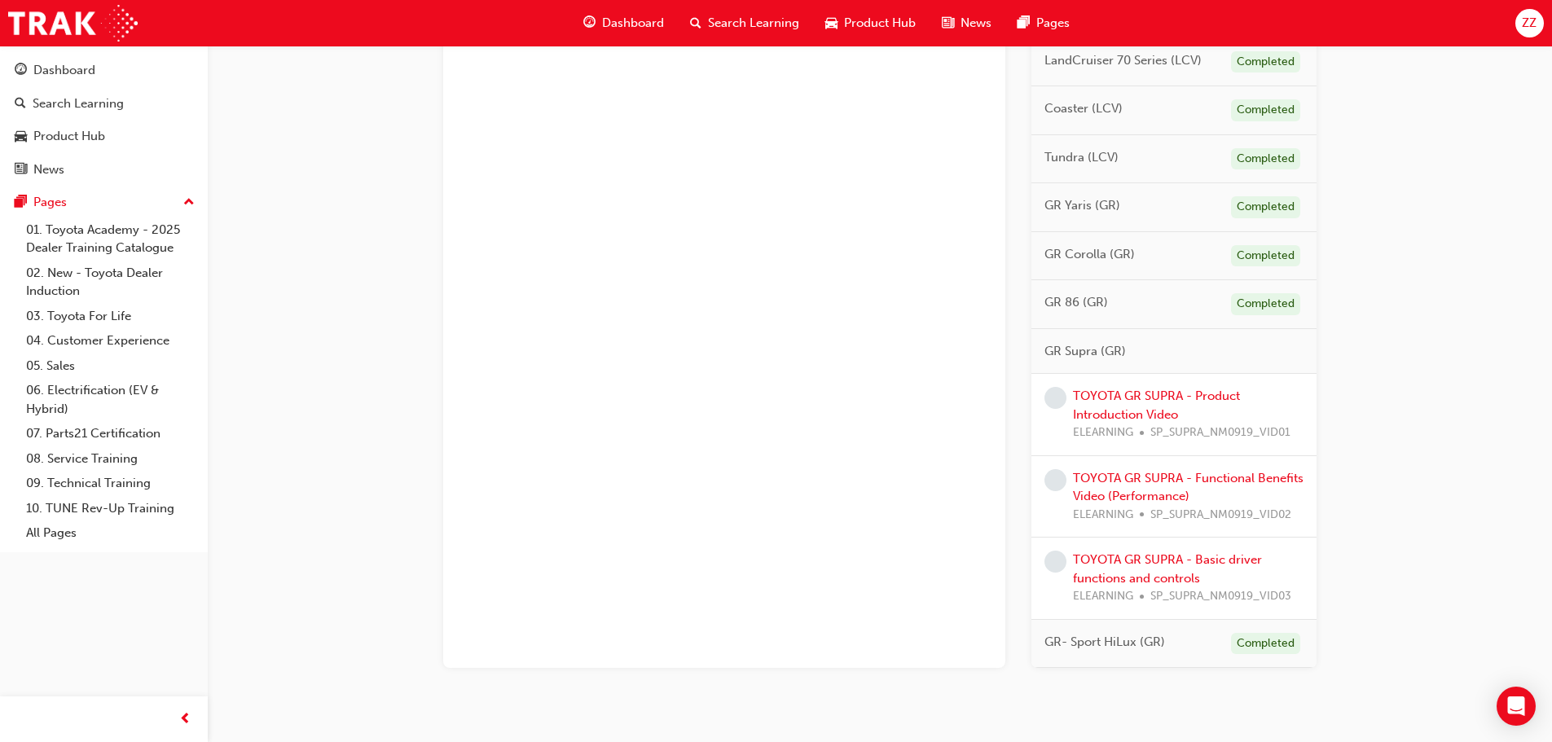
scroll to position [1950, 0]
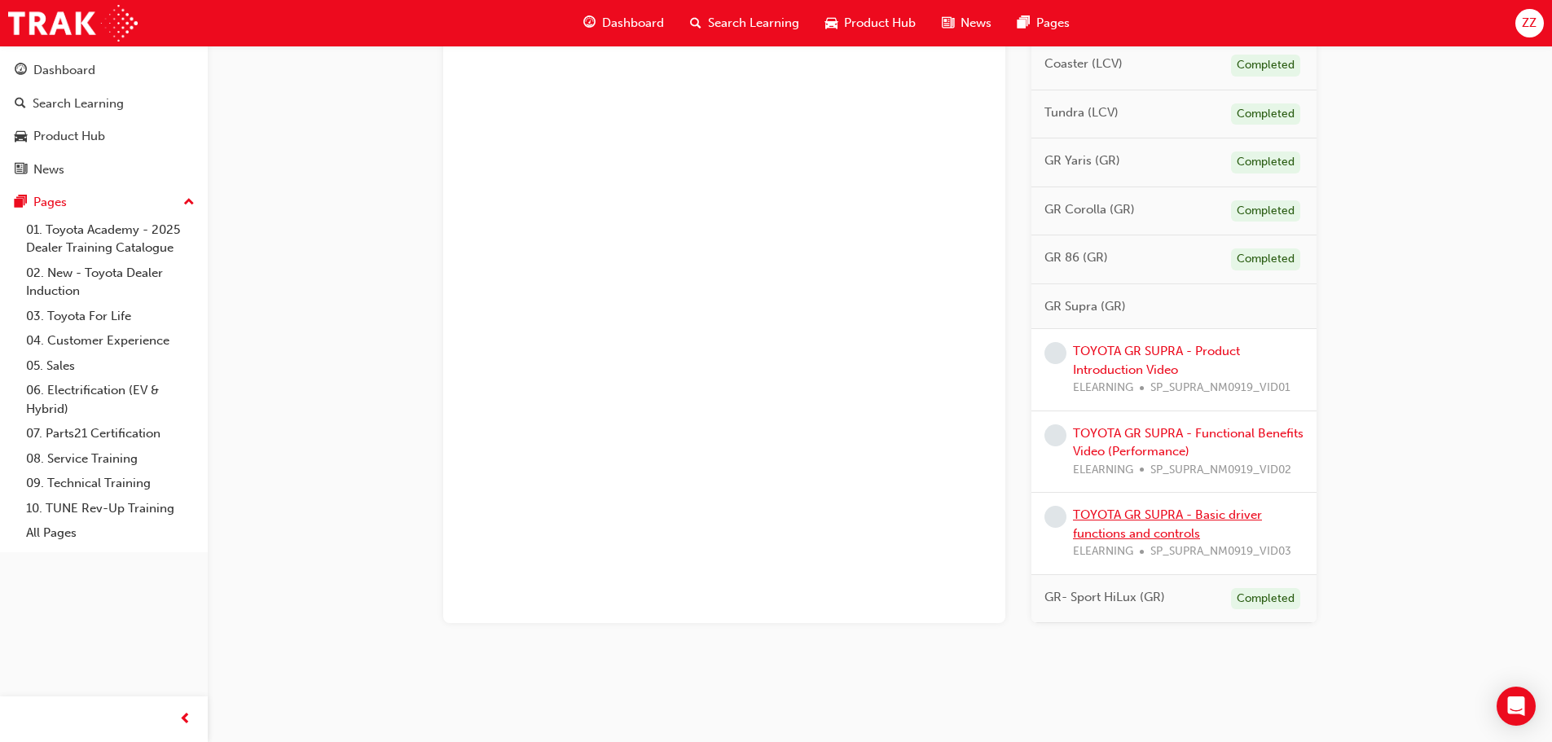
click at [1146, 508] on link "TOYOTA GR SUPRA - Basic driver functions and controls" at bounding box center [1167, 524] width 189 height 33
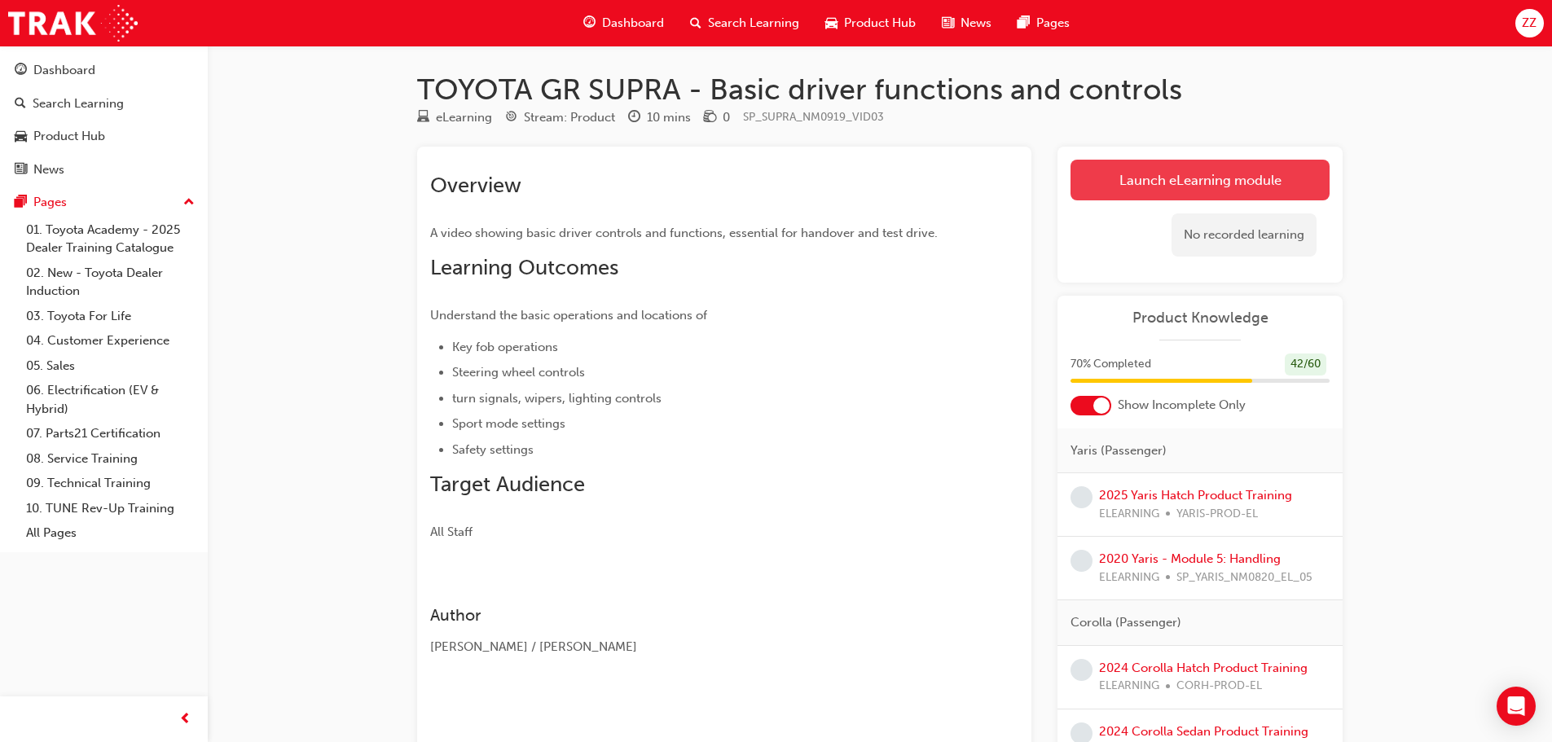
click at [1108, 180] on link "Launch eLearning module" at bounding box center [1200, 180] width 259 height 41
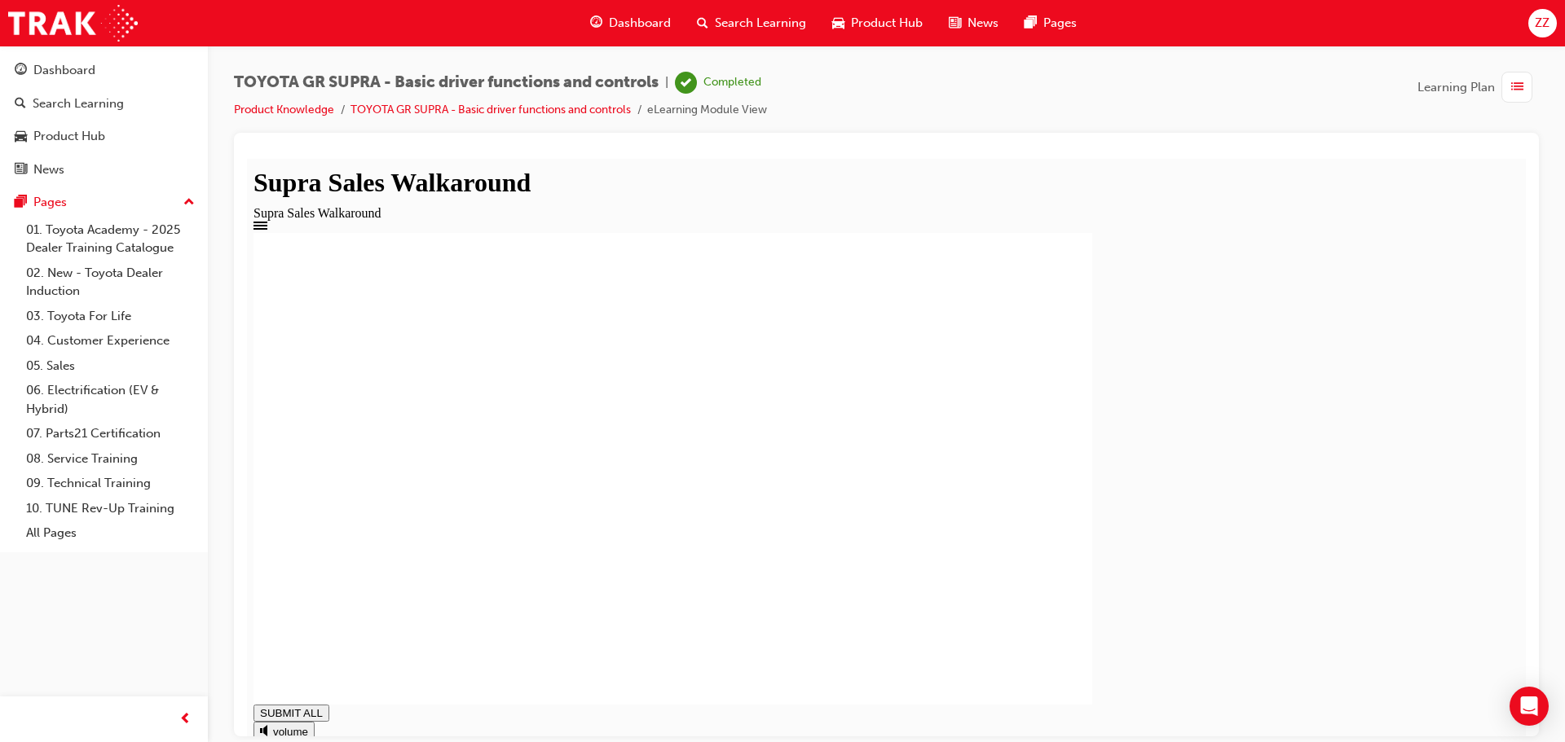
type input "1"
click at [253, 107] on link "Product Knowledge" at bounding box center [284, 110] width 100 height 14
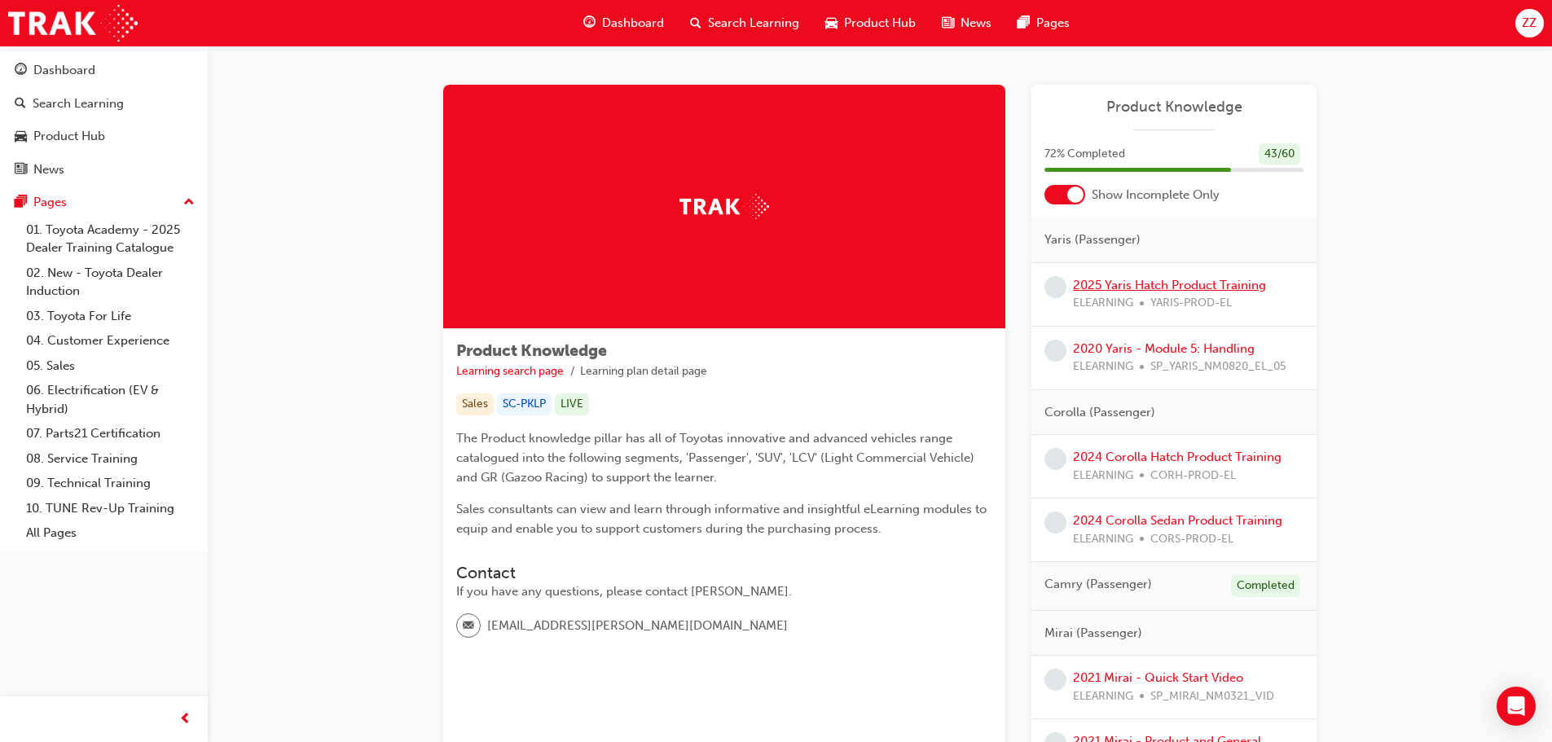
click at [1138, 290] on link "2025 Yaris Hatch Product Training" at bounding box center [1169, 285] width 193 height 15
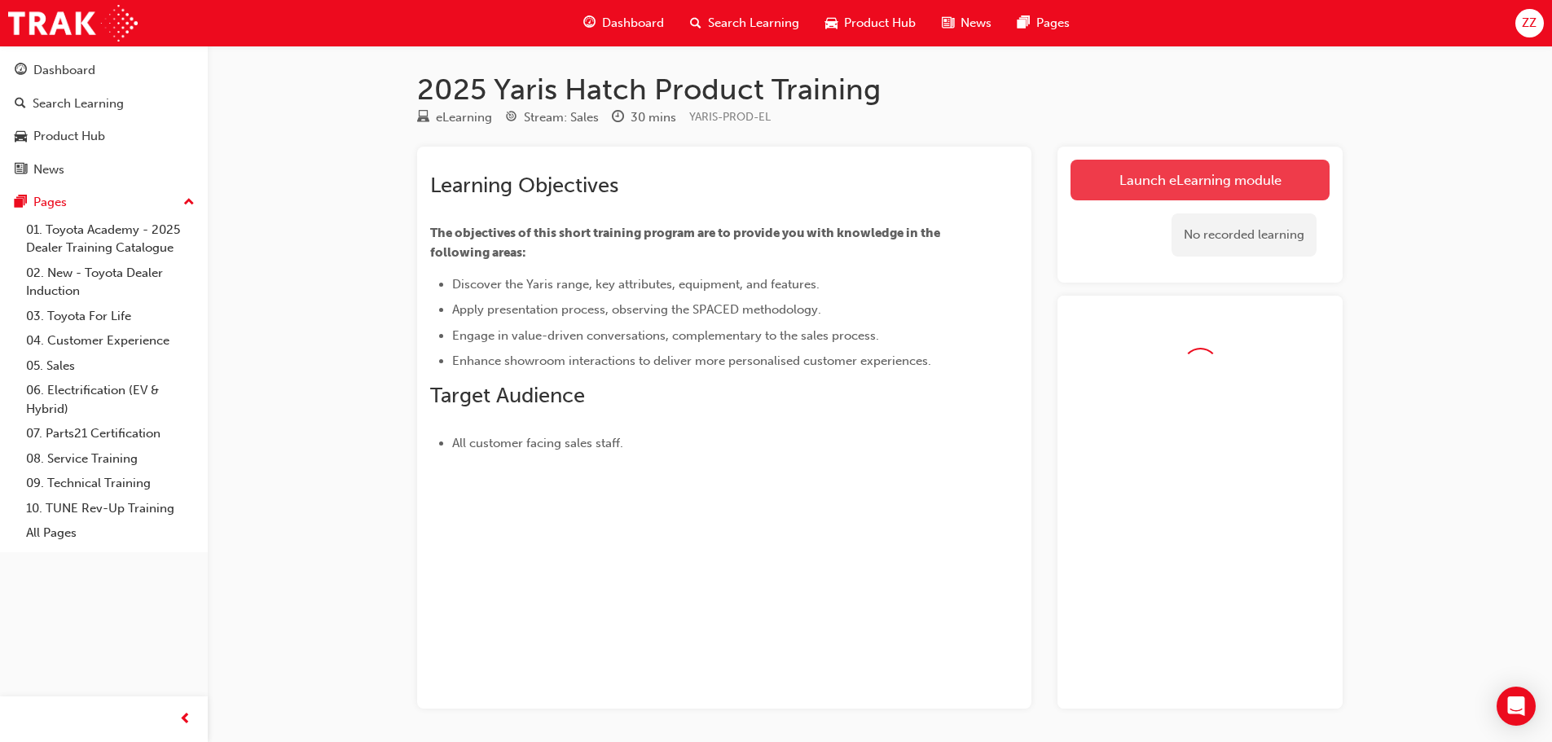
click at [1097, 174] on link "Launch eLearning module" at bounding box center [1200, 180] width 259 height 41
